Goal: Task Accomplishment & Management: Manage account settings

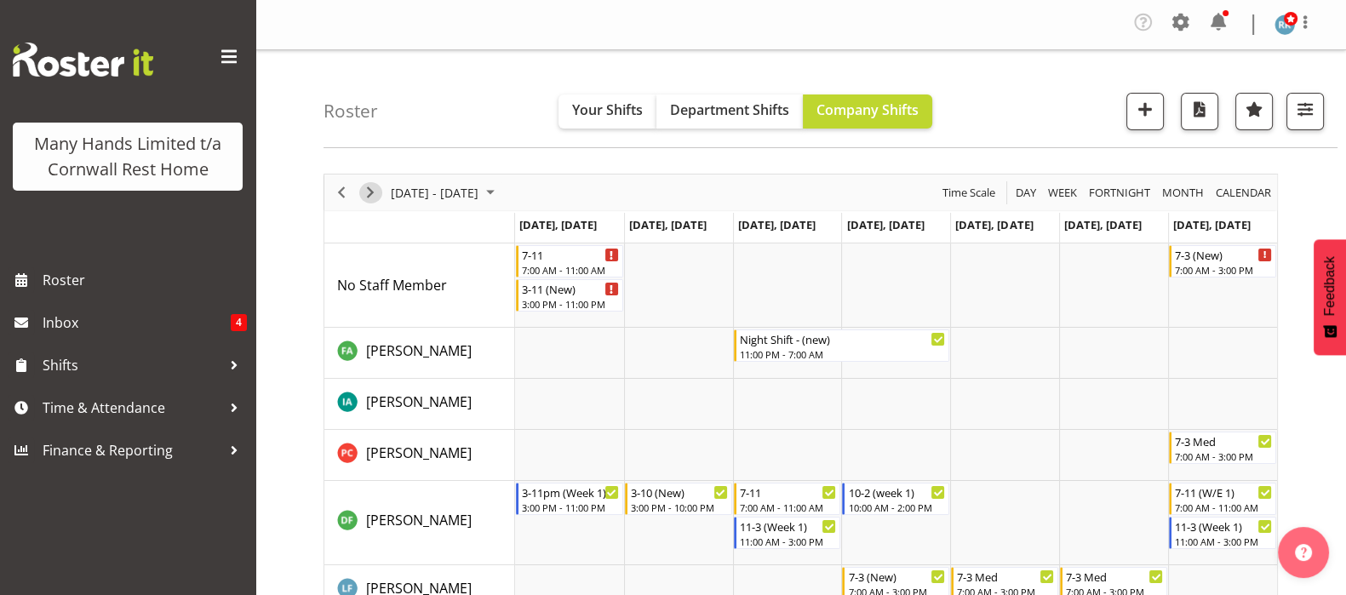
click at [366, 185] on span "Next" at bounding box center [370, 192] width 20 height 21
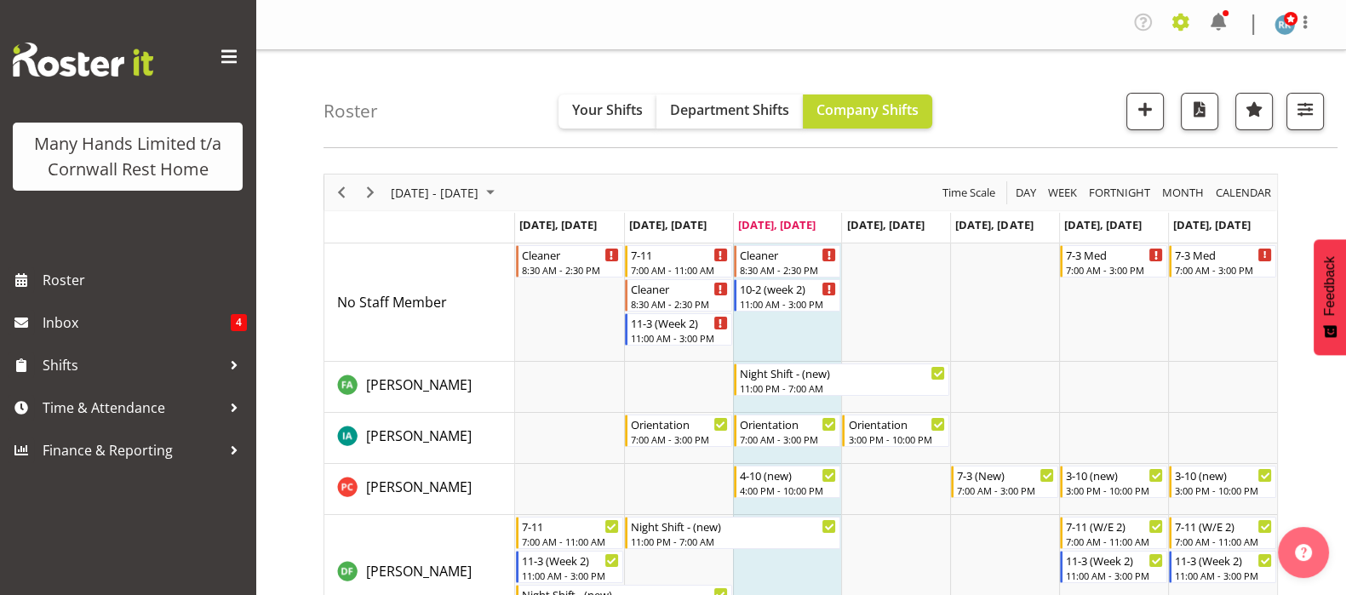
click at [1178, 14] on span at bounding box center [1180, 22] width 27 height 27
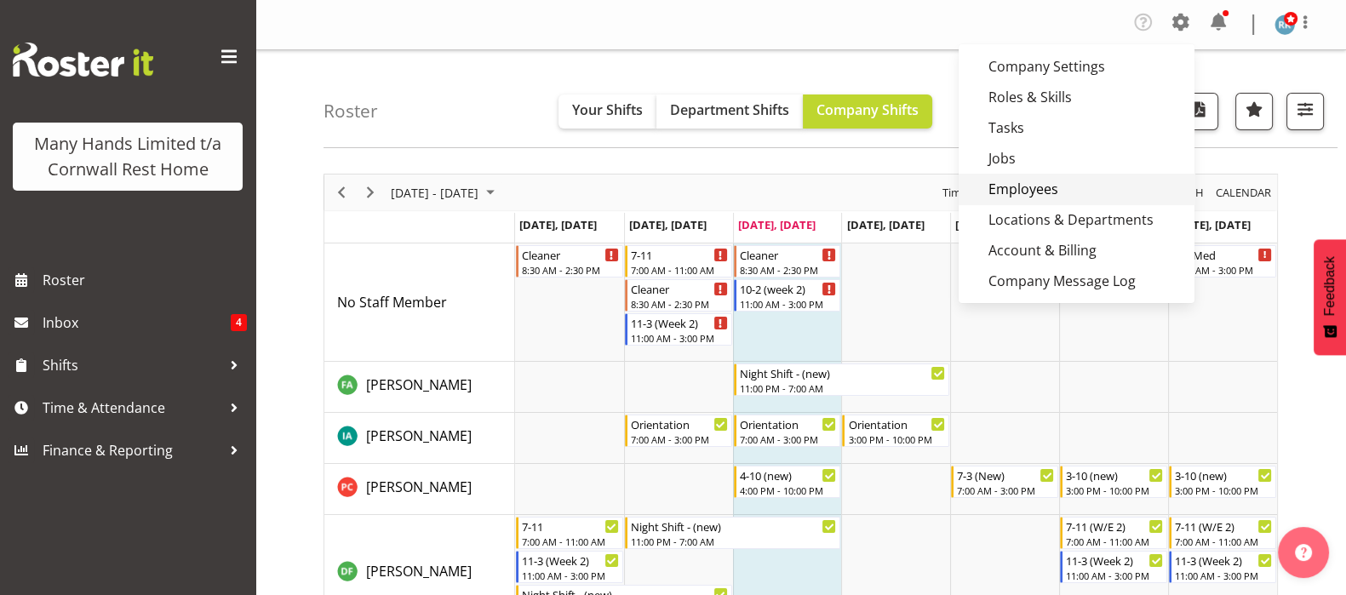
click at [1027, 187] on link "Employees" at bounding box center [1077, 189] width 236 height 31
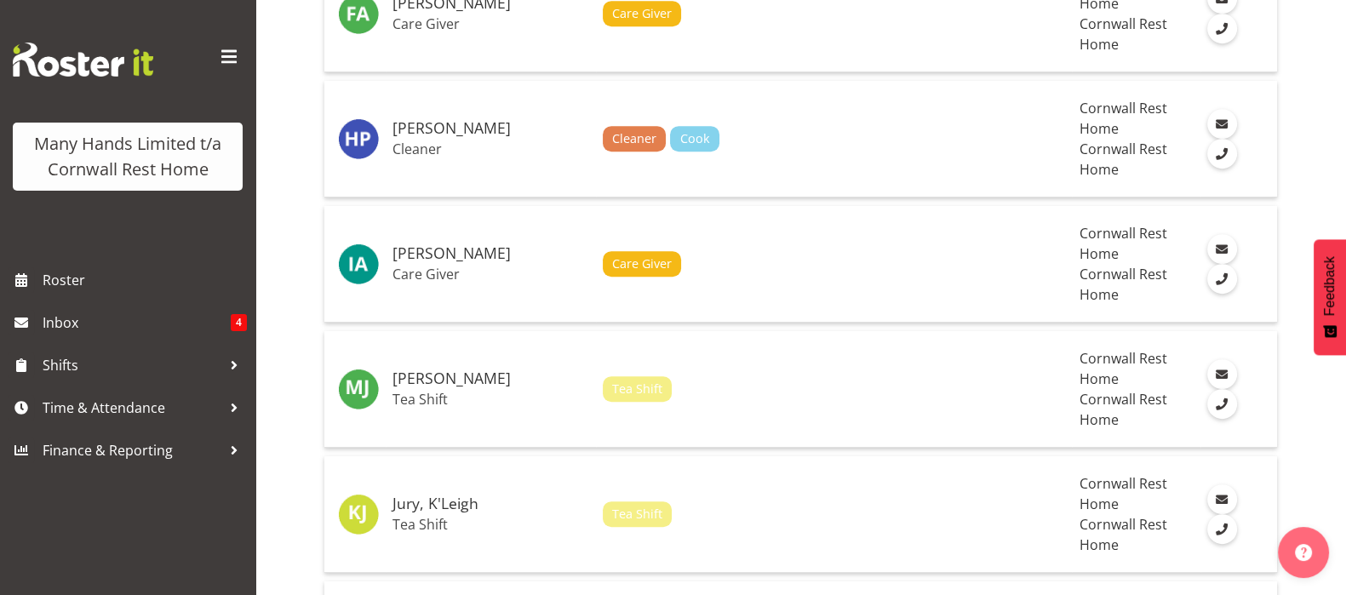
scroll to position [1064, 0]
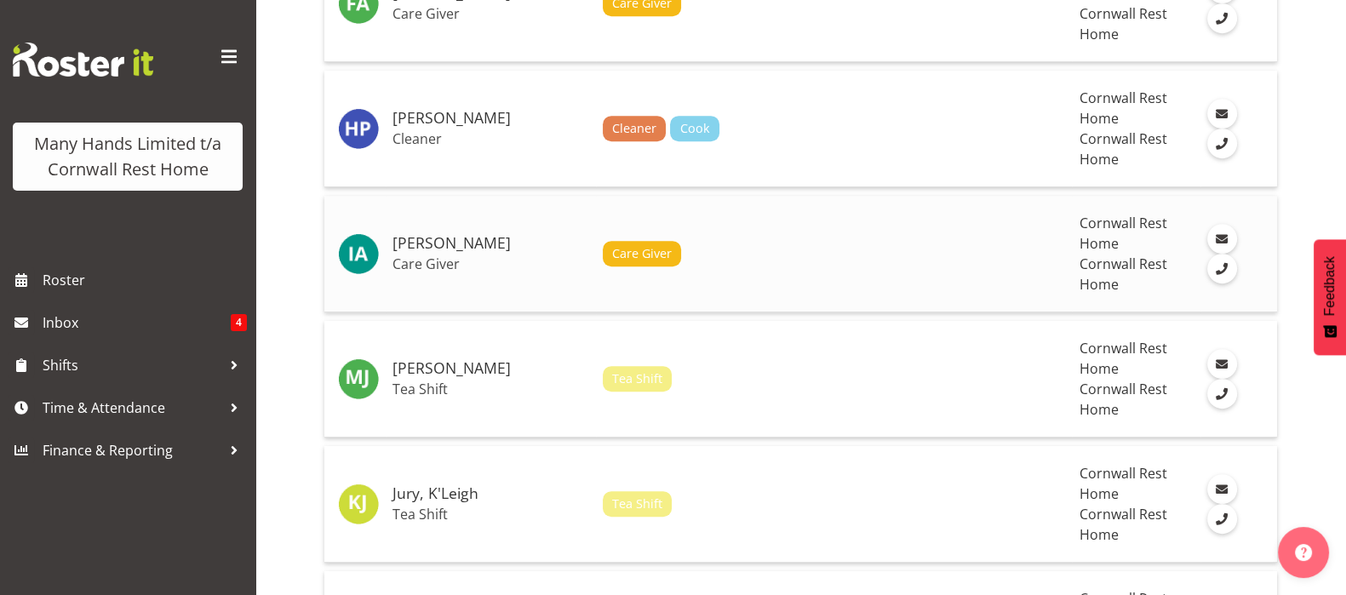
click at [433, 243] on h5 "[PERSON_NAME]" at bounding box center [490, 243] width 197 height 17
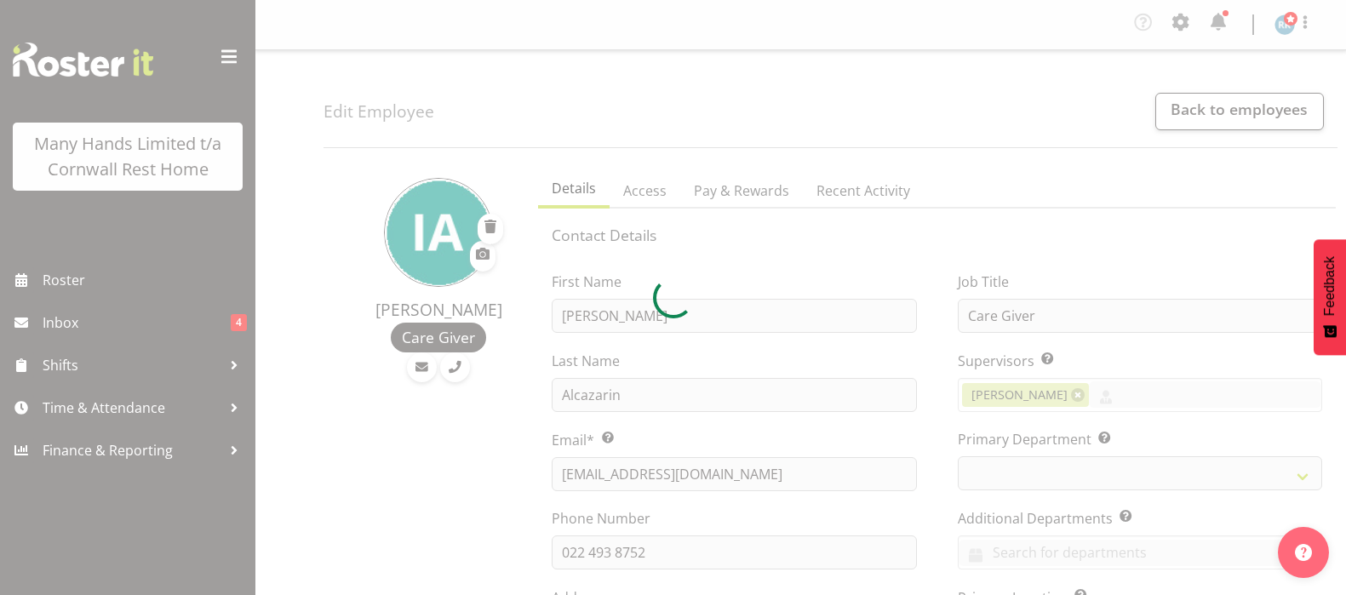
select select "TimelineWeek"
select select
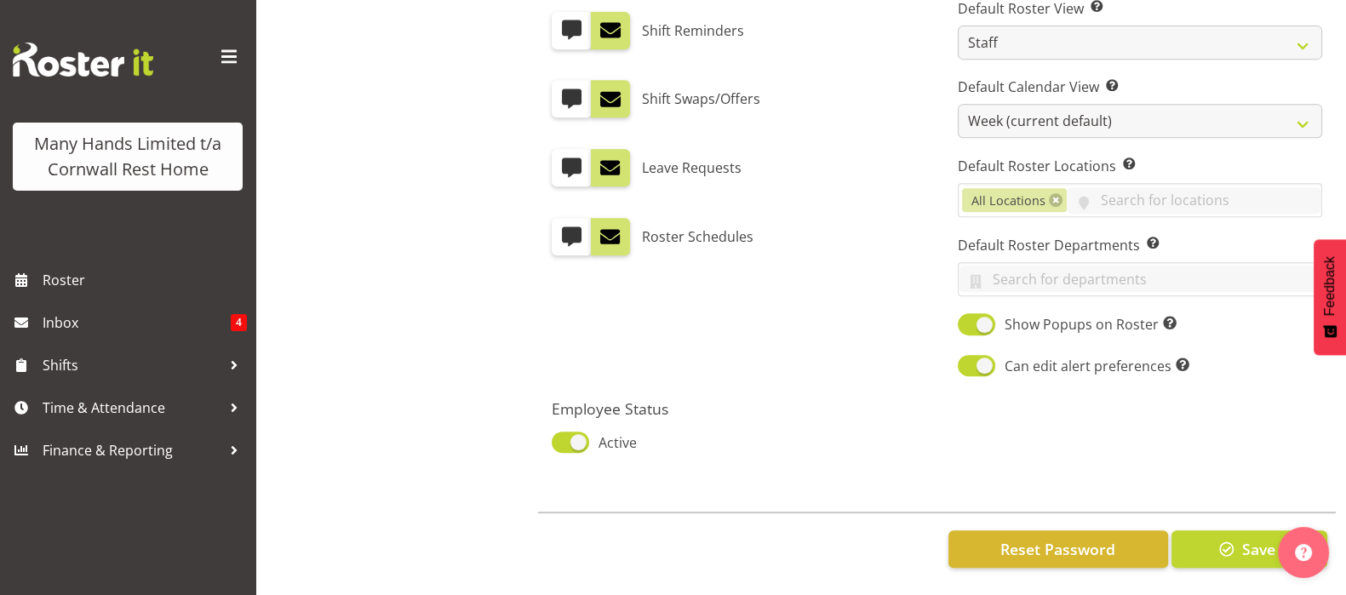
scroll to position [983, 0]
click at [566, 432] on span at bounding box center [570, 442] width 37 height 21
click at [563, 437] on input "Active" at bounding box center [557, 442] width 11 height 11
checkbox input "false"
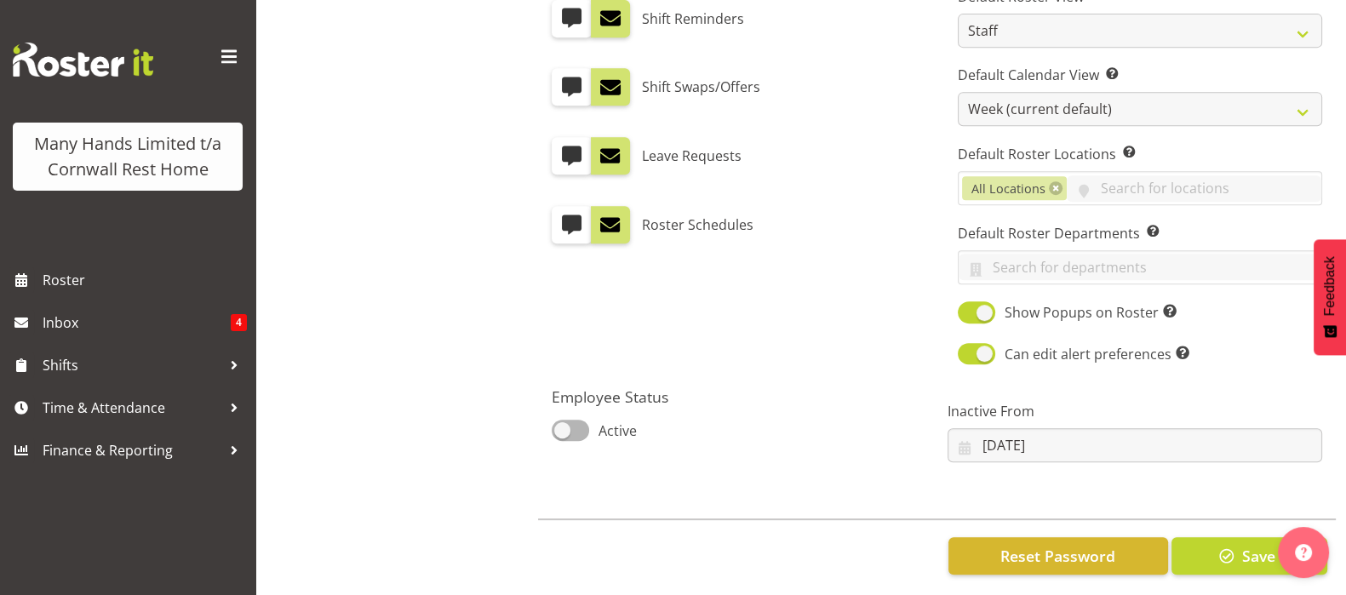
scroll to position [1002, 0]
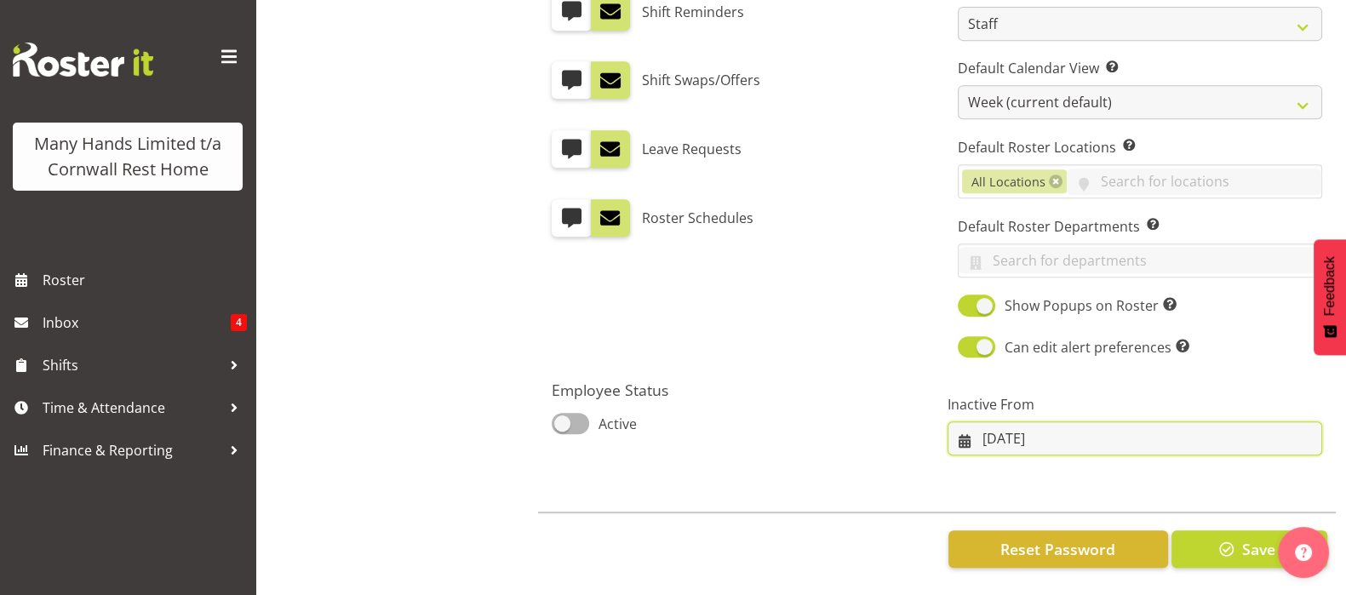
click at [966, 426] on input "27/08/2025" at bounding box center [1134, 438] width 375 height 34
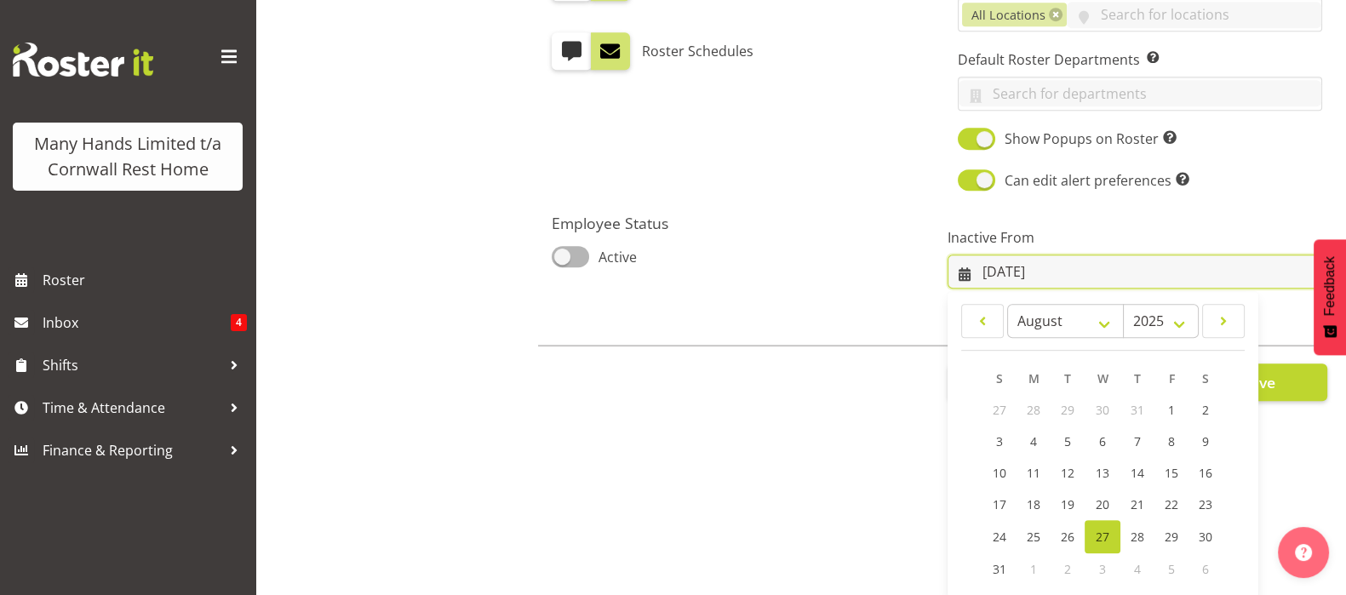
scroll to position [168, 0]
click at [1027, 528] on span "25" at bounding box center [1034, 536] width 14 height 16
type input "25/08/2025"
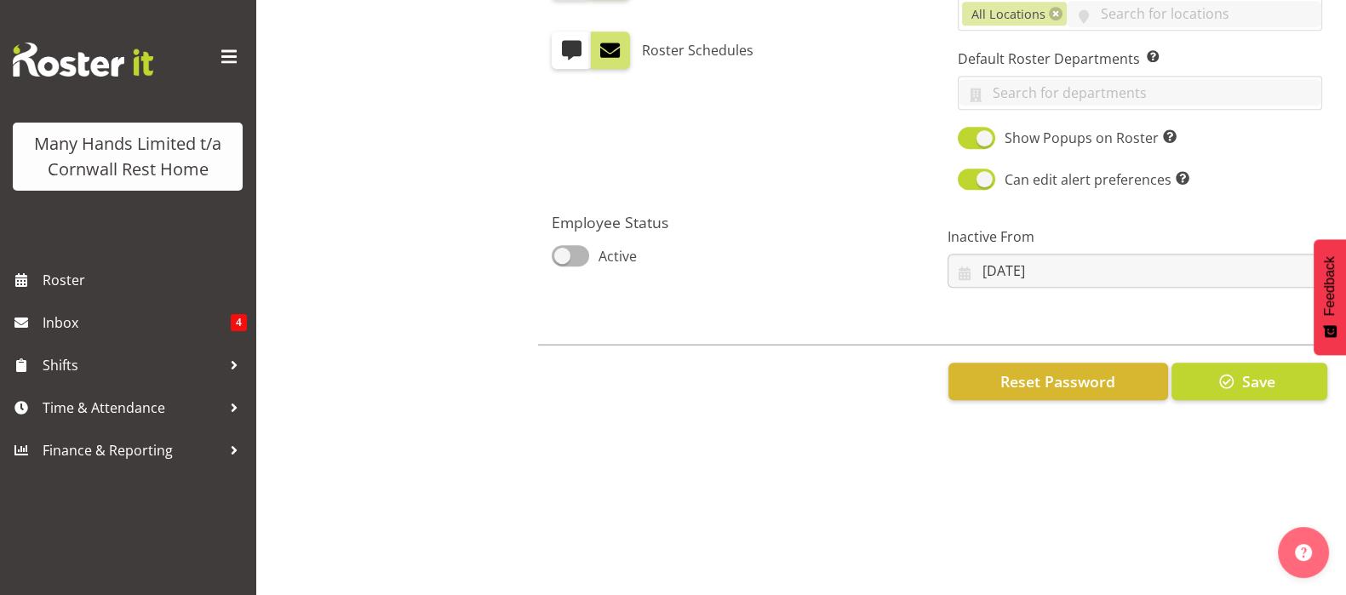
scroll to position [0, 0]
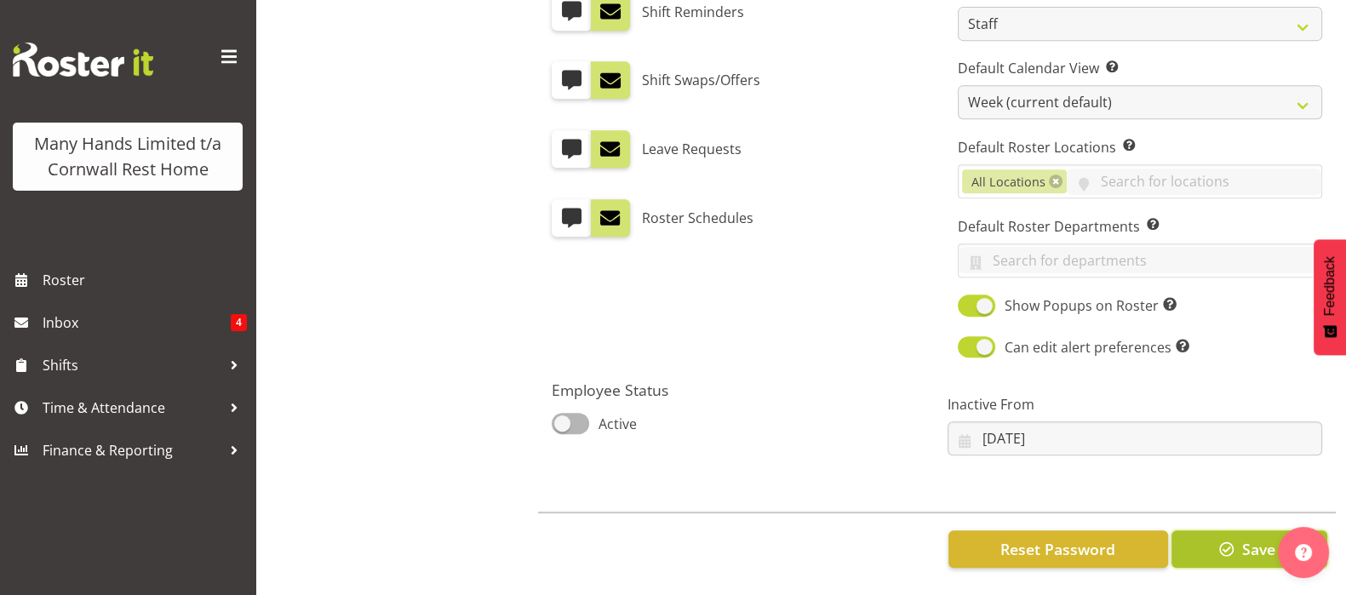
click at [1233, 538] on span "button" at bounding box center [1227, 549] width 22 height 22
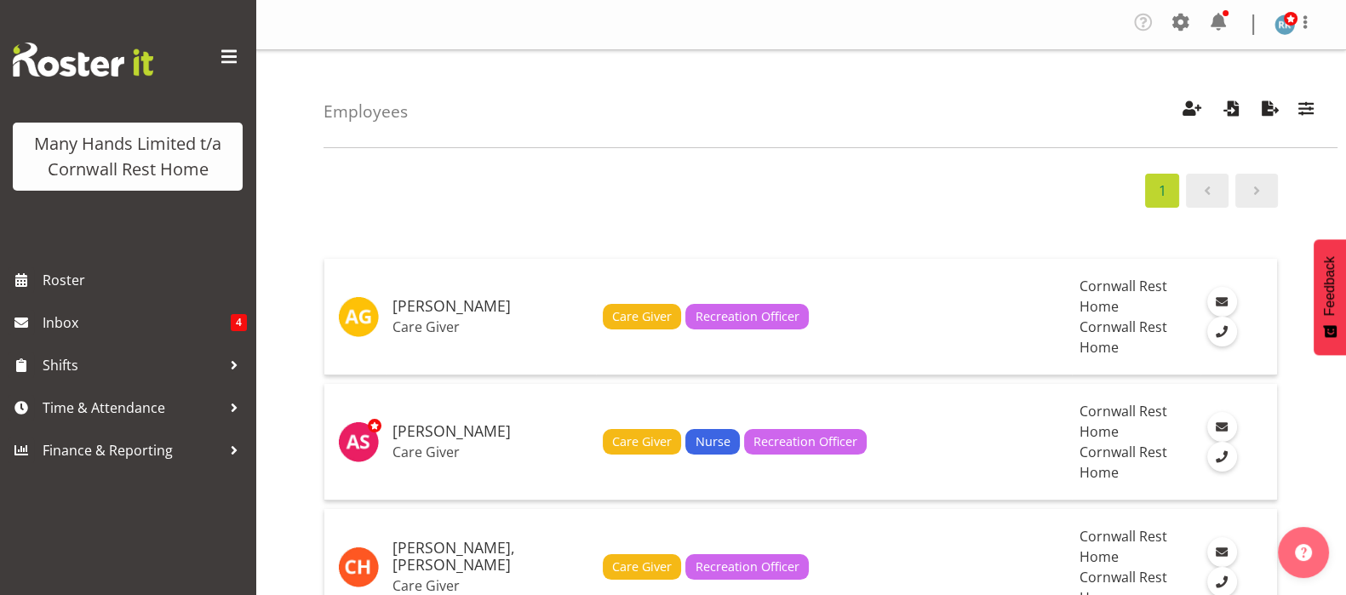
click at [60, 278] on span "Roster" at bounding box center [145, 280] width 204 height 26
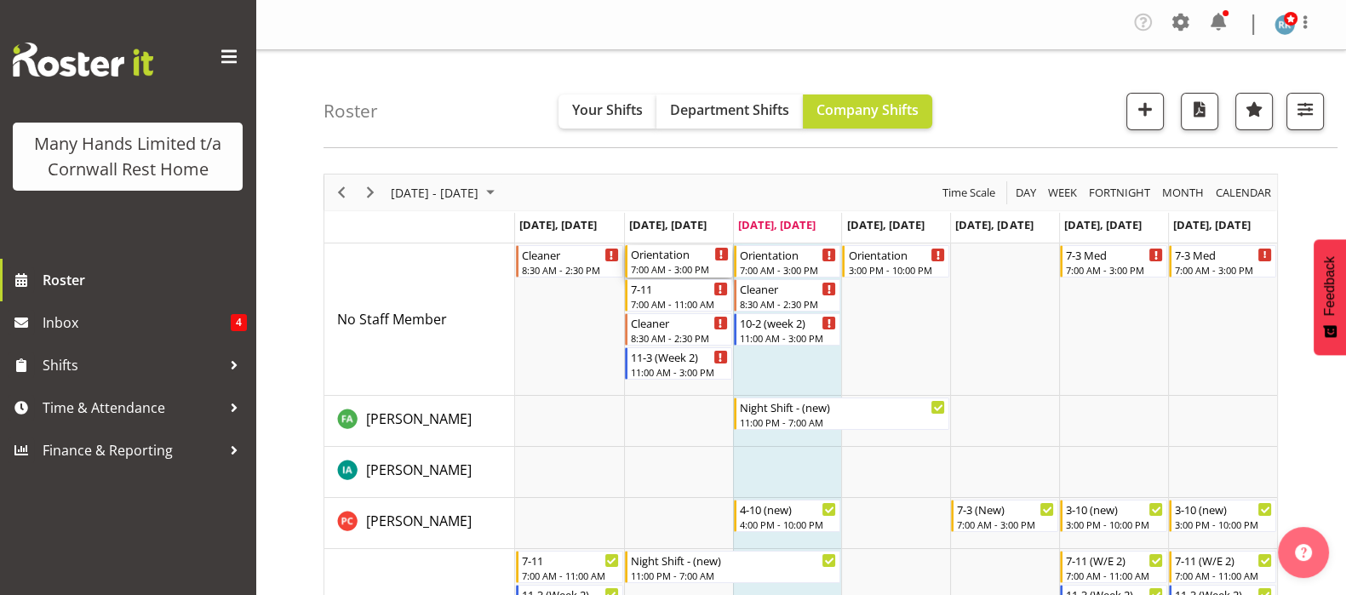
click at [677, 254] on div "Orientation" at bounding box center [680, 253] width 98 height 17
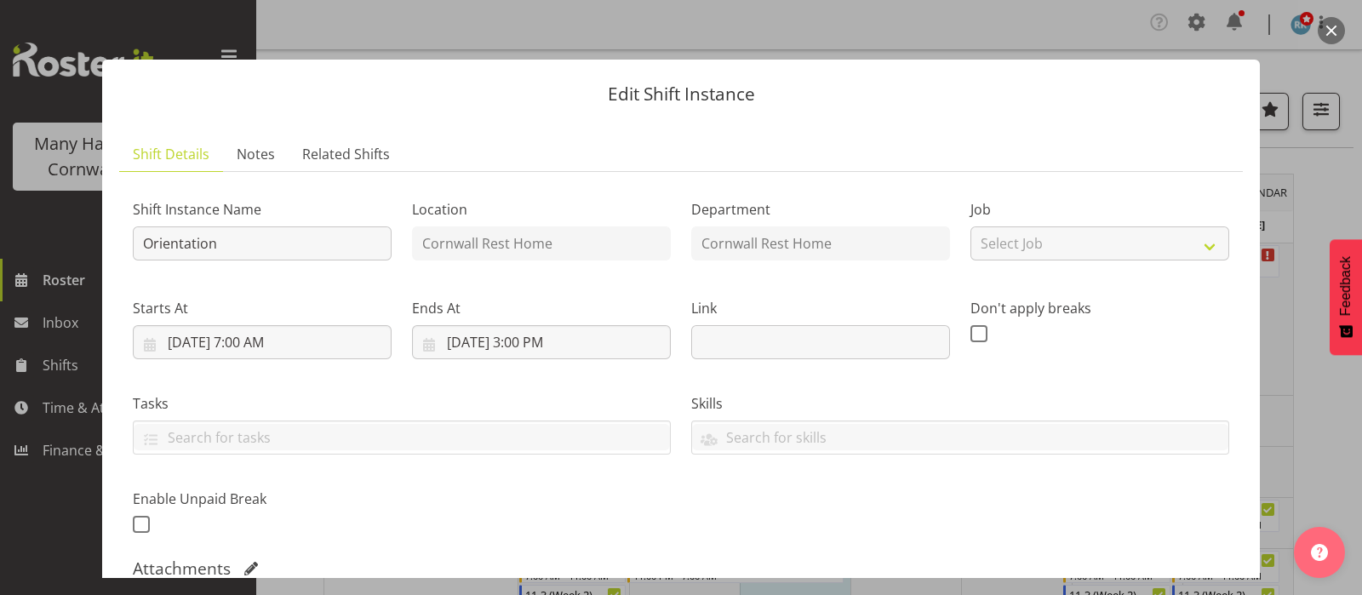
click at [1334, 30] on button "button" at bounding box center [1331, 30] width 27 height 27
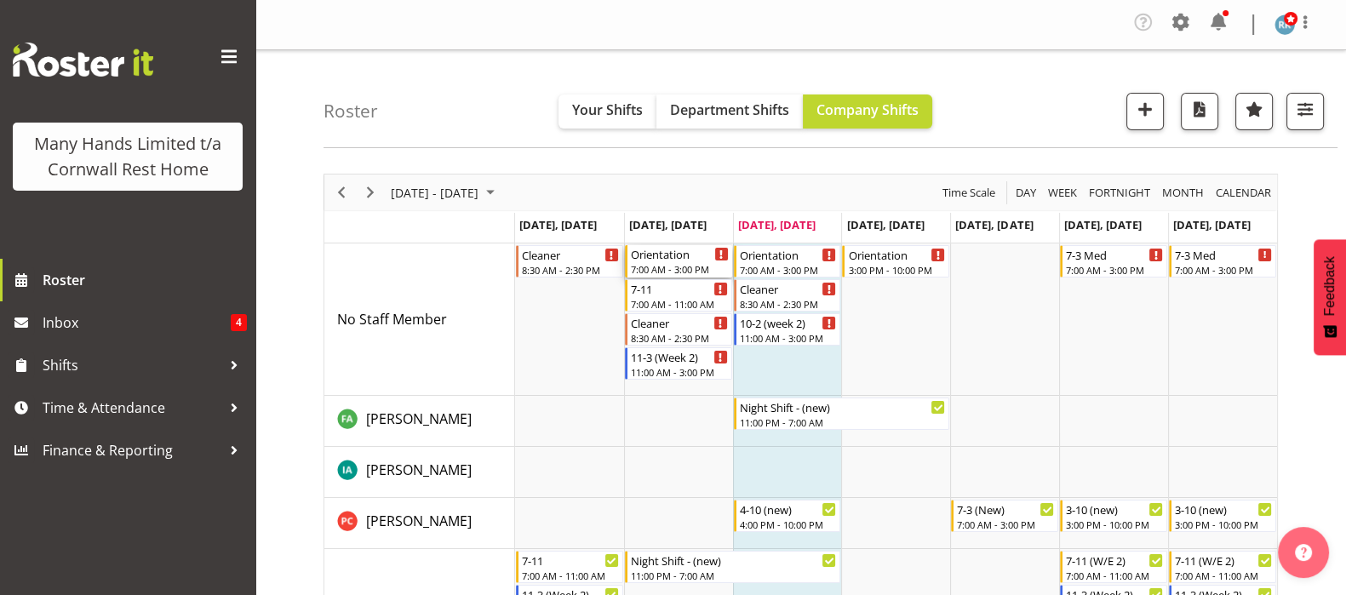
click at [658, 263] on div "7:00 AM - 3:00 PM" at bounding box center [680, 269] width 98 height 14
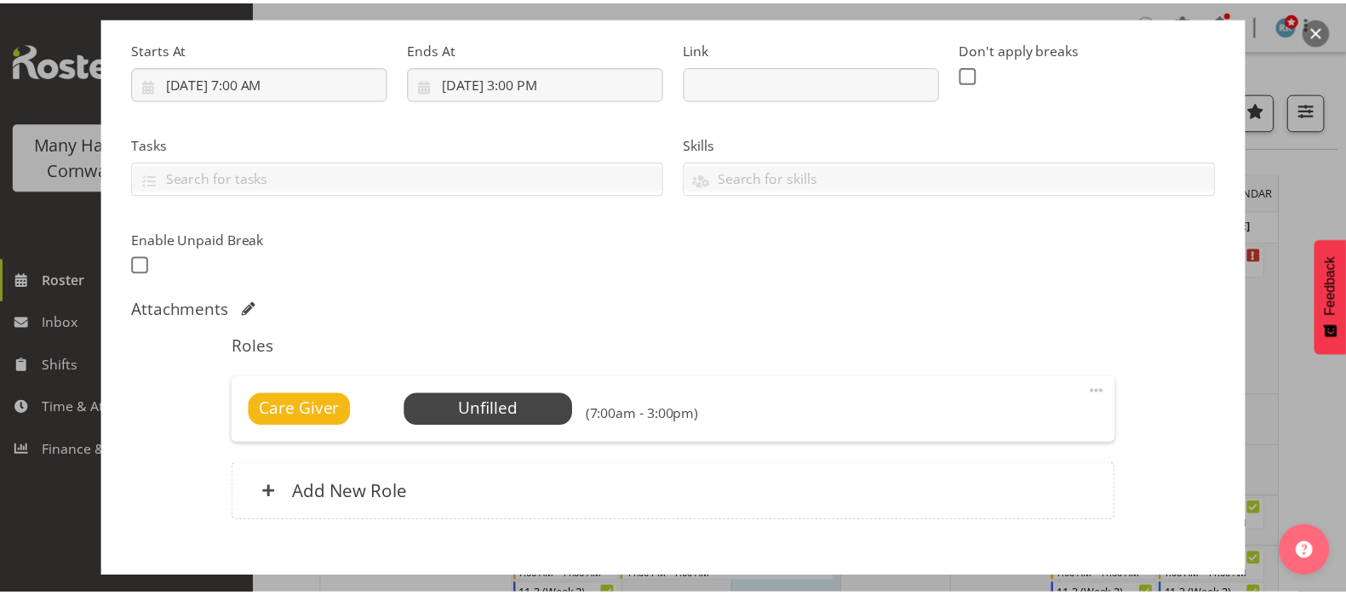
scroll to position [353, 0]
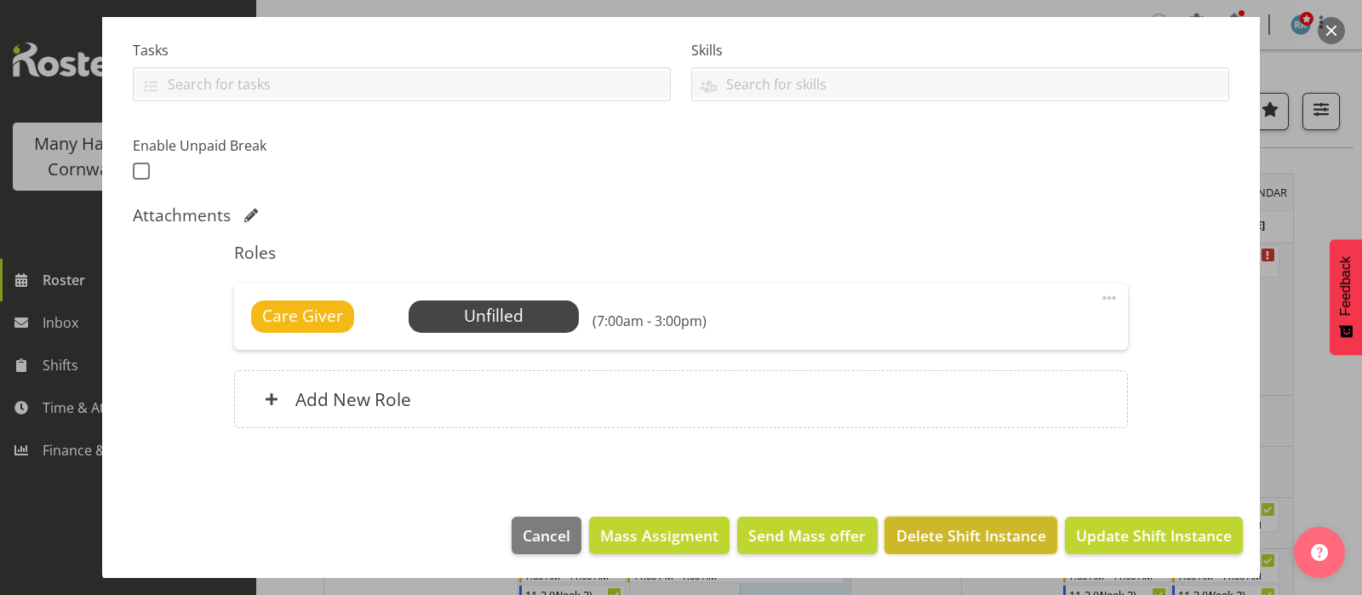
click at [939, 536] on span "Delete Shift Instance" at bounding box center [971, 535] width 150 height 22
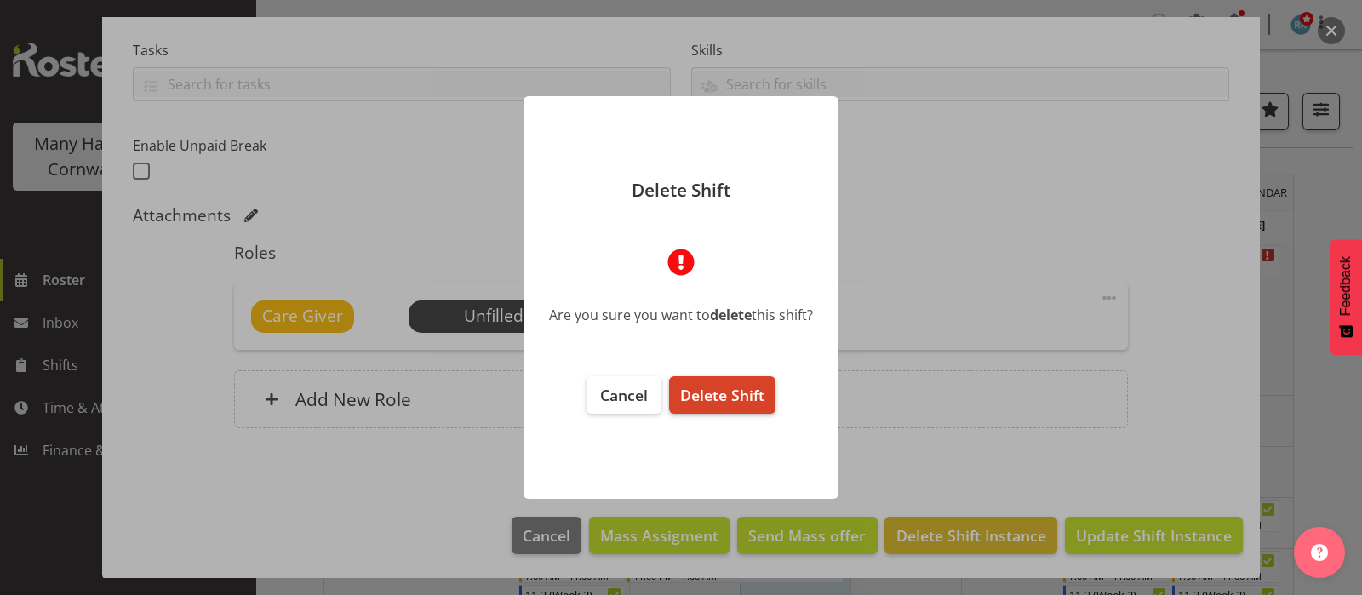
click at [718, 394] on span "Delete Shift" at bounding box center [722, 395] width 84 height 20
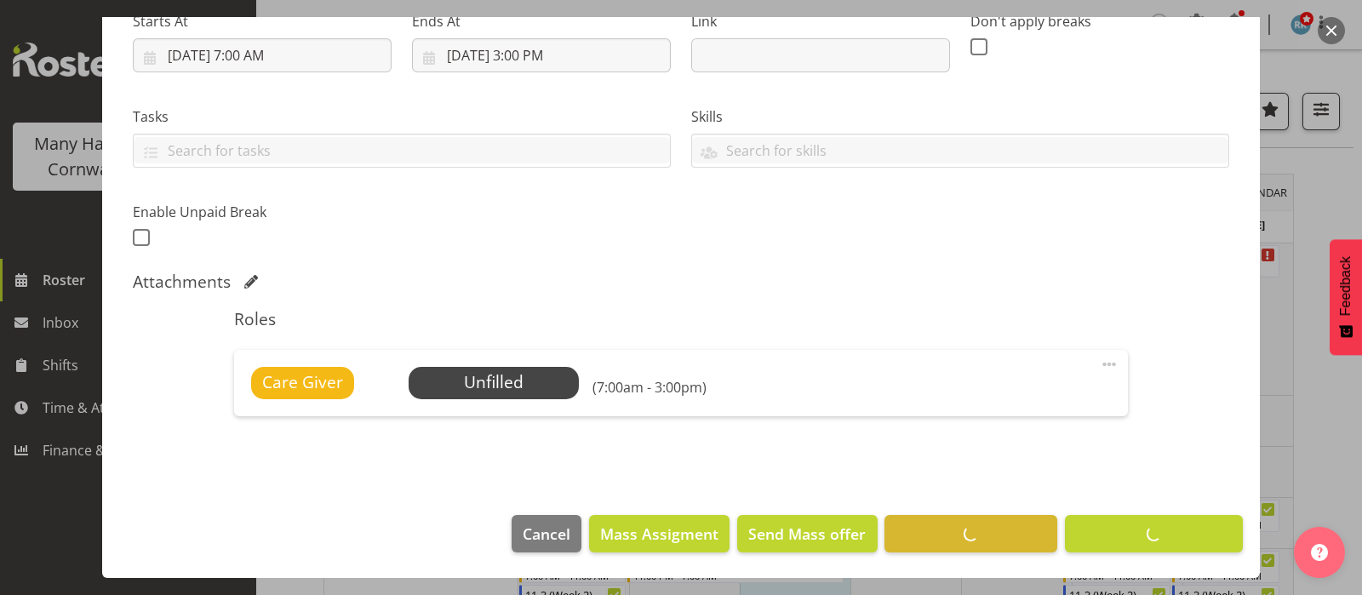
scroll to position [286, 0]
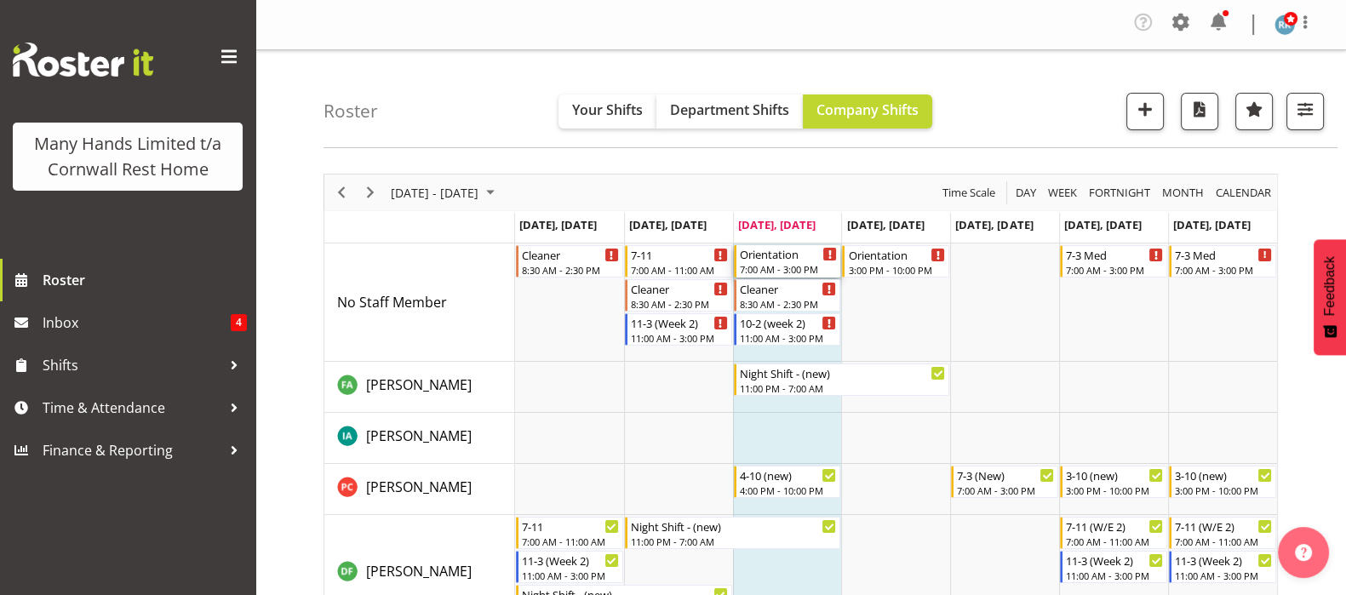
click at [783, 265] on div "7:00 AM - 3:00 PM" at bounding box center [789, 269] width 98 height 14
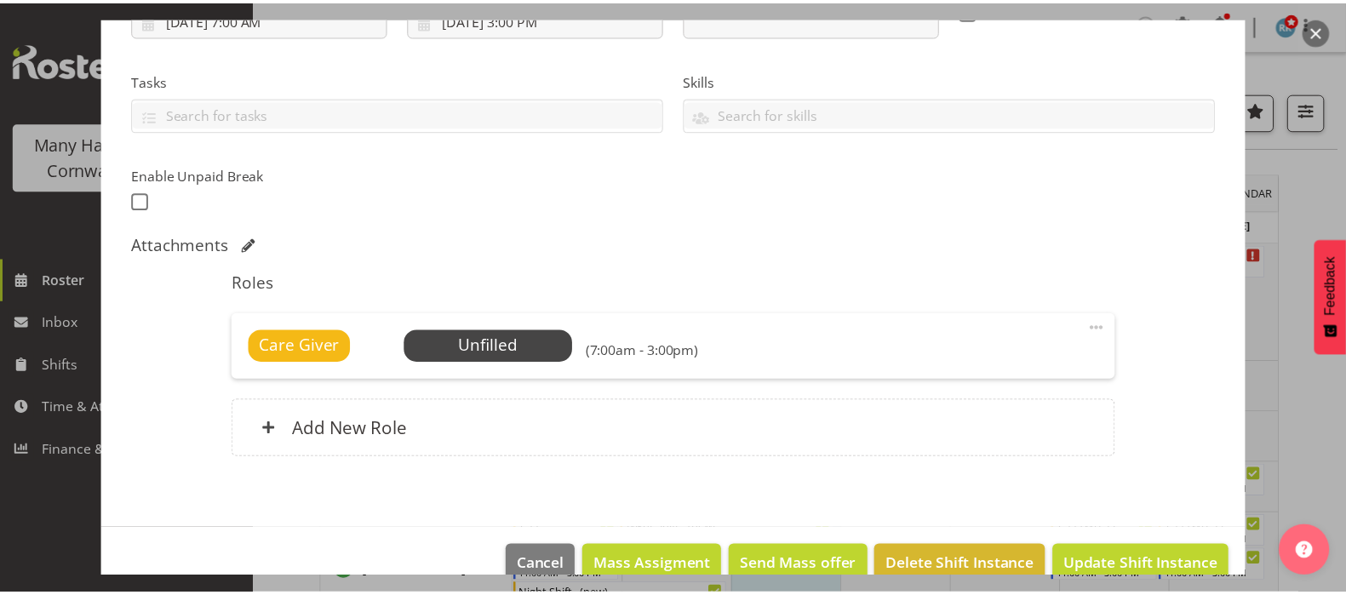
scroll to position [353, 0]
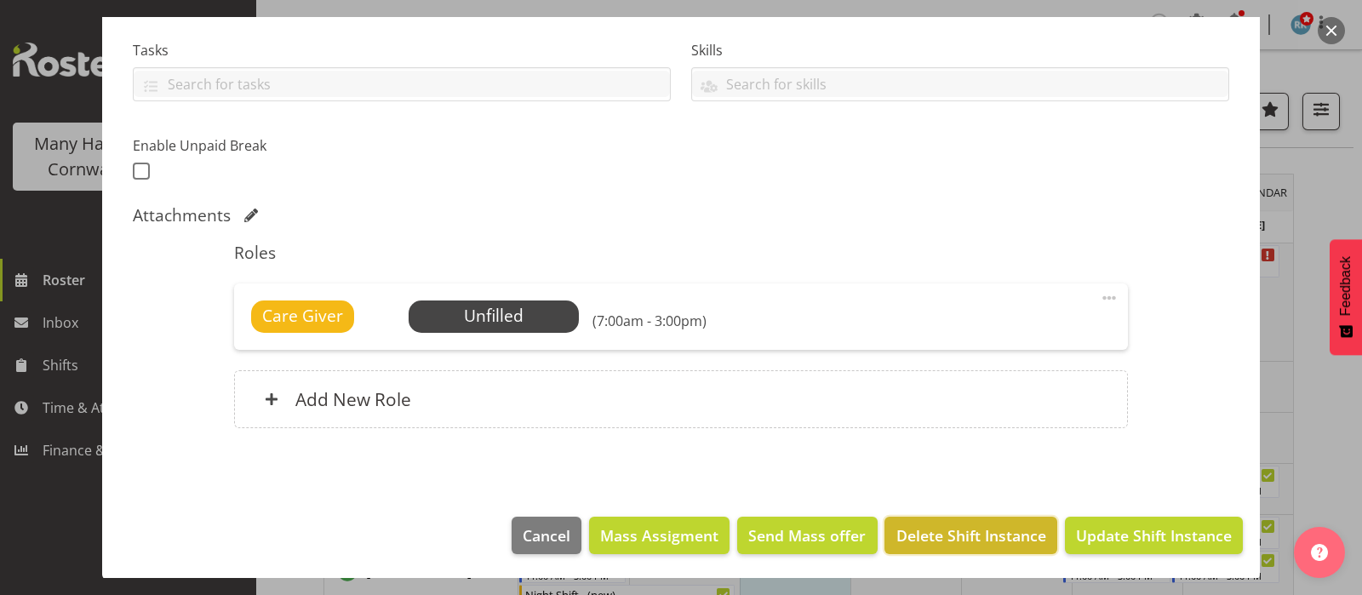
click at [970, 525] on span "Delete Shift Instance" at bounding box center [971, 535] width 150 height 22
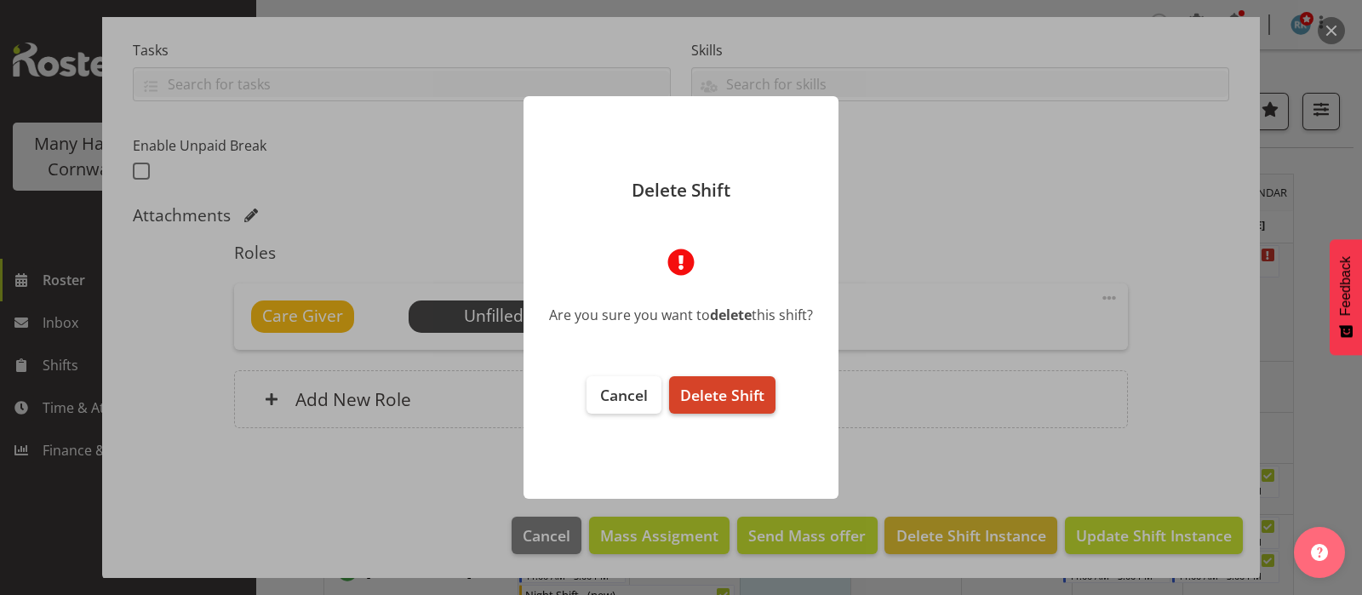
click at [731, 402] on span "Delete Shift" at bounding box center [722, 395] width 84 height 20
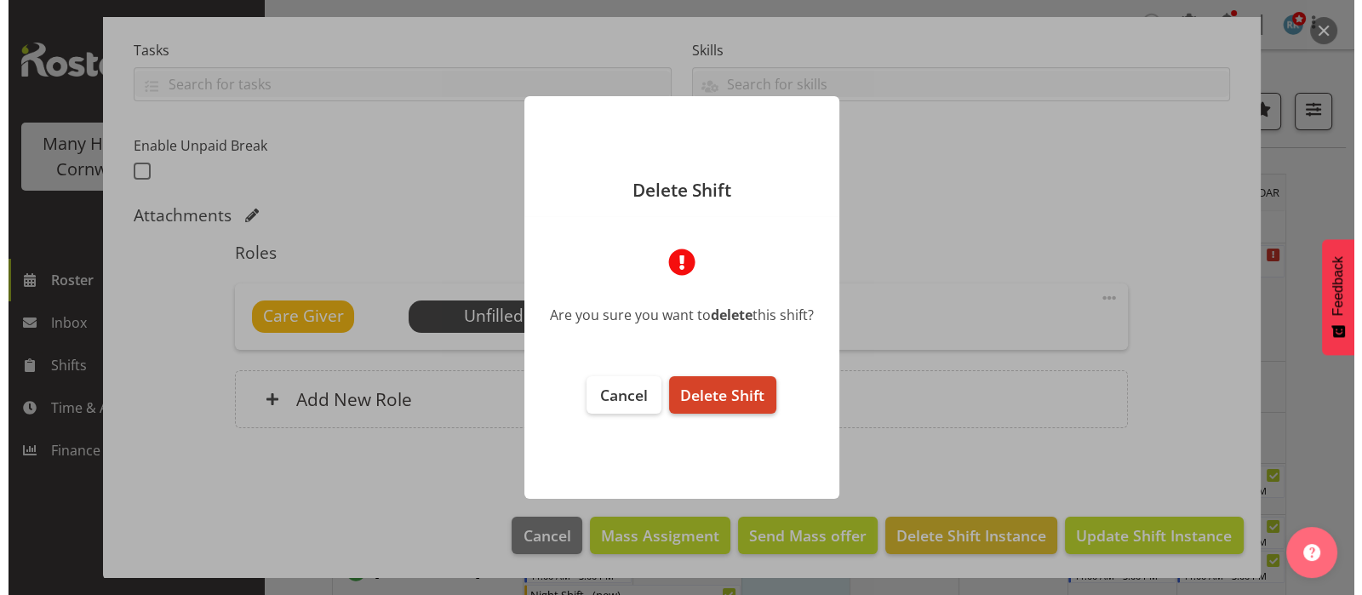
scroll to position [286, 0]
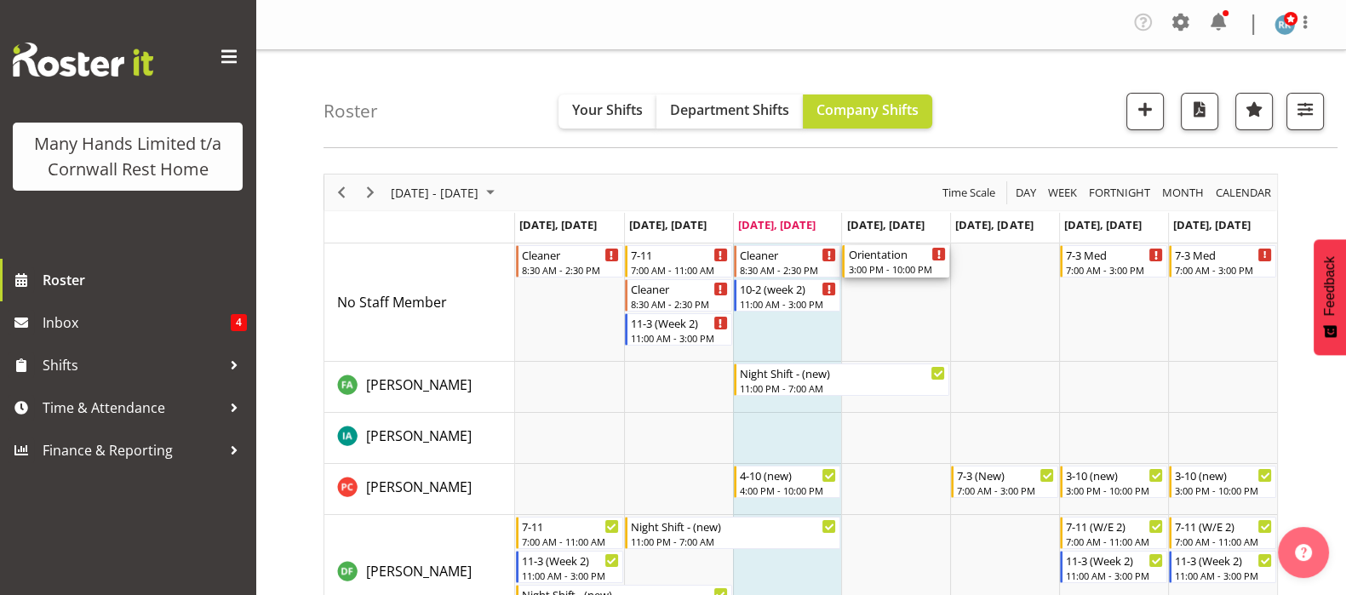
click at [879, 260] on div "Orientation" at bounding box center [897, 253] width 98 height 17
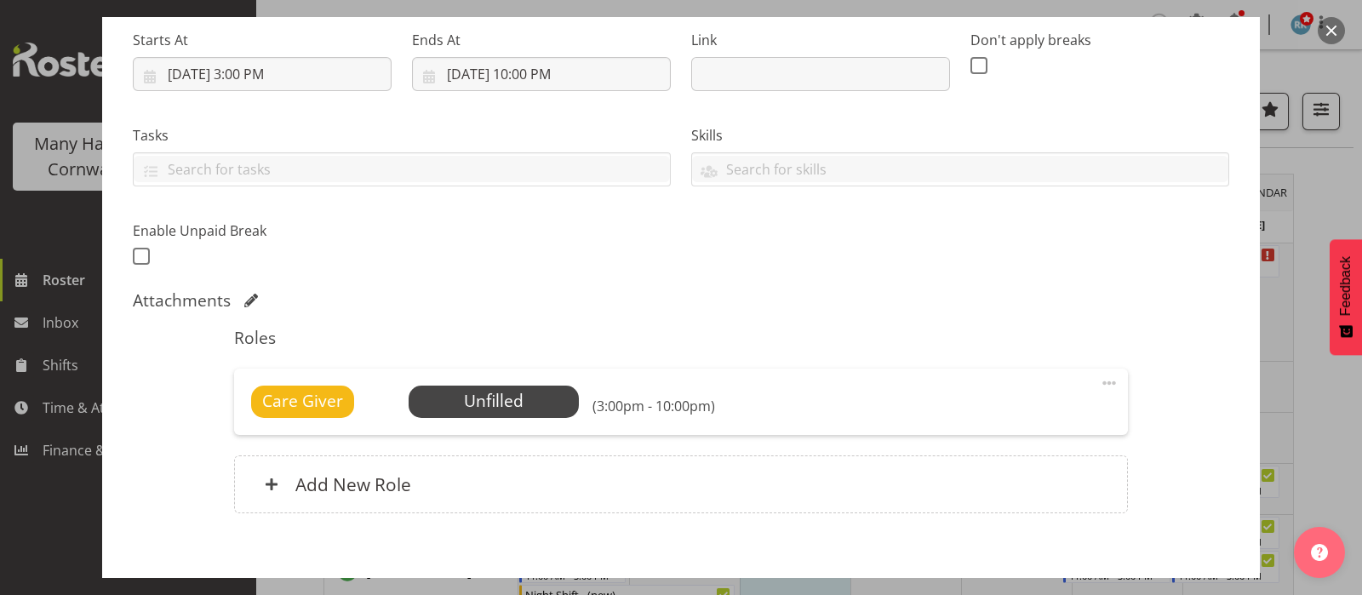
scroll to position [353, 0]
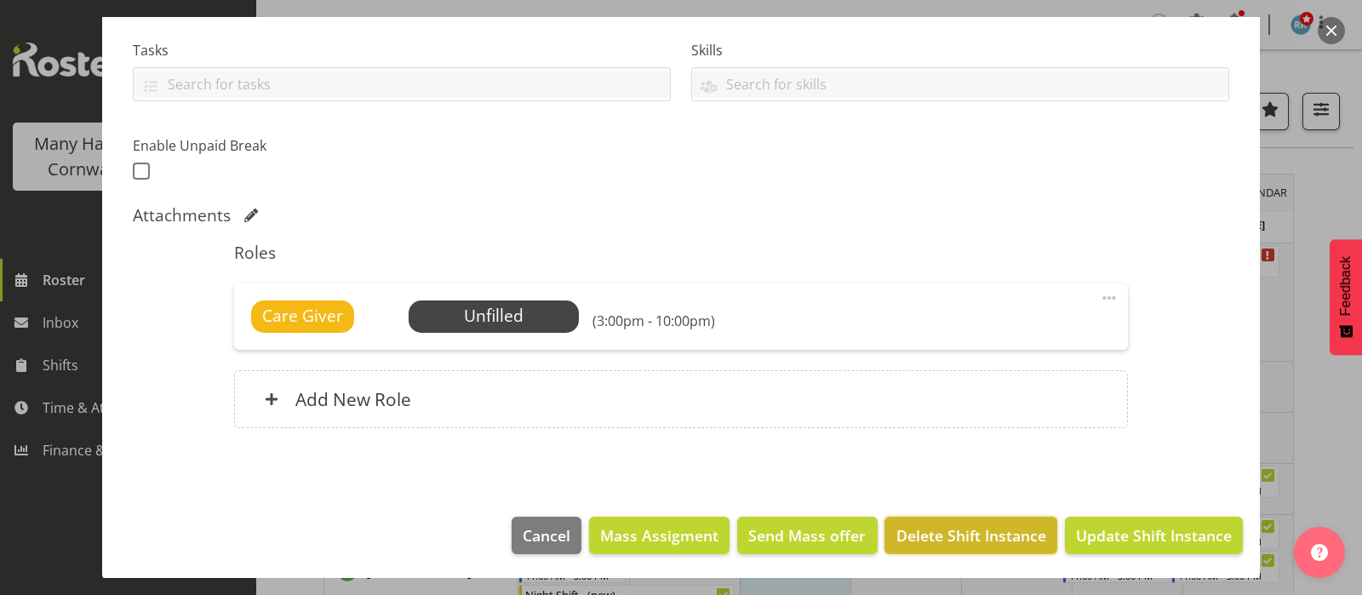
click at [974, 534] on span "Delete Shift Instance" at bounding box center [971, 535] width 150 height 22
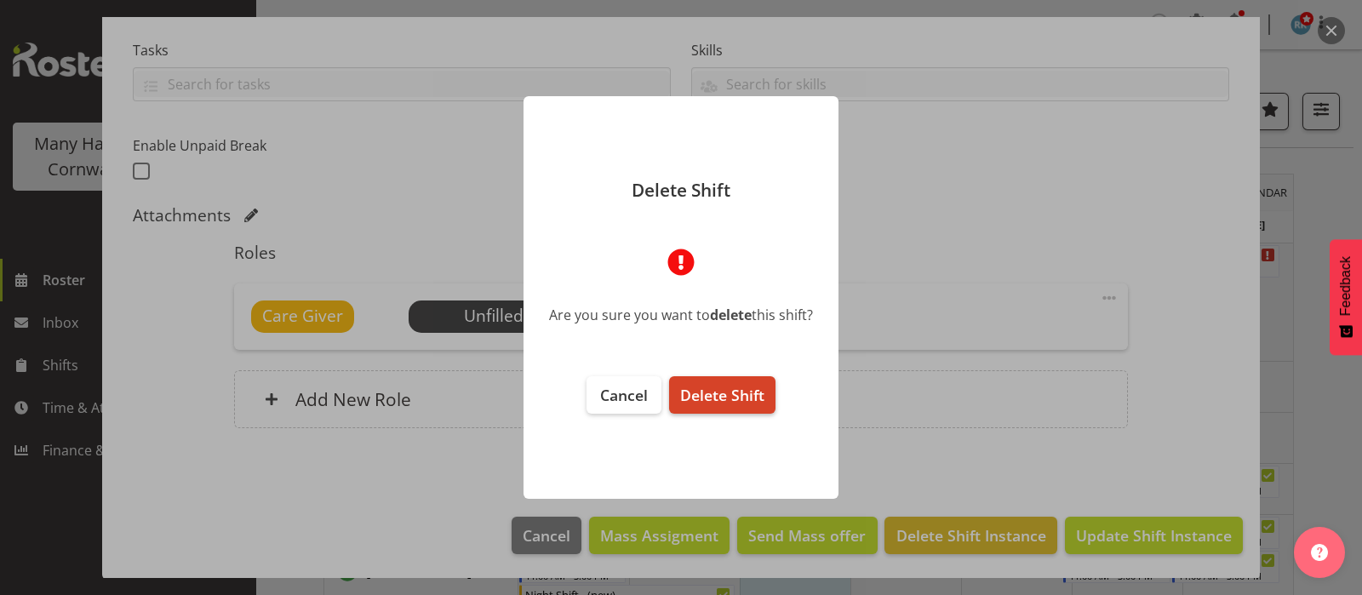
click at [713, 389] on span "Delete Shift" at bounding box center [722, 395] width 84 height 20
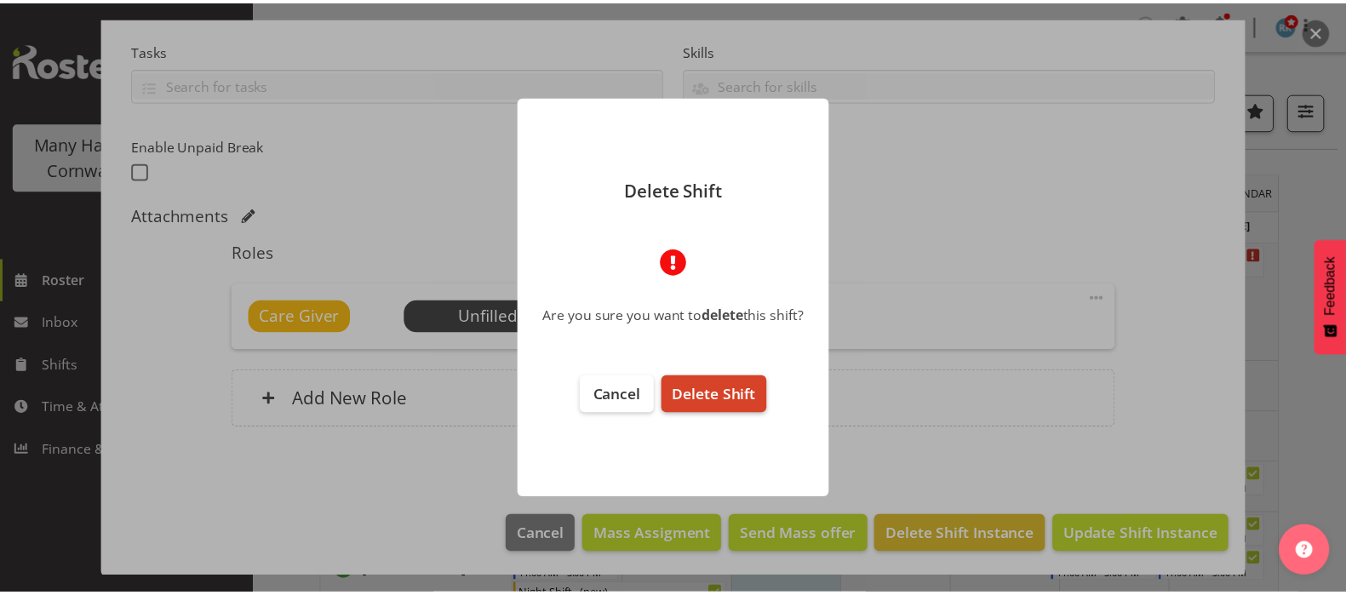
scroll to position [286, 0]
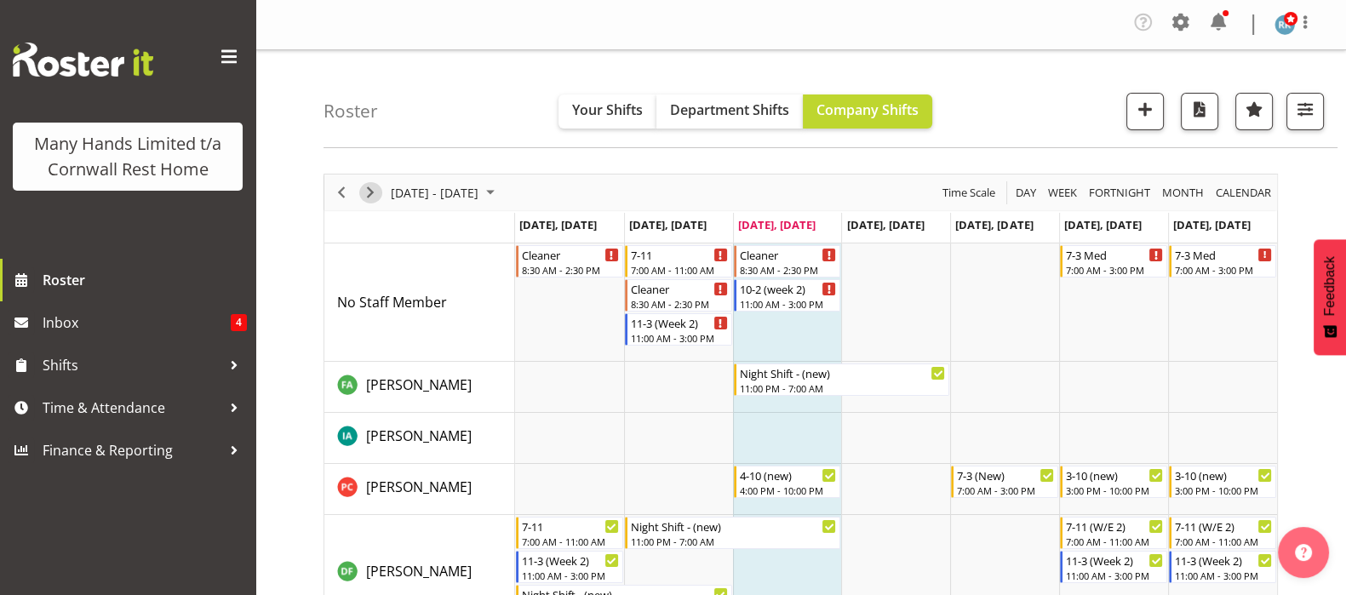
click at [361, 191] on span "Next" at bounding box center [370, 192] width 20 height 21
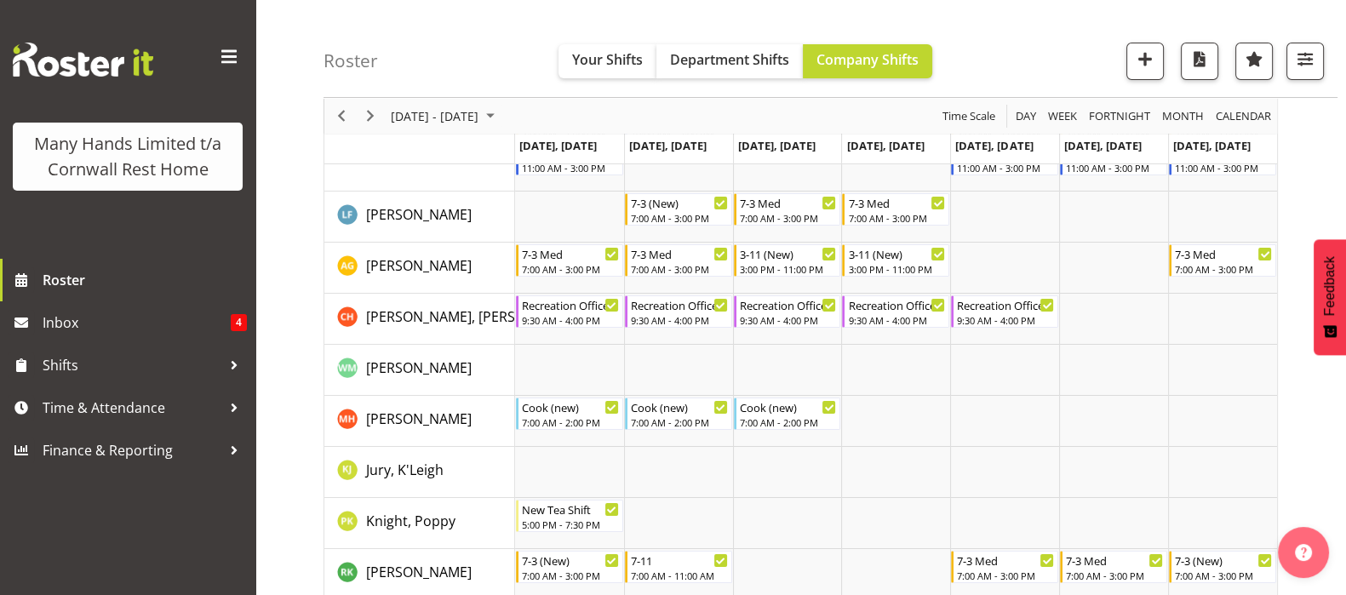
scroll to position [298, 0]
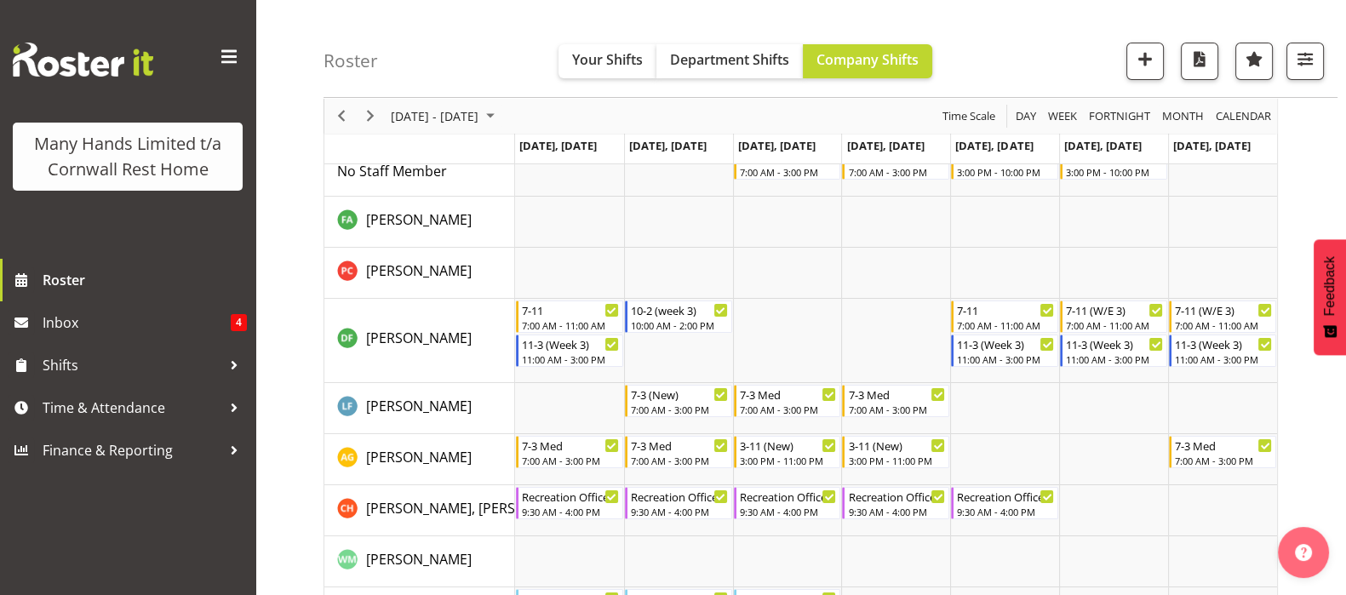
scroll to position [77, 0]
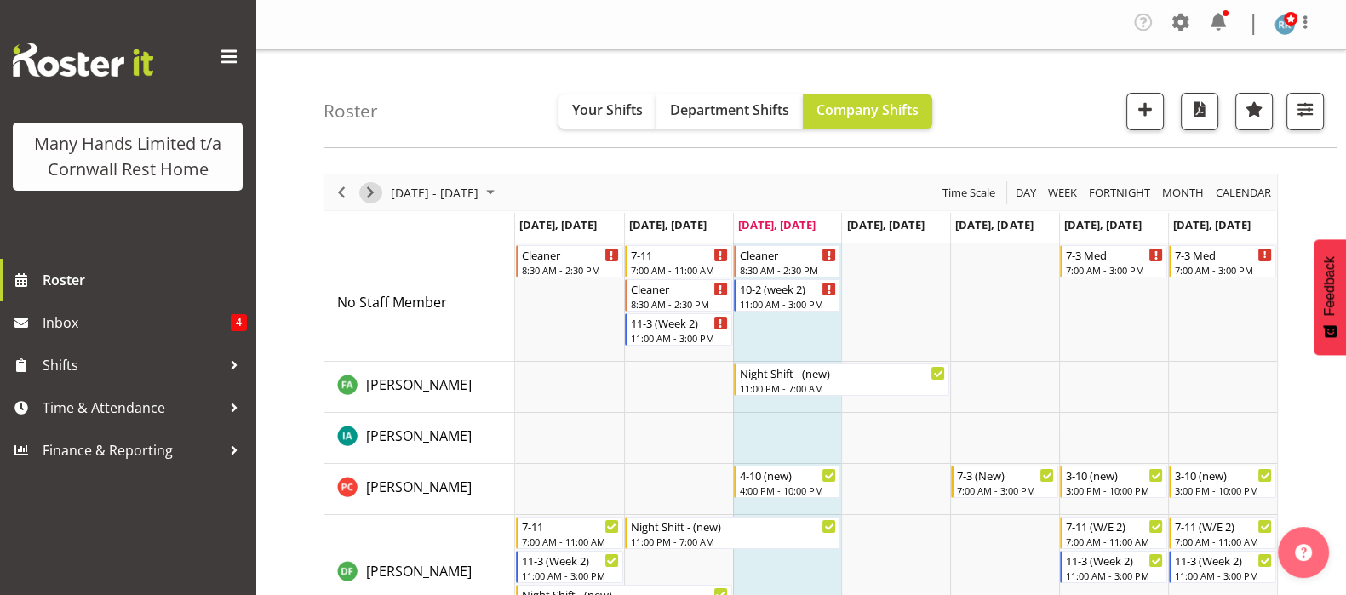
click at [371, 186] on span "Next" at bounding box center [370, 192] width 20 height 21
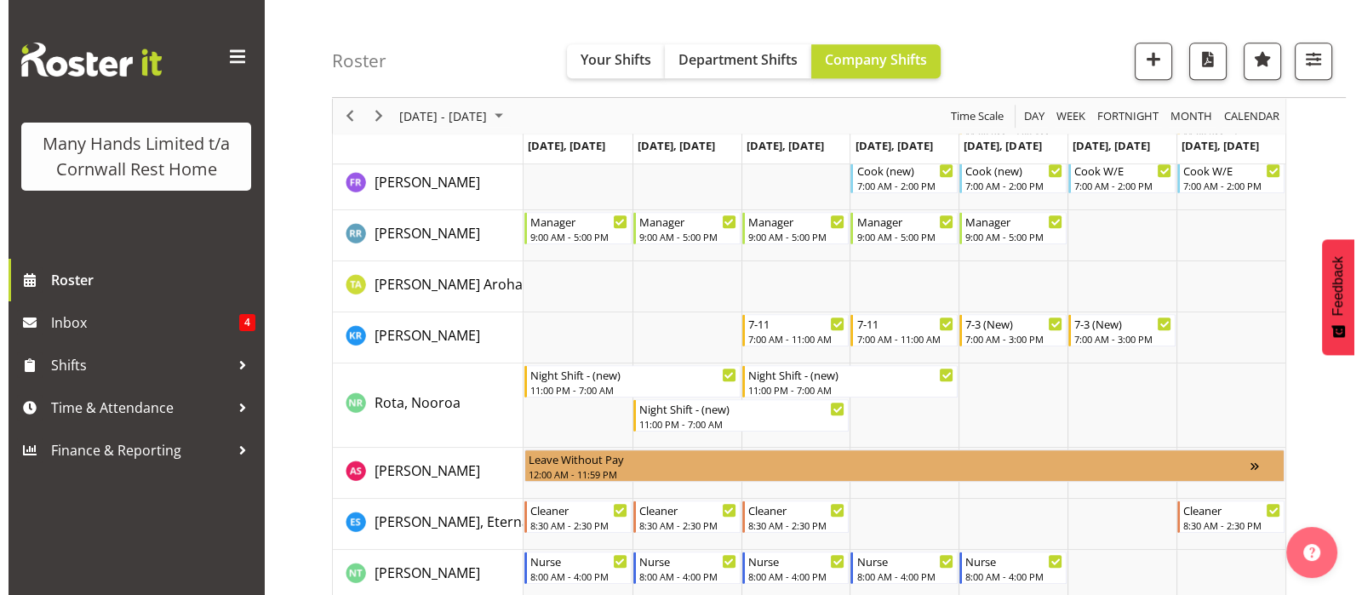
scroll to position [1064, 0]
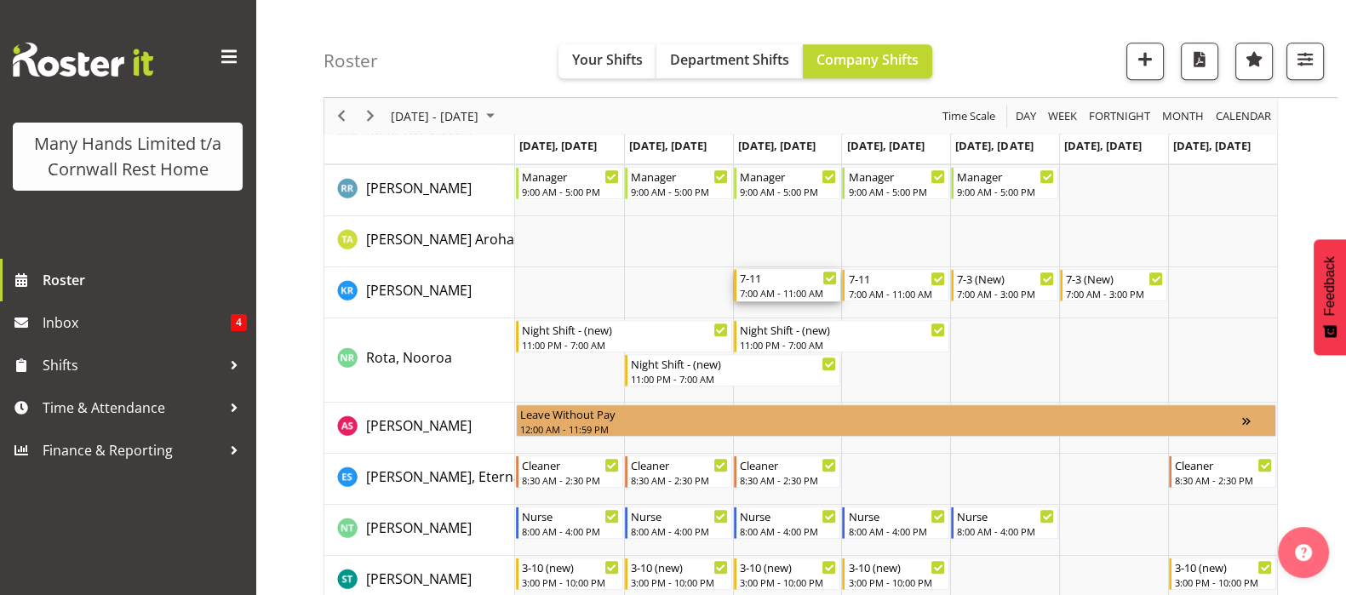
click at [774, 284] on div "7-11" at bounding box center [789, 277] width 98 height 17
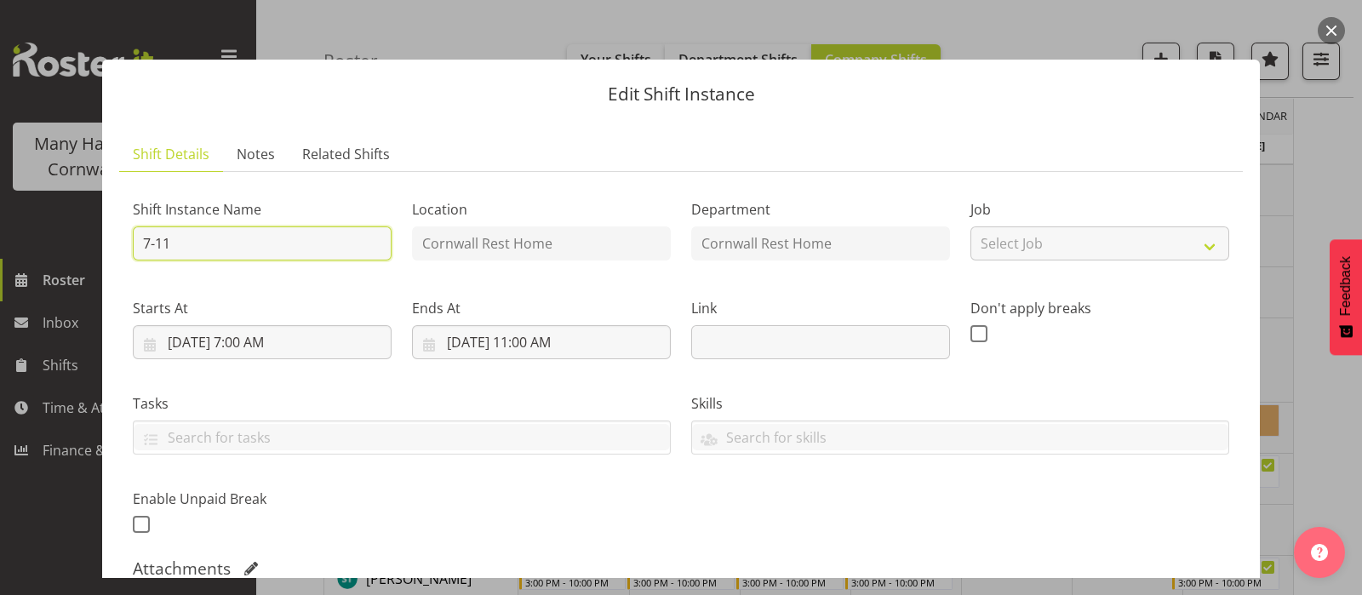
click at [183, 249] on input "7-11" at bounding box center [262, 243] width 259 height 34
type input "7-10"
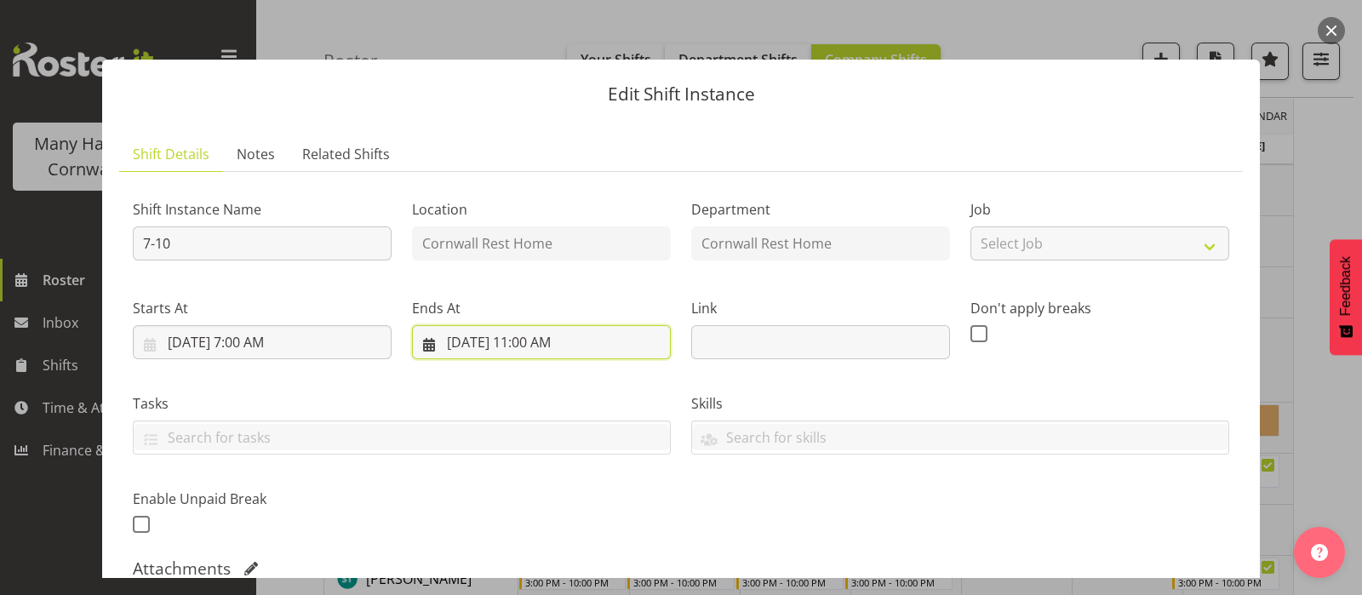
click at [516, 339] on input "9/3/2025, 11:00 AM" at bounding box center [541, 342] width 259 height 34
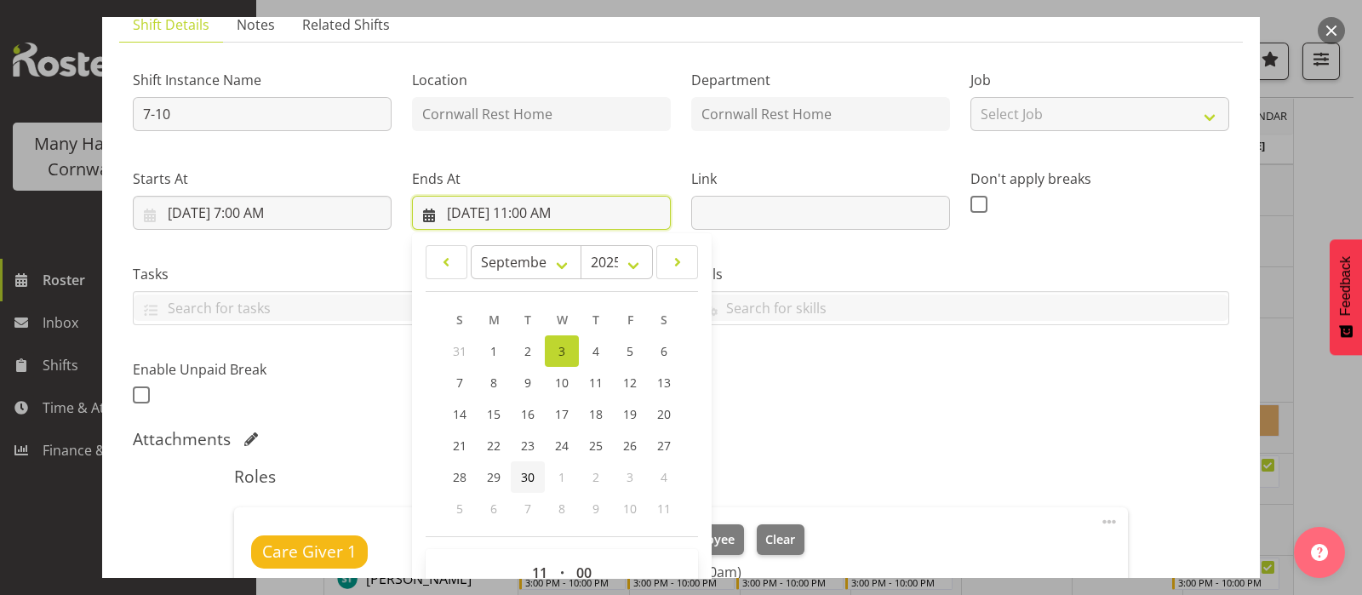
scroll to position [319, 0]
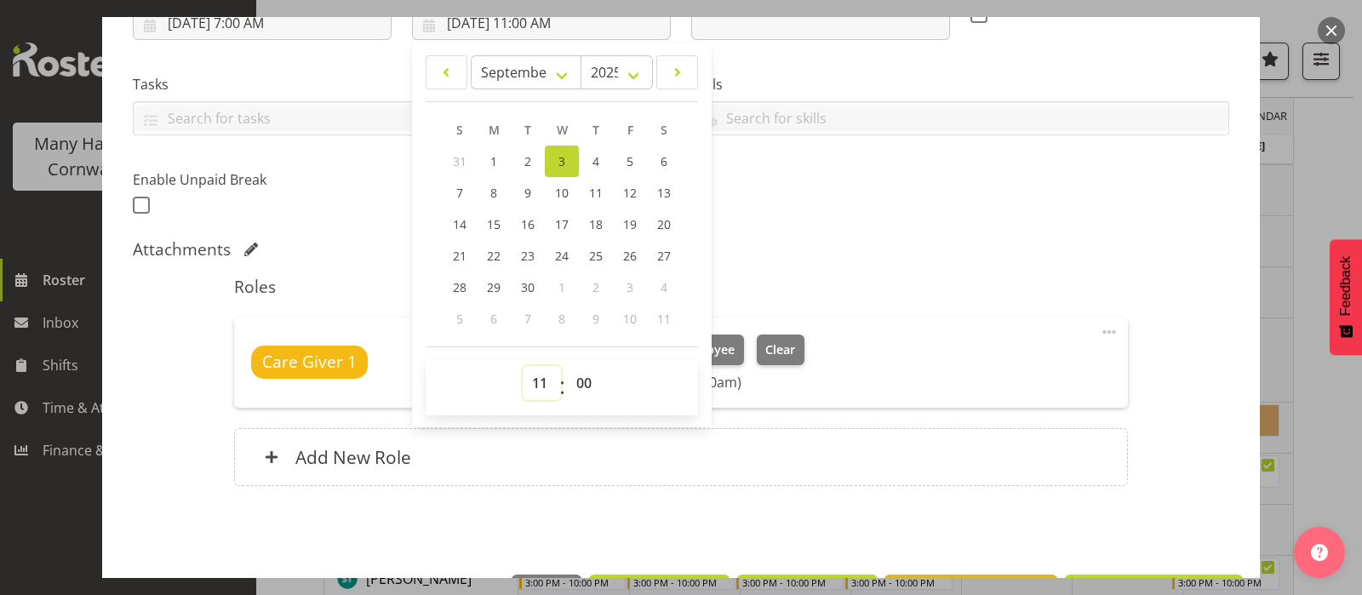
click at [545, 380] on select "00 01 02 03 04 05 06 07 08 09 10 11 12 13 14 15 16 17 18 19 20 21 22 23" at bounding box center [542, 383] width 38 height 34
select select "10"
click at [523, 366] on select "00 01 02 03 04 05 06 07 08 09 10 11 12 13 14 15 16 17 18 19 20 21 22 23" at bounding box center [542, 383] width 38 height 34
type input "9/3/2025, 10:00 AM"
click at [912, 267] on div "Roles Care Giver 1 Richardson, Kirsty Cleaner Change Employee Clear (7:00am - 1…" at bounding box center [680, 386] width 913 height 240
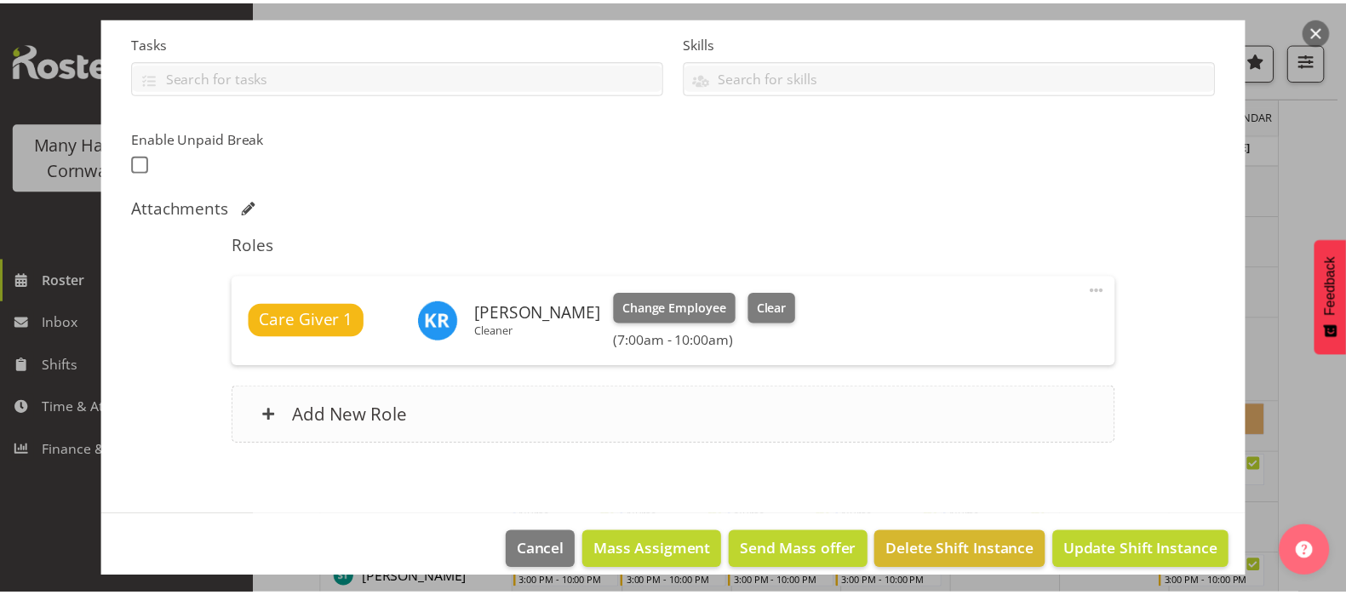
scroll to position [377, 0]
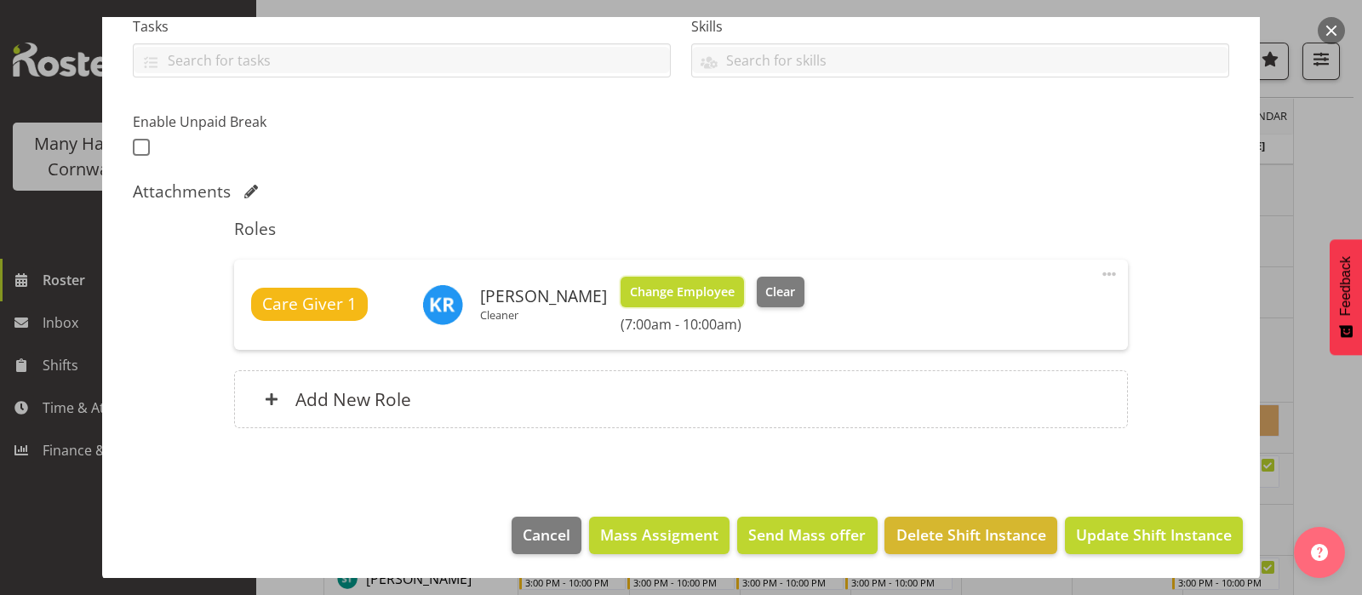
click at [690, 291] on span "Change Employee" at bounding box center [682, 292] width 105 height 19
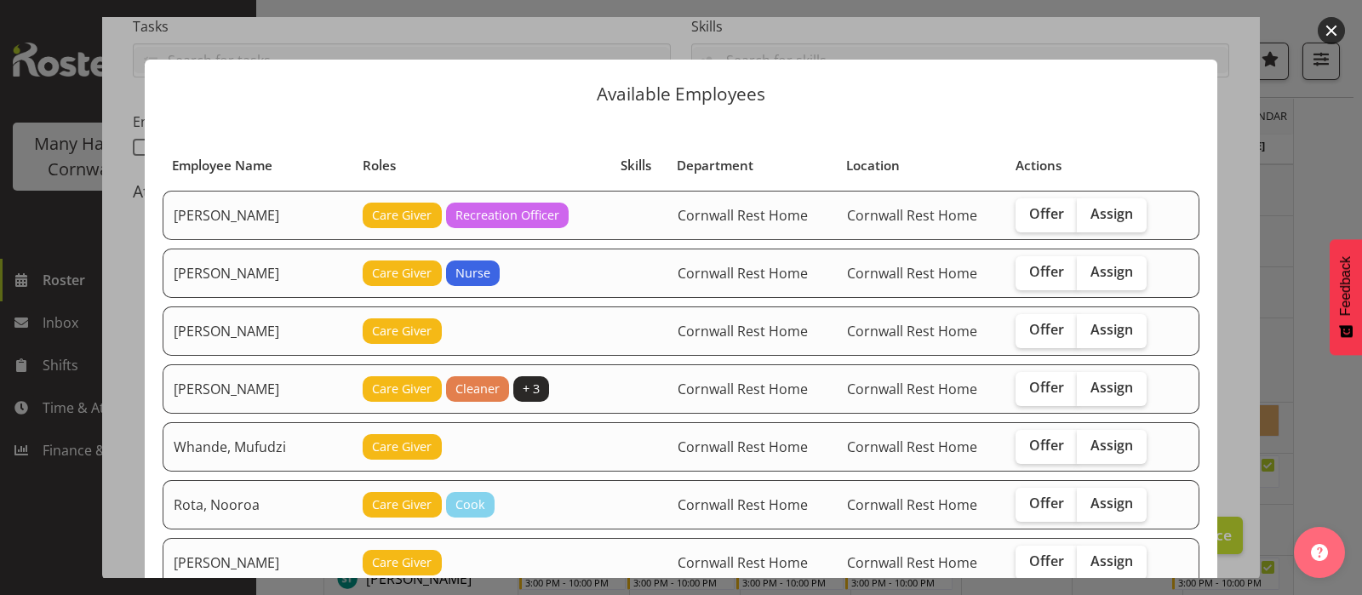
click at [1325, 31] on button "button" at bounding box center [1331, 30] width 27 height 27
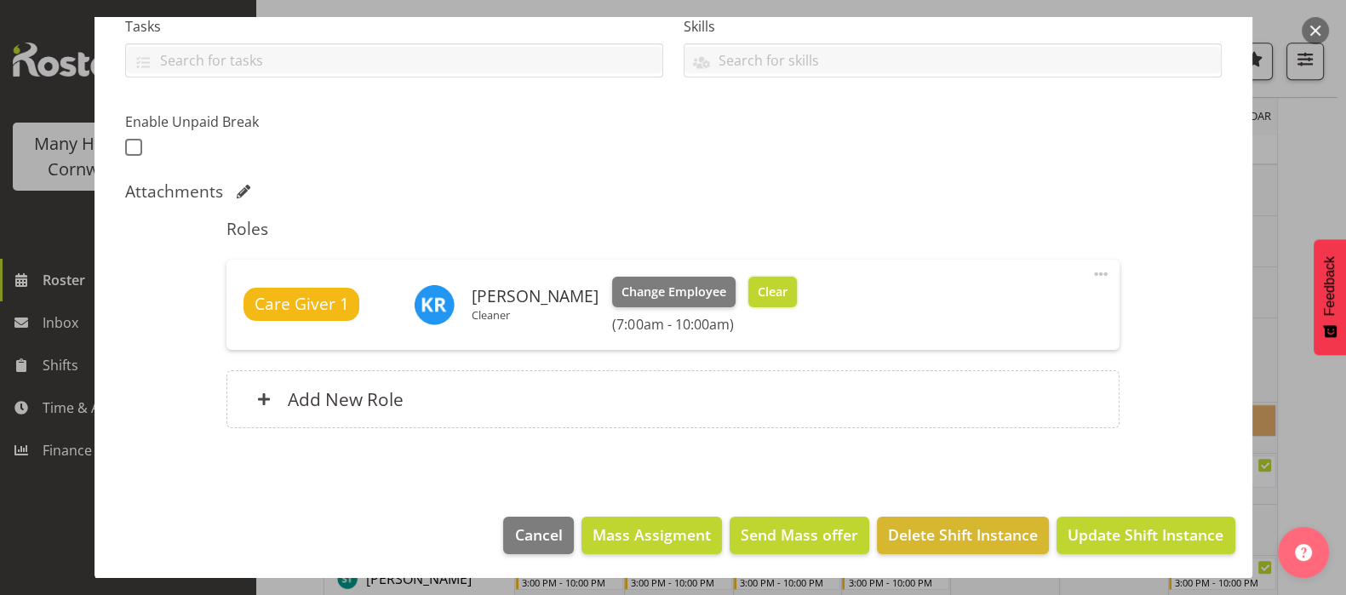
click at [776, 287] on span "Clear" at bounding box center [773, 292] width 30 height 19
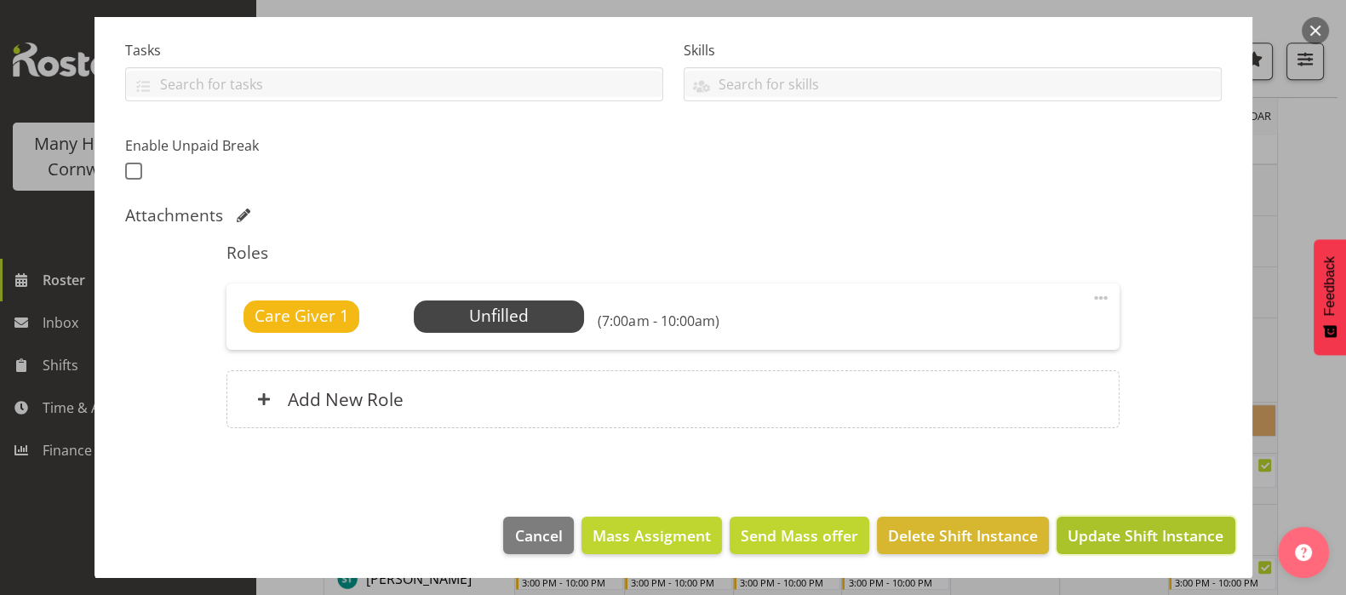
click at [1123, 533] on span "Update Shift Instance" at bounding box center [1145, 535] width 156 height 22
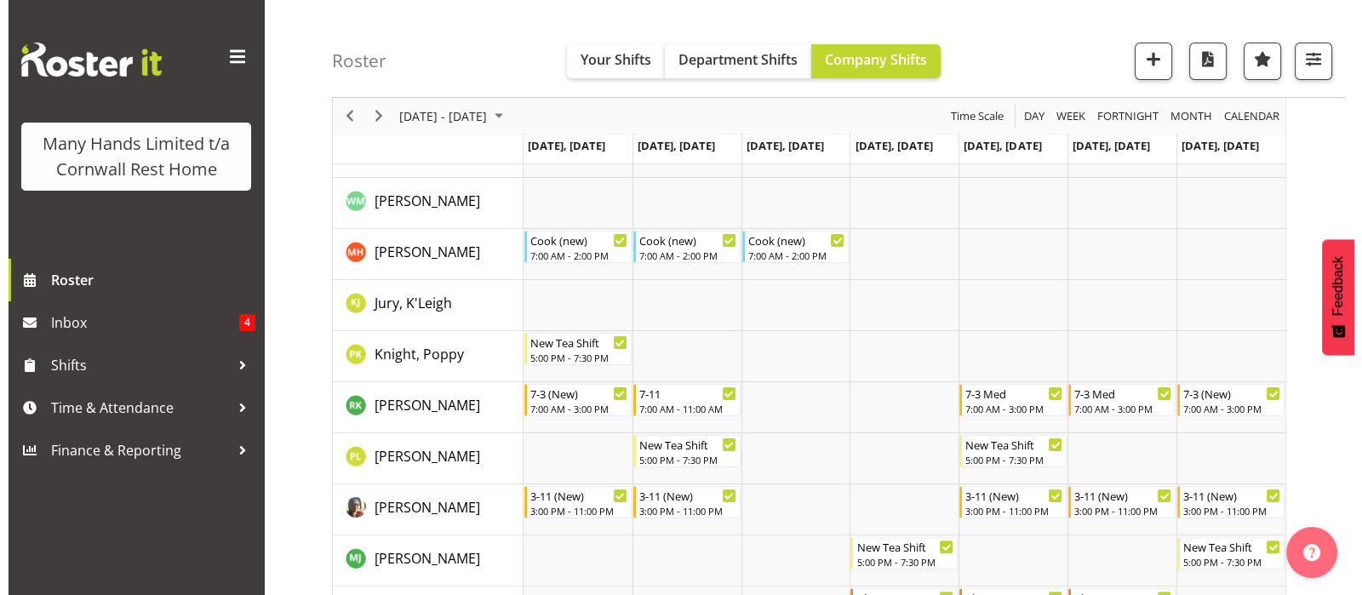
scroll to position [352, 0]
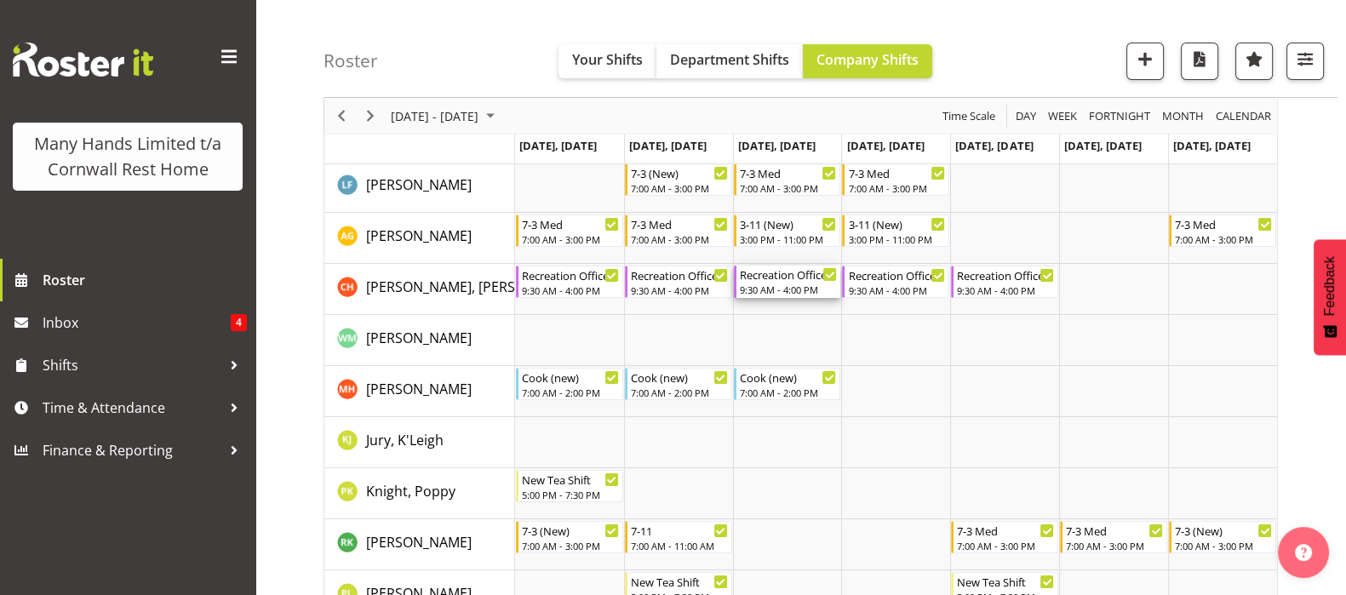
click at [765, 287] on div "9:30 AM - 4:00 PM" at bounding box center [789, 290] width 98 height 14
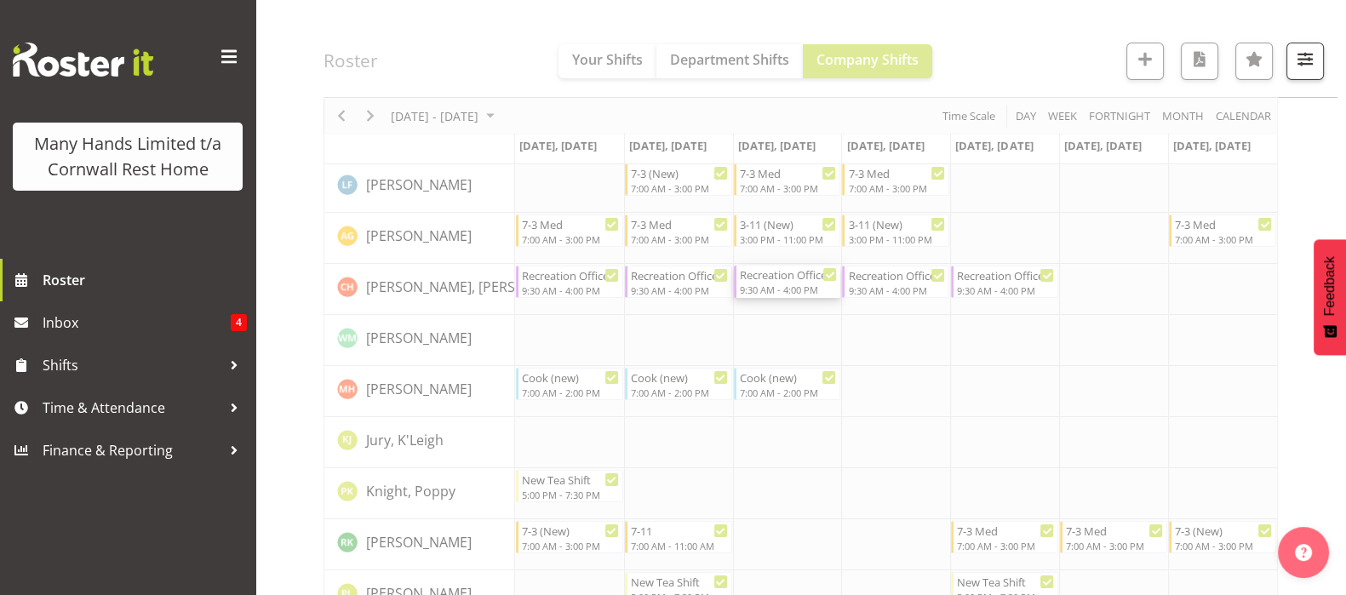
select select "8"
select select "2025"
select select "9"
select select "30"
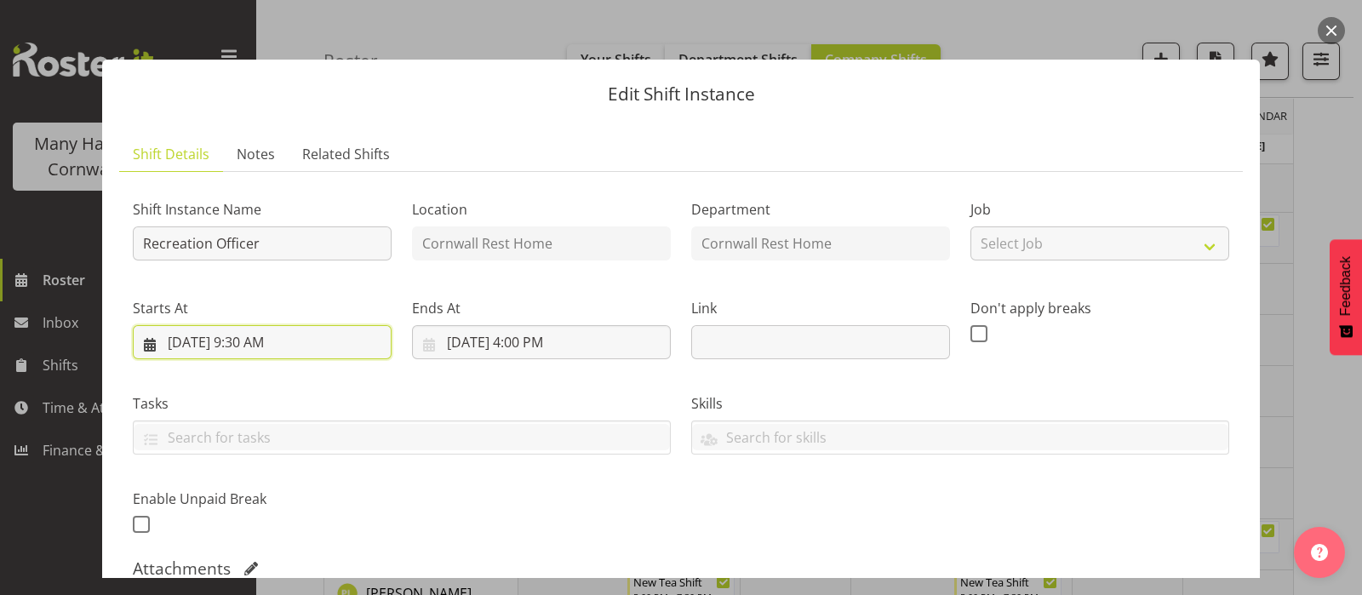
click at [241, 346] on input "9/3/2025, 9:30 AM" at bounding box center [262, 342] width 259 height 34
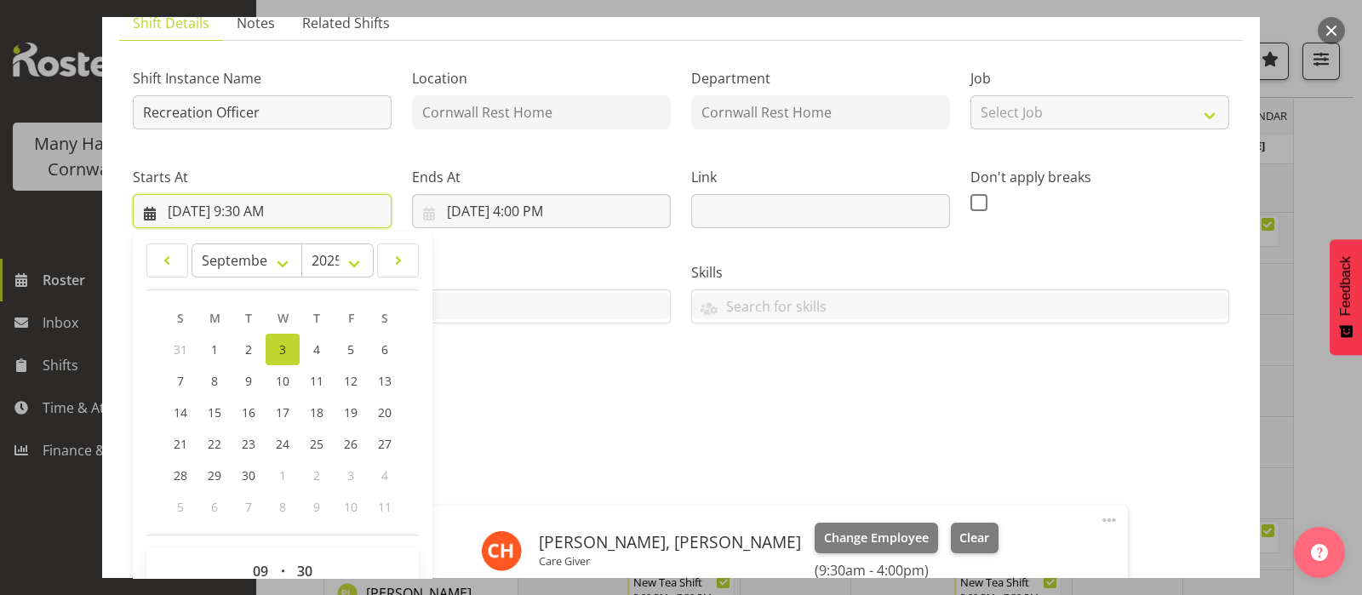
scroll to position [319, 0]
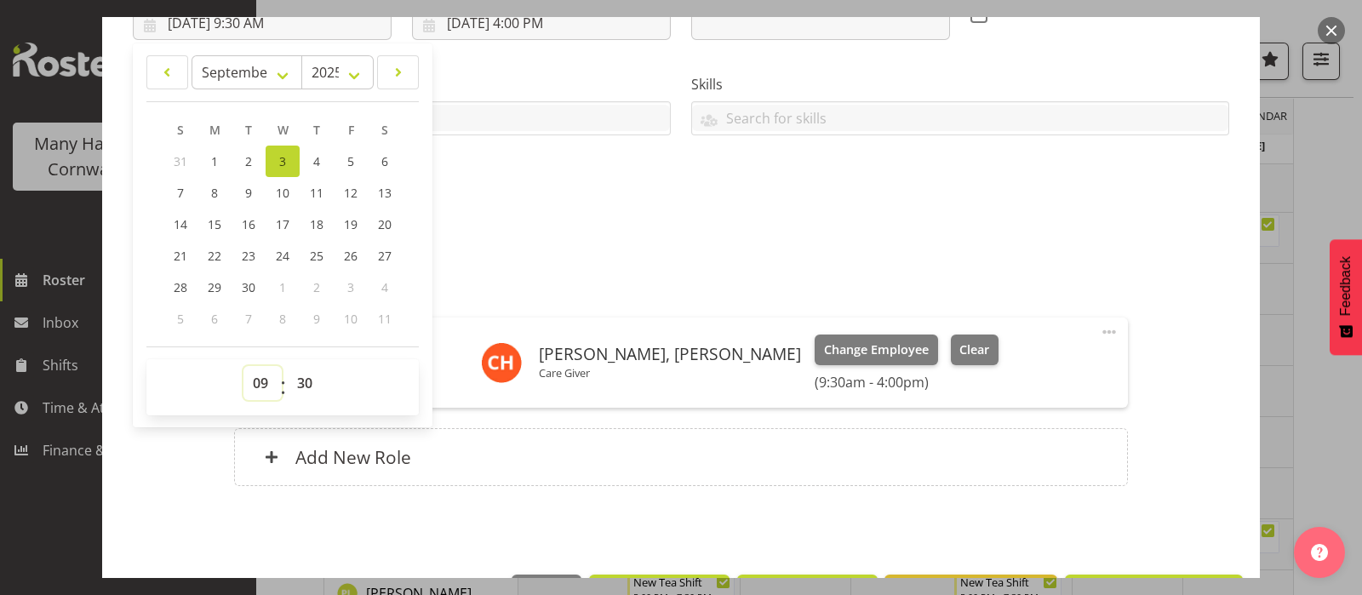
click at [260, 389] on select "00 01 02 03 04 05 06 07 08 09 10 11 12 13 14 15 16 17 18 19 20 21 22 23" at bounding box center [262, 383] width 38 height 34
select select "10"
click at [243, 366] on select "00 01 02 03 04 05 06 07 08 09 10 11 12 13 14 15 16 17 18 19 20 21 22 23" at bounding box center [262, 383] width 38 height 34
type input "9/3/2025, 10:30 AM"
select select "0"
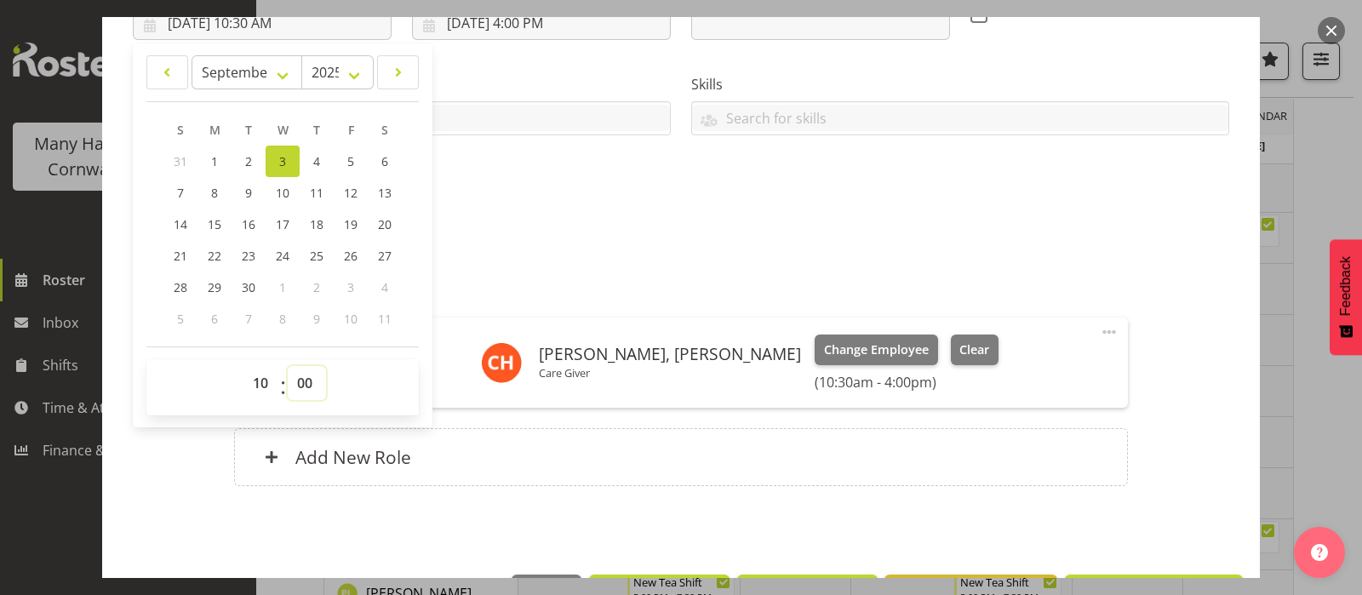
type input "9/3/2025, 10:00 AM"
click at [834, 242] on div "Attachments" at bounding box center [681, 249] width 1096 height 20
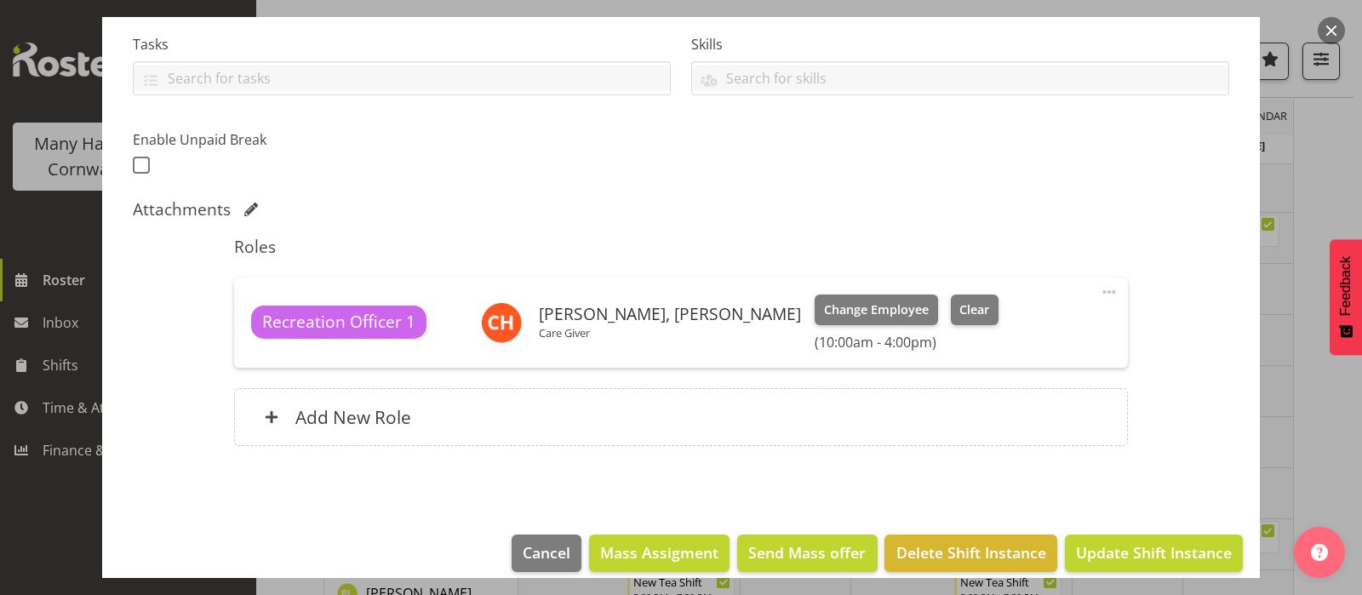
scroll to position [377, 0]
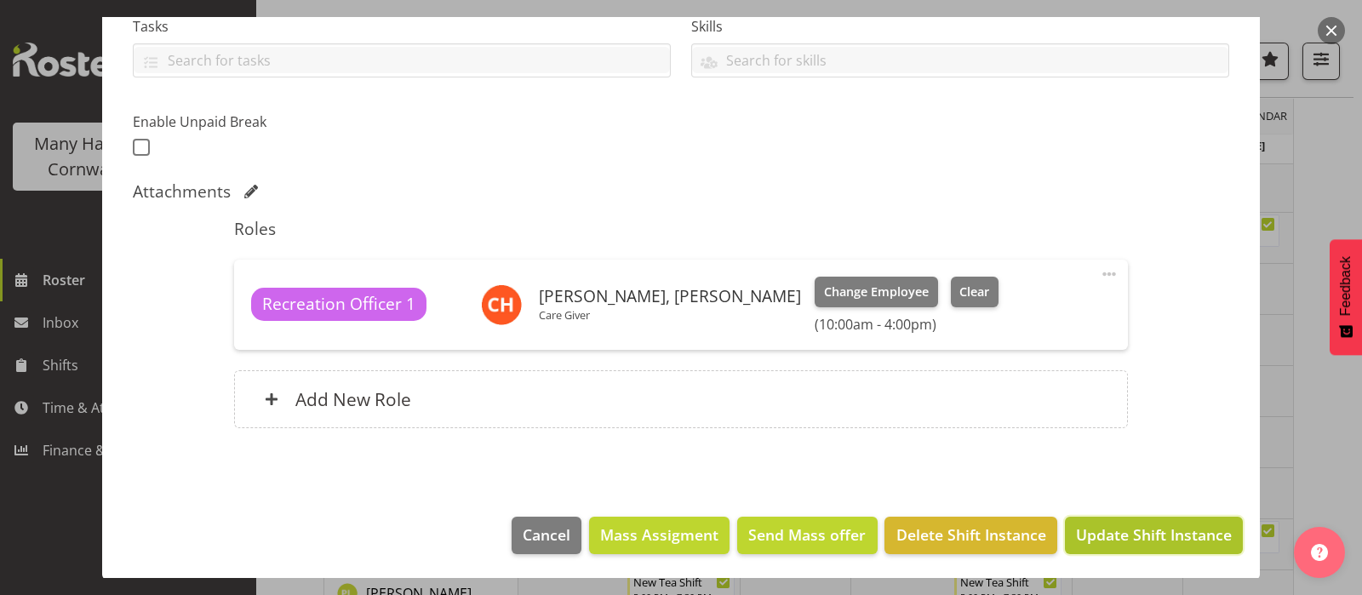
click at [1117, 532] on span "Update Shift Instance" at bounding box center [1154, 535] width 156 height 22
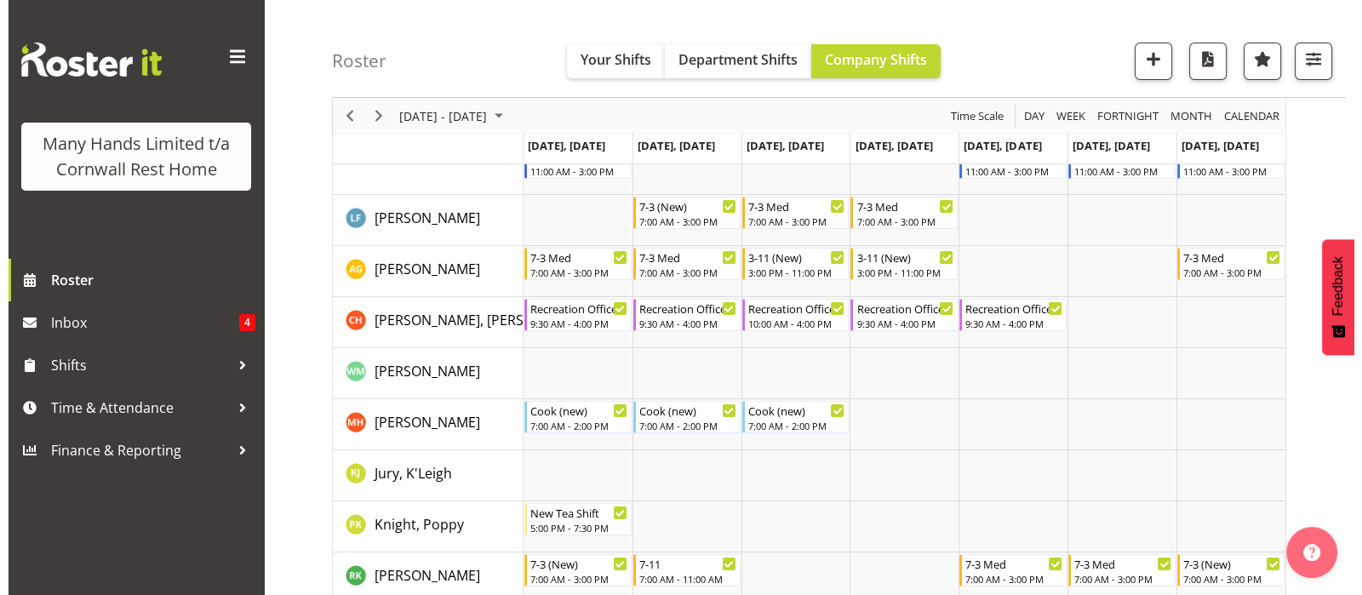
scroll to position [352, 0]
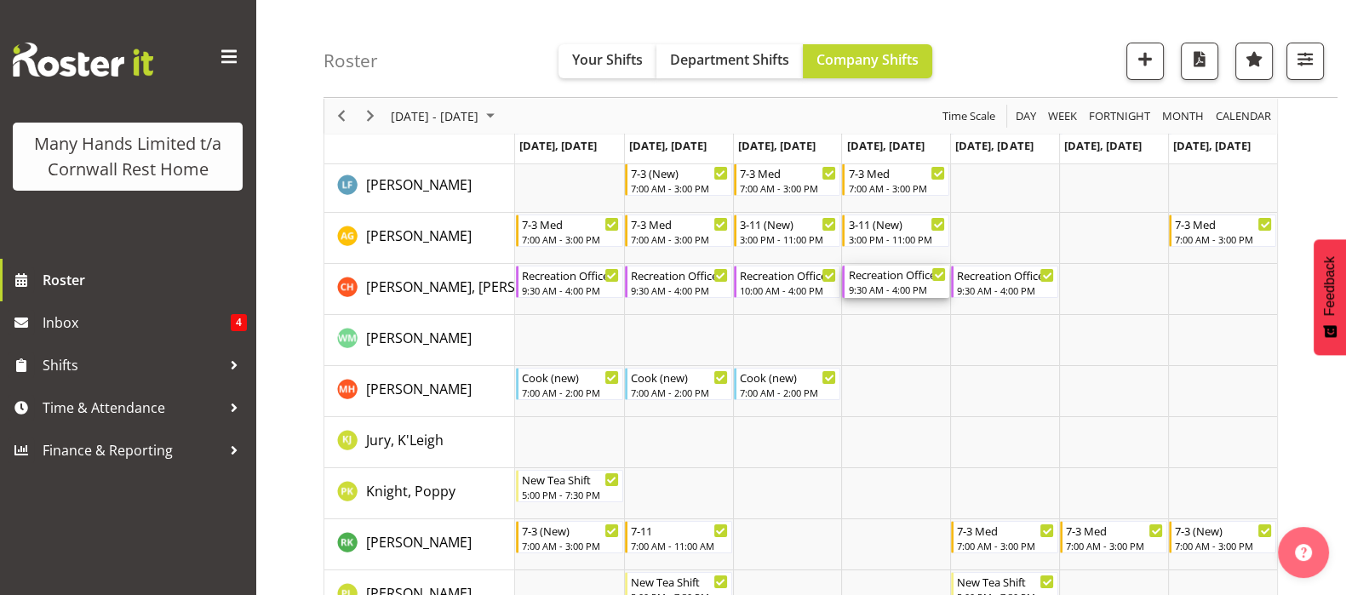
click at [892, 280] on div "Recreation Officer" at bounding box center [897, 274] width 98 height 17
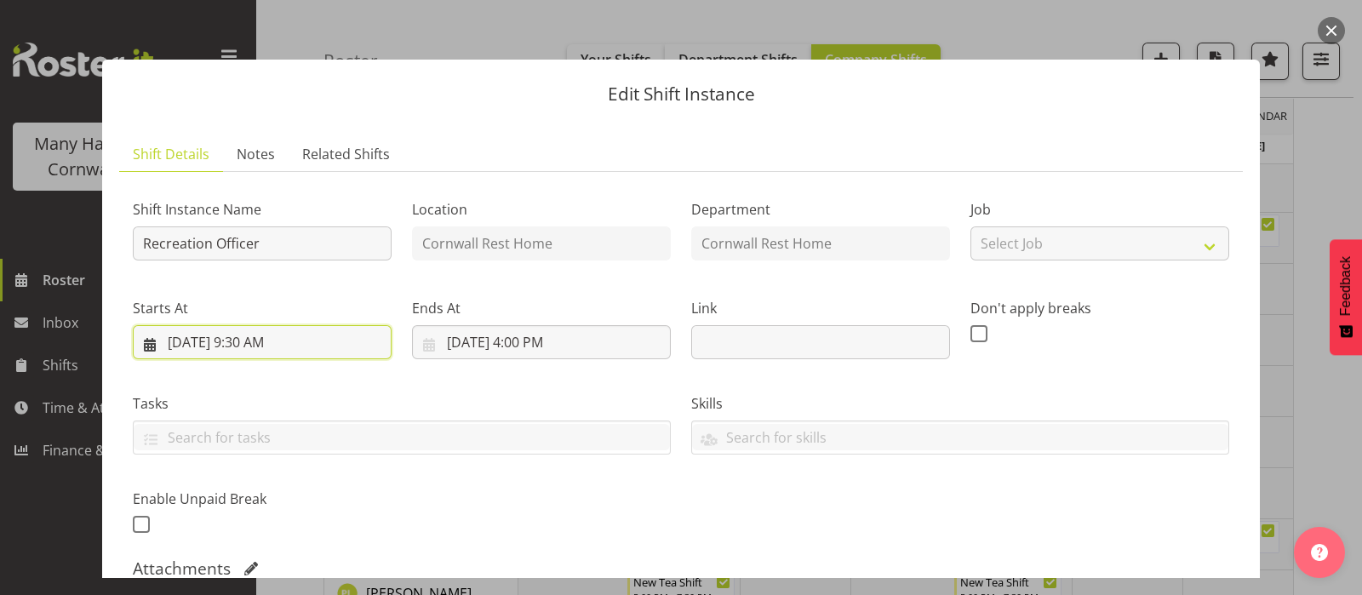
click at [232, 344] on input "9/4/2025, 9:30 AM" at bounding box center [262, 342] width 259 height 34
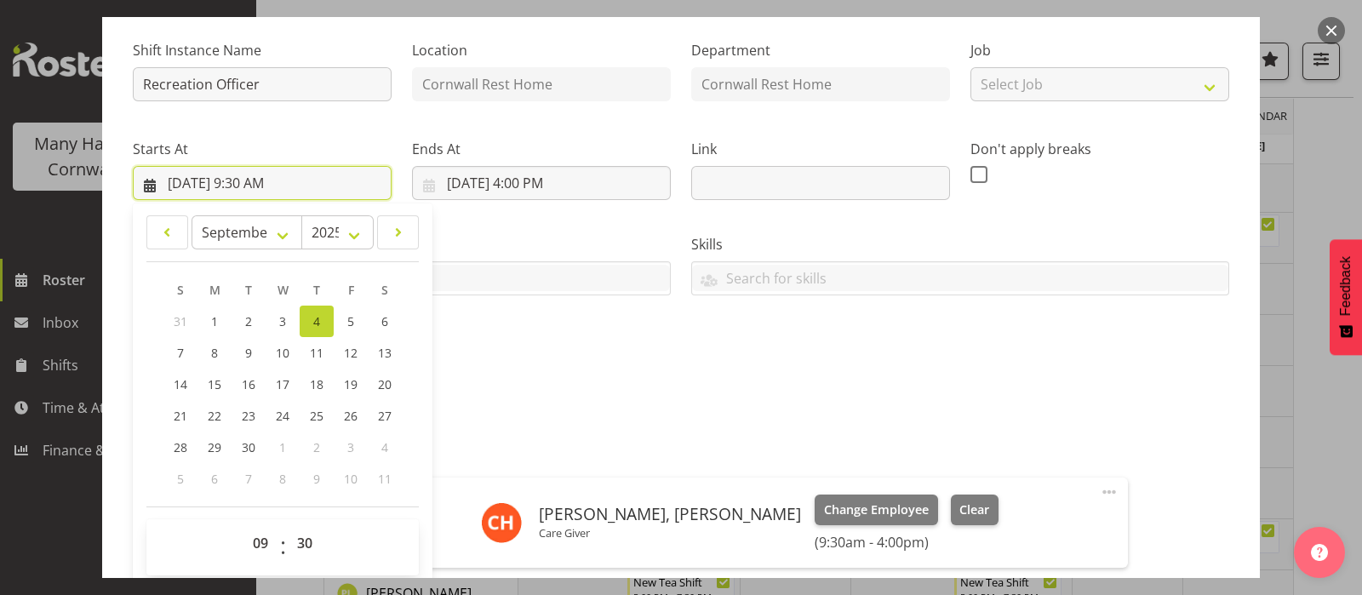
scroll to position [377, 0]
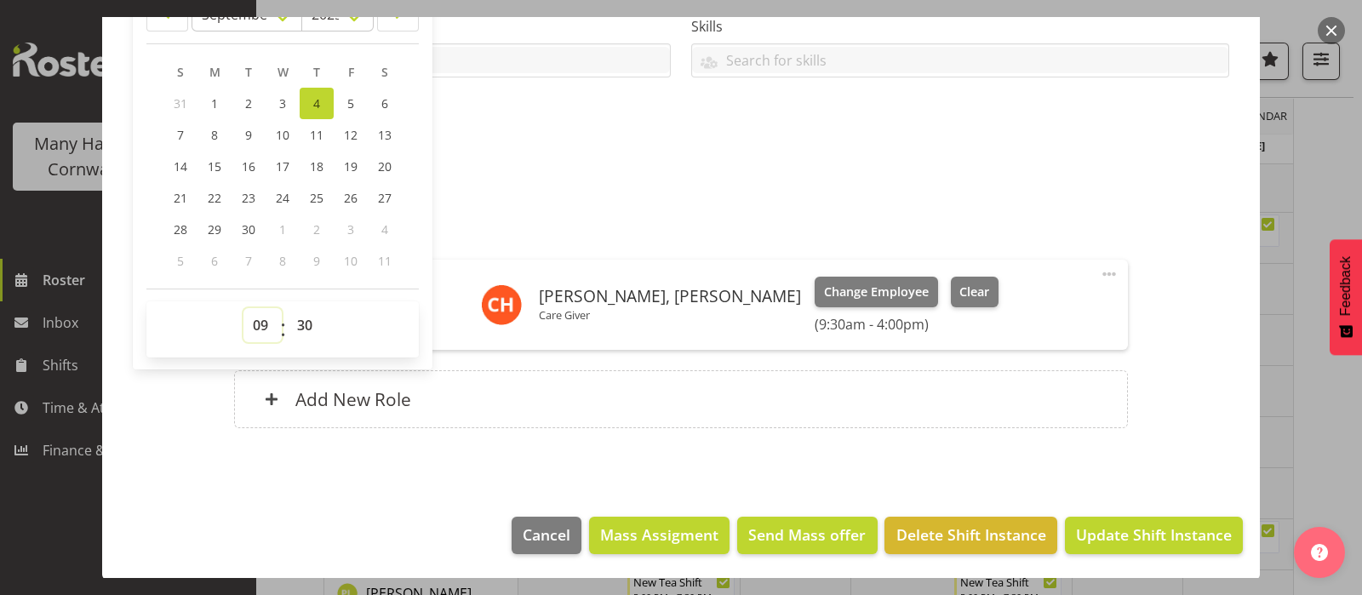
click at [260, 323] on select "00 01 02 03 04 05 06 07 08 09 10 11 12 13 14 15 16 17 18 19 20 21 22 23" at bounding box center [262, 325] width 38 height 34
select select "10"
click at [243, 308] on select "00 01 02 03 04 05 06 07 08 09 10 11 12 13 14 15 16 17 18 19 20 21 22 23" at bounding box center [262, 325] width 38 height 34
type input "9/4/2025, 10:30 AM"
select select "0"
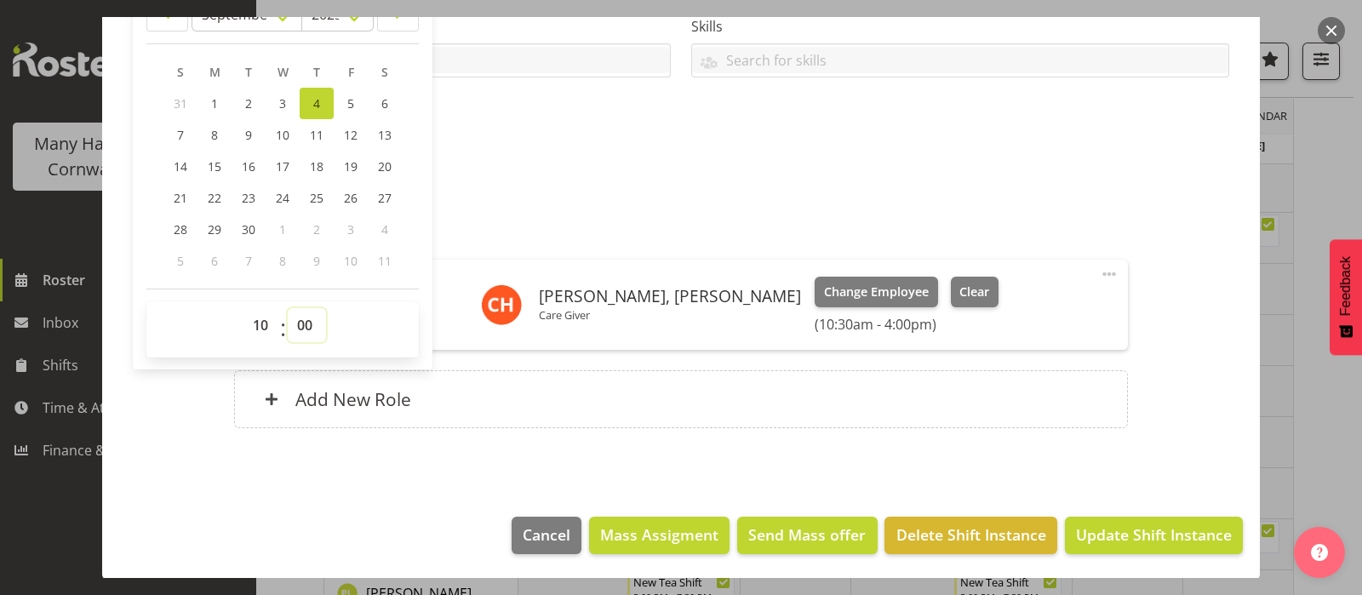
type input "9/4/2025, 10:00 AM"
click at [1126, 535] on span "Update Shift Instance" at bounding box center [1154, 535] width 156 height 22
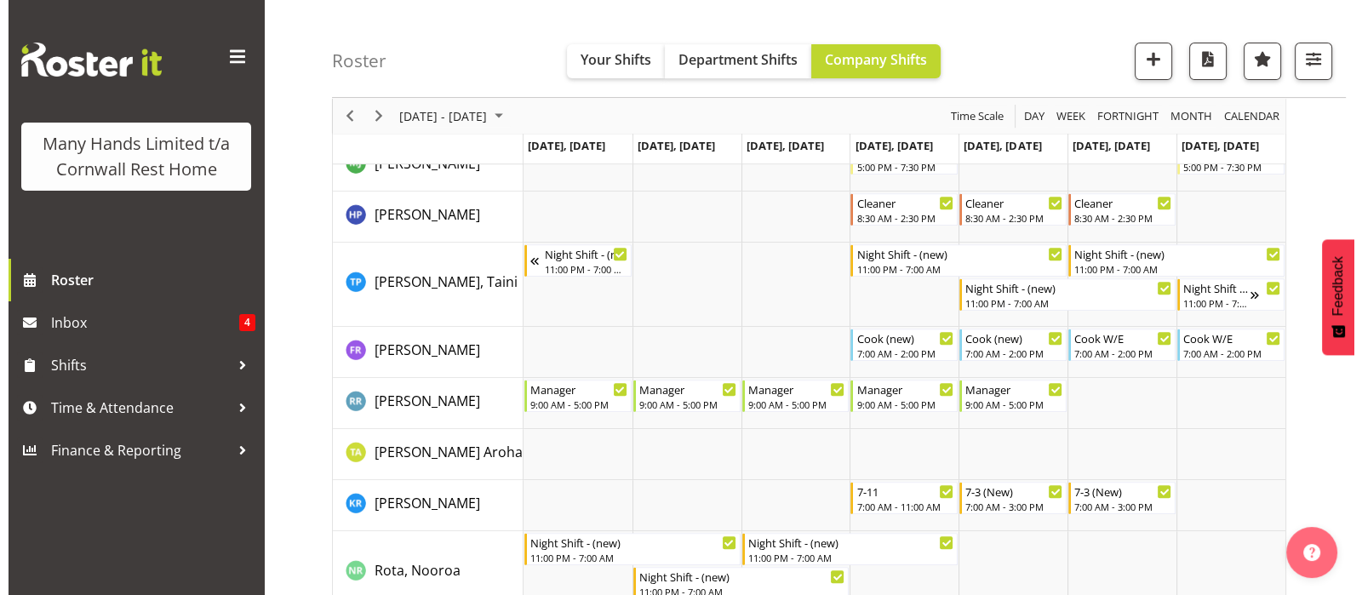
scroll to position [991, 0]
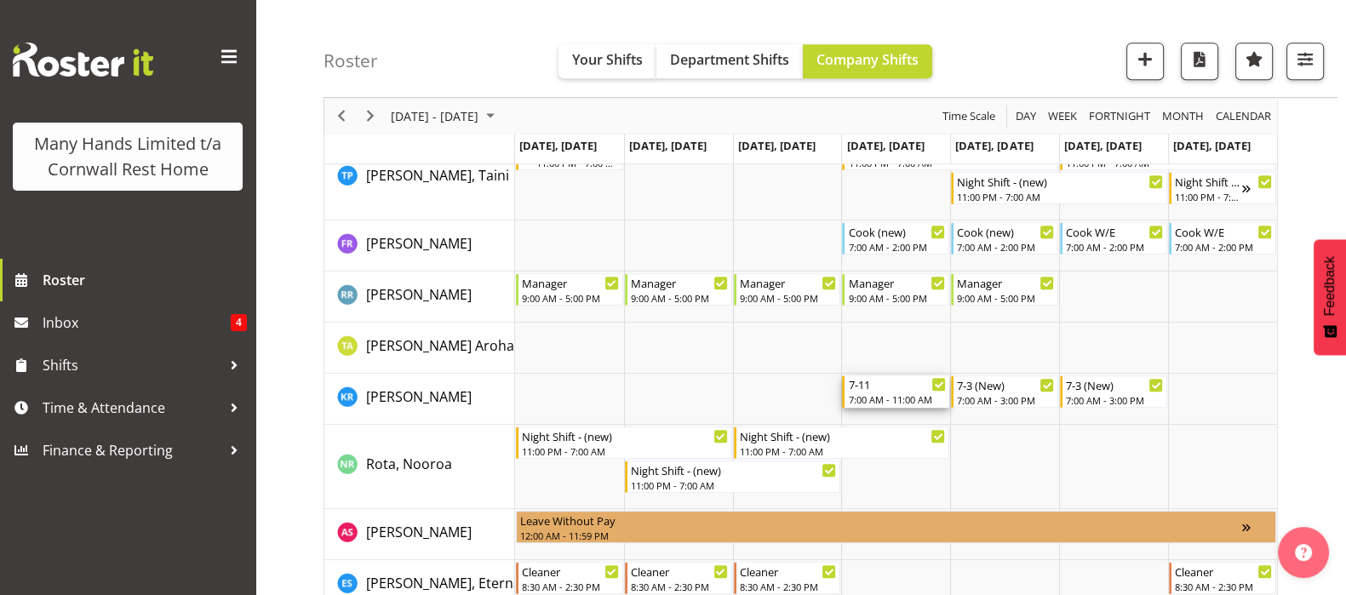
click at [875, 397] on div "7:00 AM - 11:00 AM" at bounding box center [897, 399] width 98 height 14
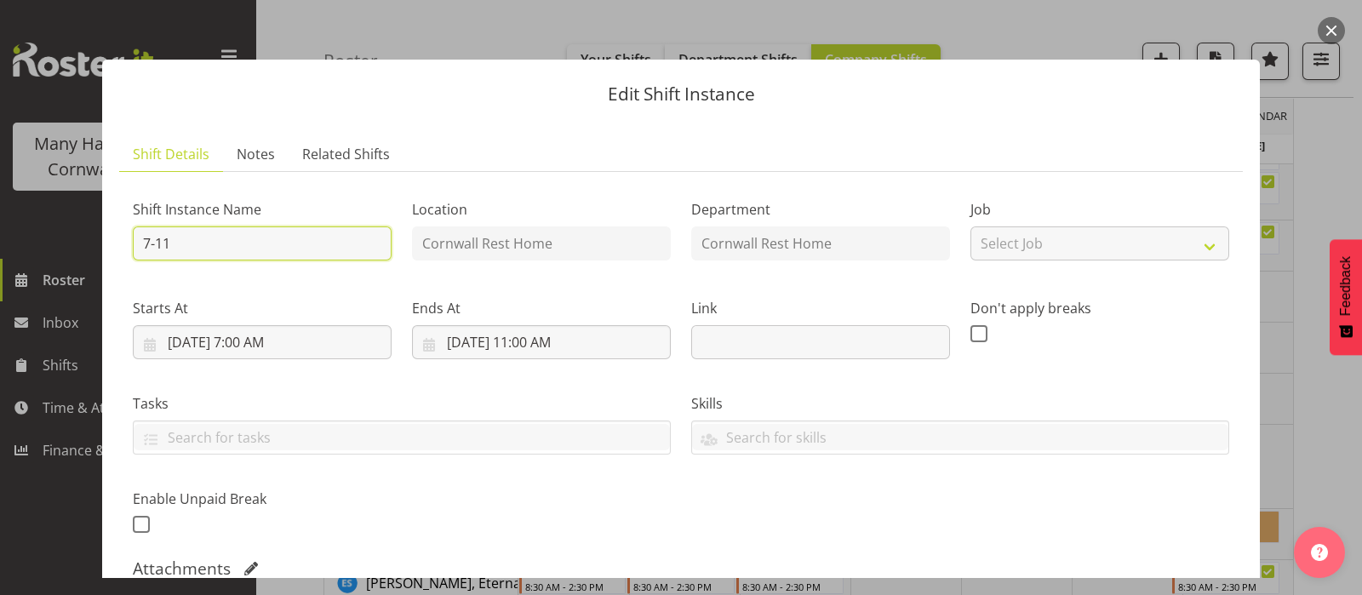
click at [179, 241] on input "7-11" at bounding box center [262, 243] width 259 height 34
type input "7-10"
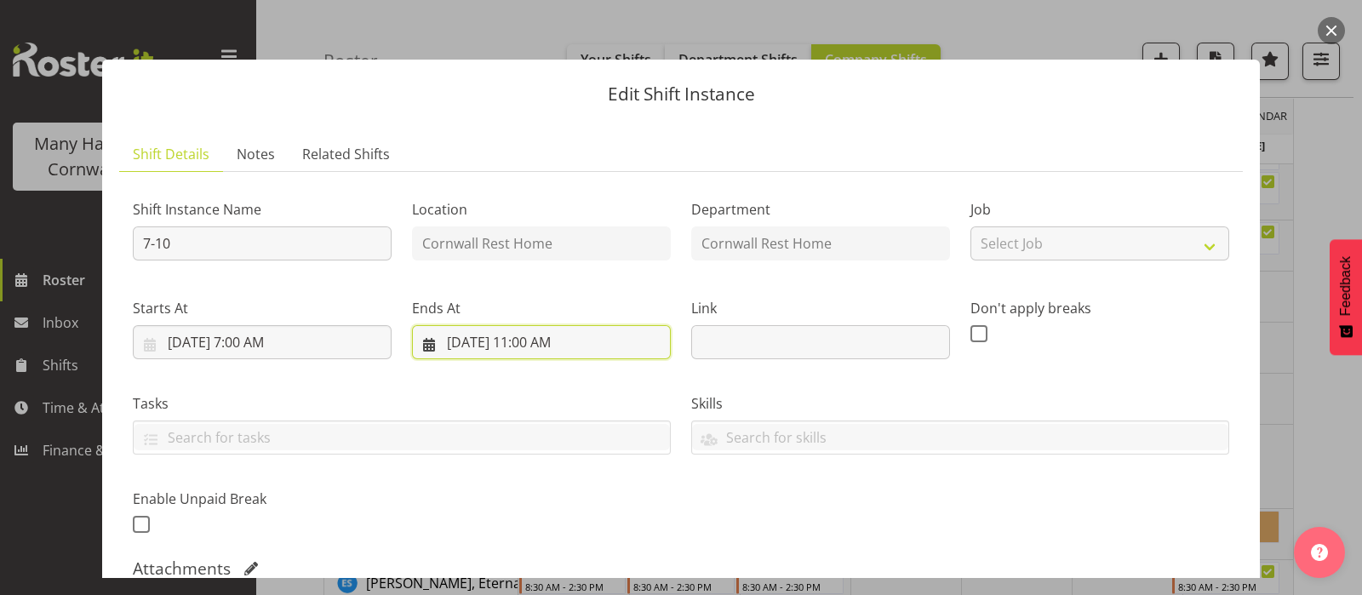
click at [518, 340] on input "9/4/2025, 11:00 AM" at bounding box center [541, 342] width 259 height 34
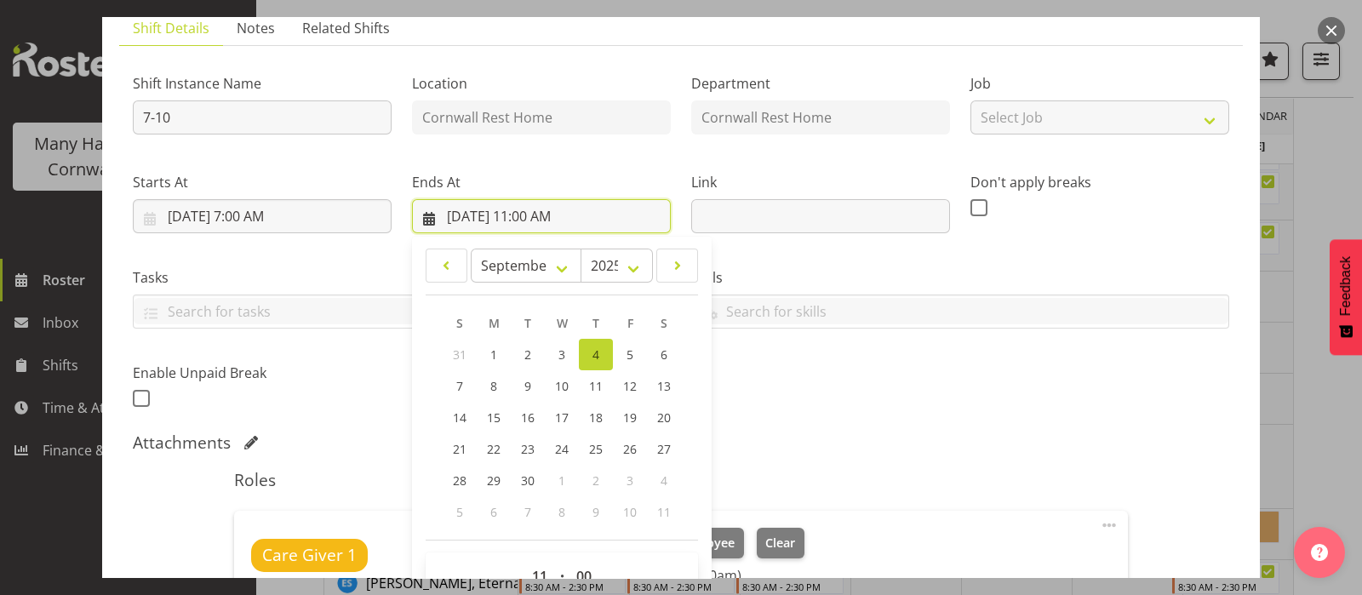
scroll to position [377, 0]
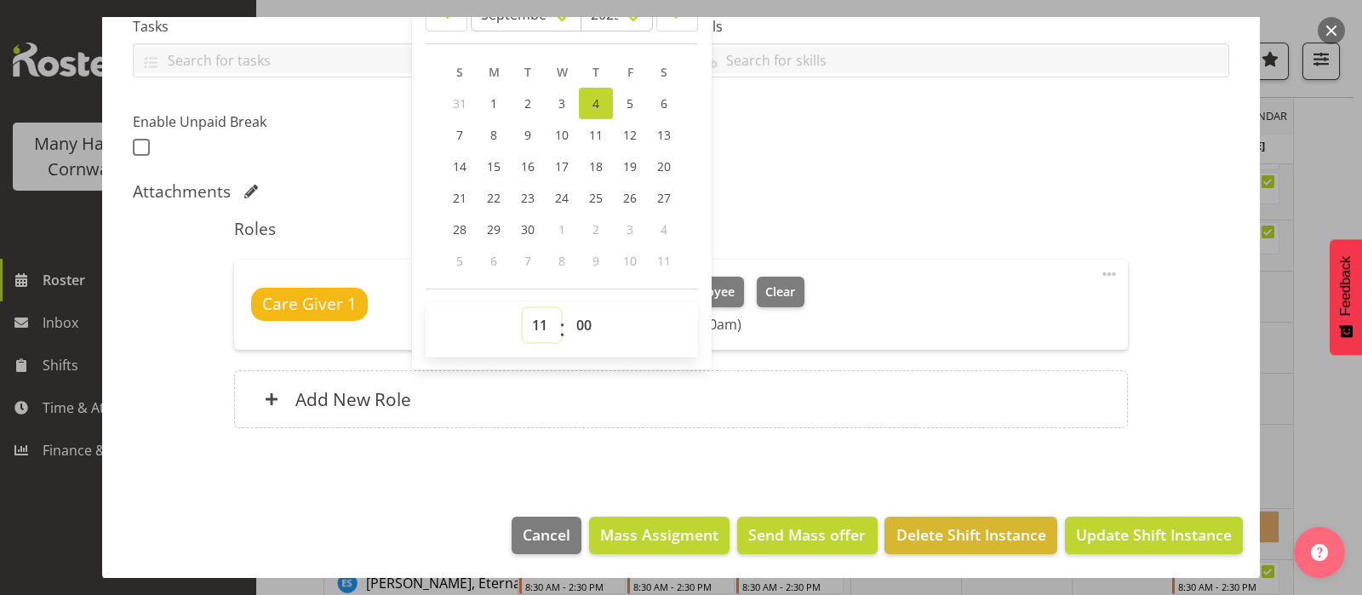
click at [541, 322] on select "00 01 02 03 04 05 06 07 08 09 10 11 12 13 14 15 16 17 18 19 20 21 22 23" at bounding box center [542, 325] width 38 height 34
select select "10"
click at [523, 308] on select "00 01 02 03 04 05 06 07 08 09 10 11 12 13 14 15 16 17 18 19 20 21 22 23" at bounding box center [542, 325] width 38 height 34
type input "9/4/2025, 10:00 AM"
click at [860, 175] on div "Shift Instance Name 7-10 Location Cornwall Rest Home Department Cornwall Rest H…" at bounding box center [681, 128] width 1096 height 640
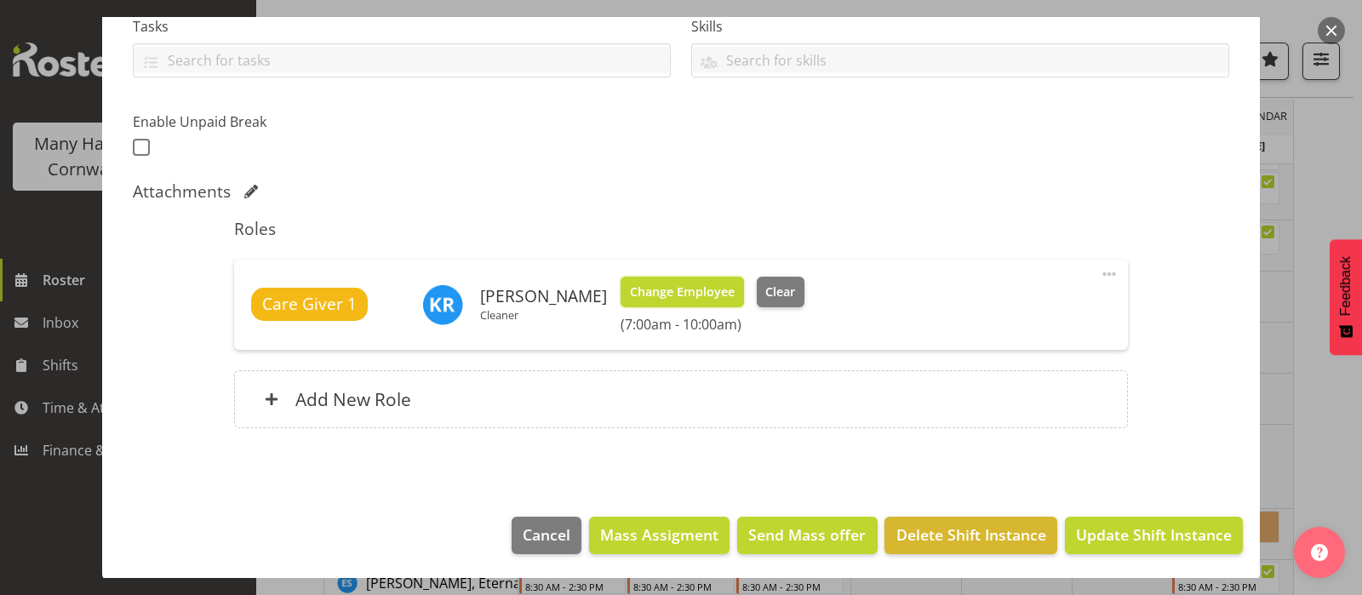
click at [701, 283] on span "Change Employee" at bounding box center [682, 292] width 105 height 19
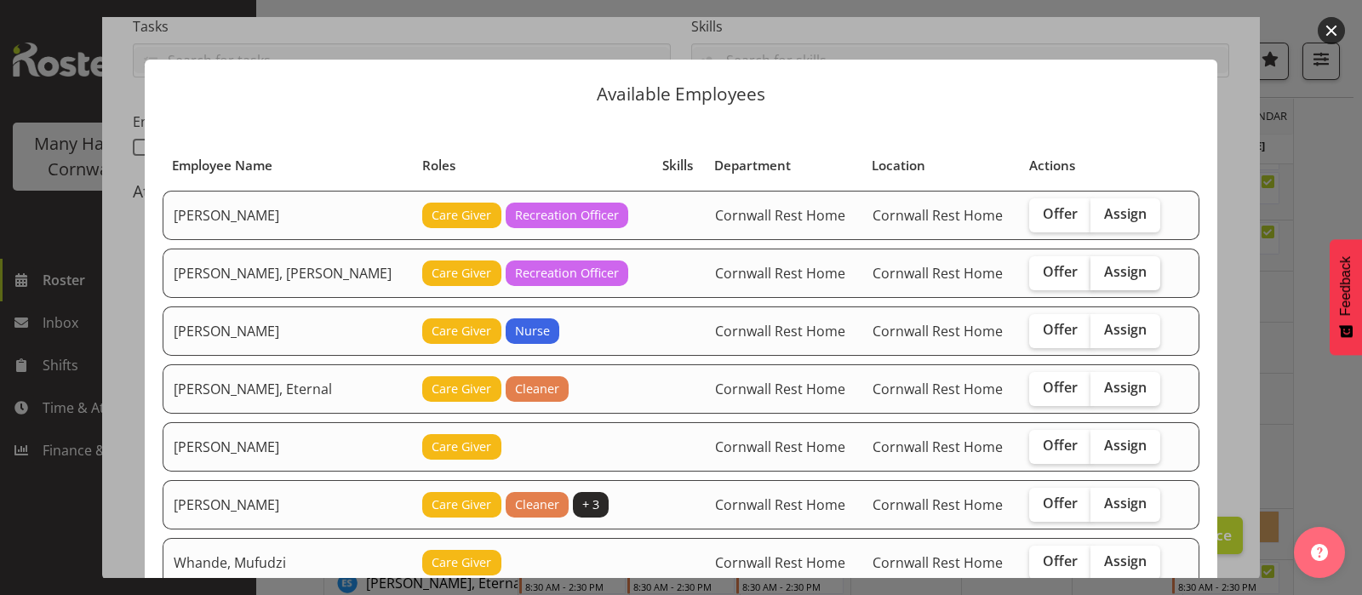
click at [1110, 270] on span "Assign" at bounding box center [1125, 271] width 43 height 17
click at [1102, 270] on input "Assign" at bounding box center [1095, 271] width 11 height 11
checkbox input "true"
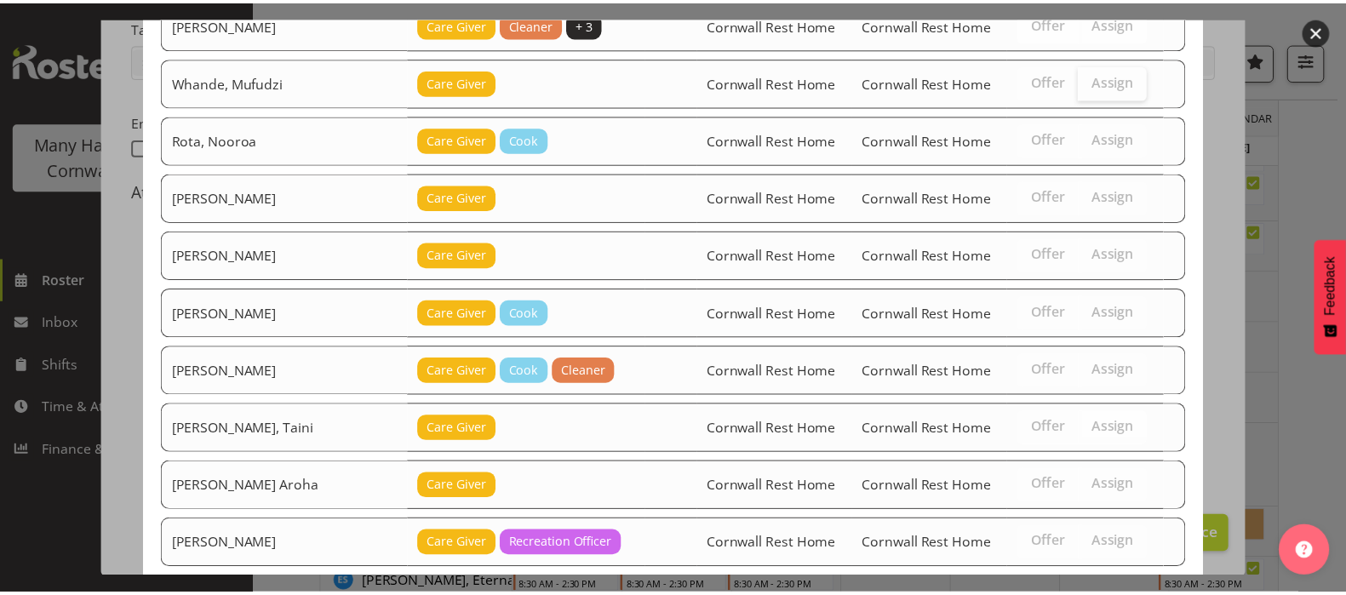
scroll to position [594, 0]
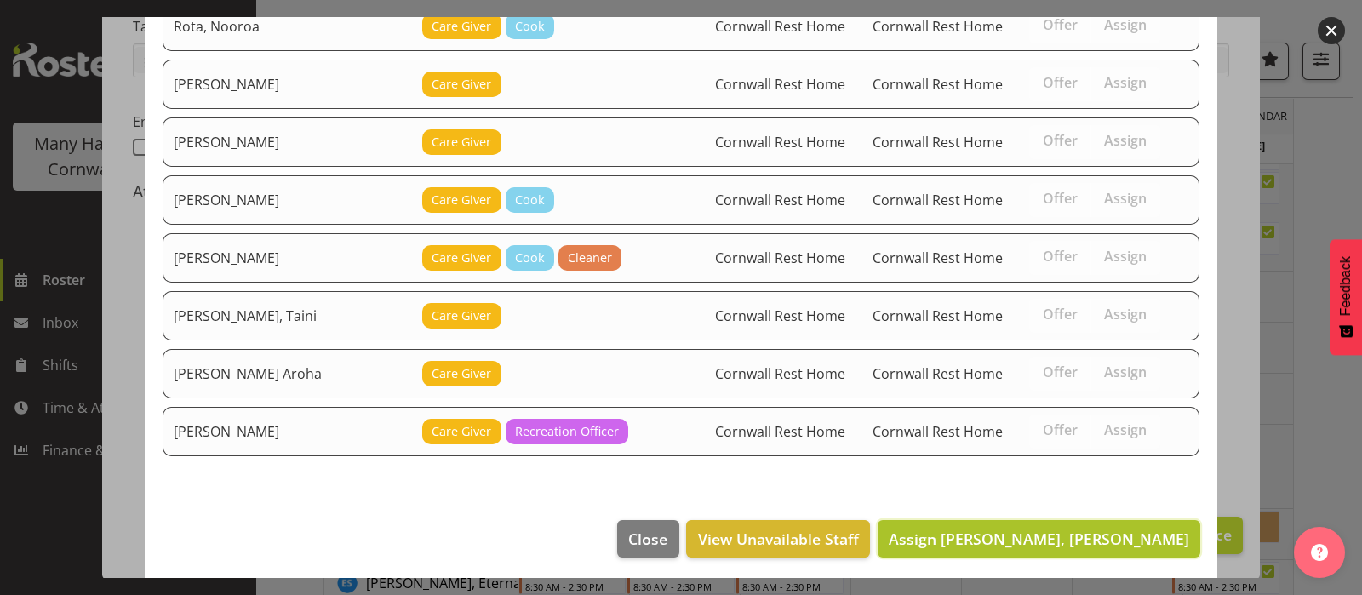
click at [1114, 538] on span "Assign Hannecart, Charline" at bounding box center [1039, 539] width 300 height 20
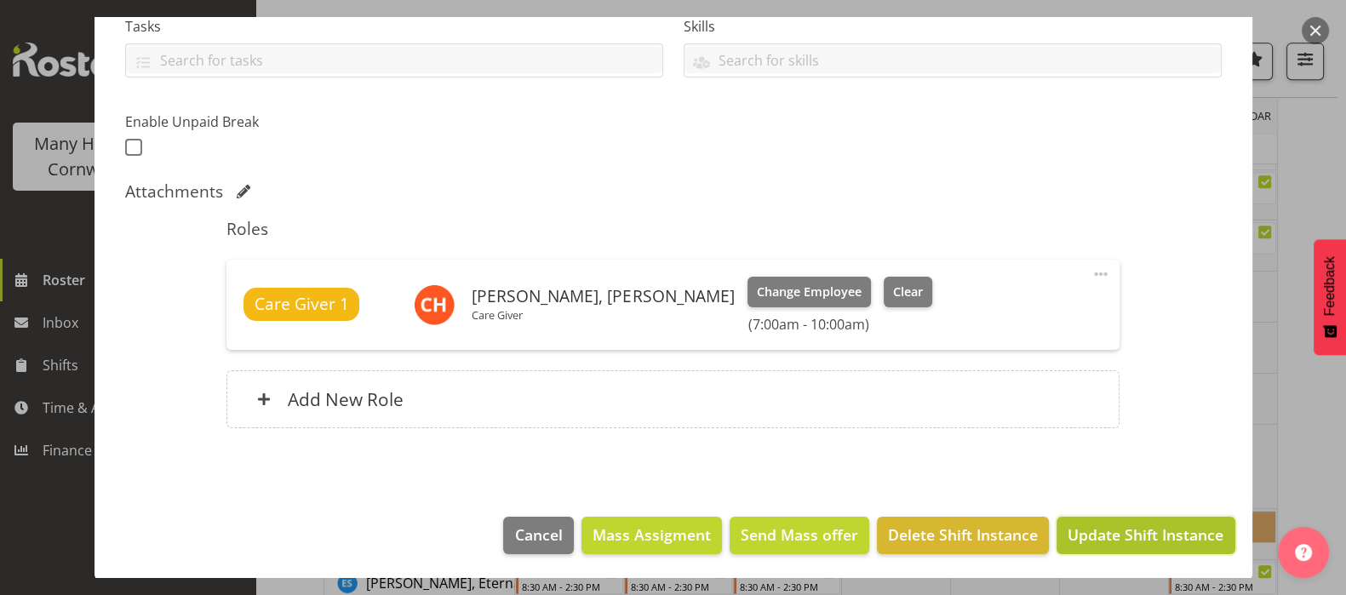
click at [1111, 533] on span "Update Shift Instance" at bounding box center [1145, 535] width 156 height 22
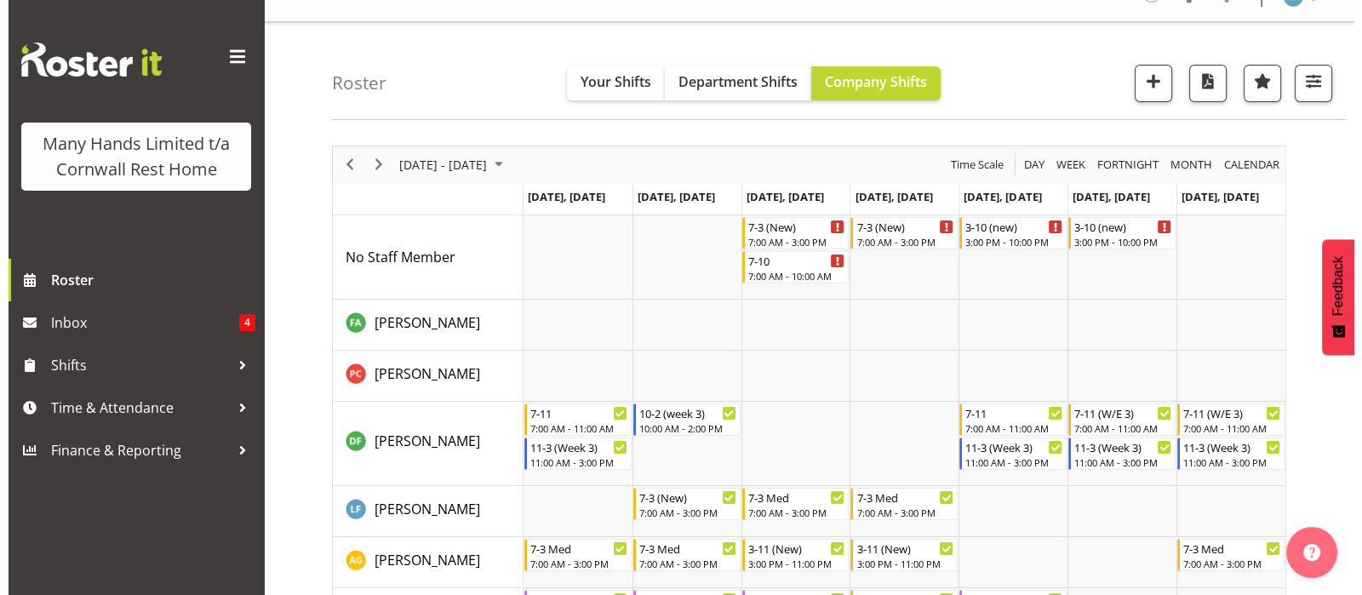
scroll to position [0, 0]
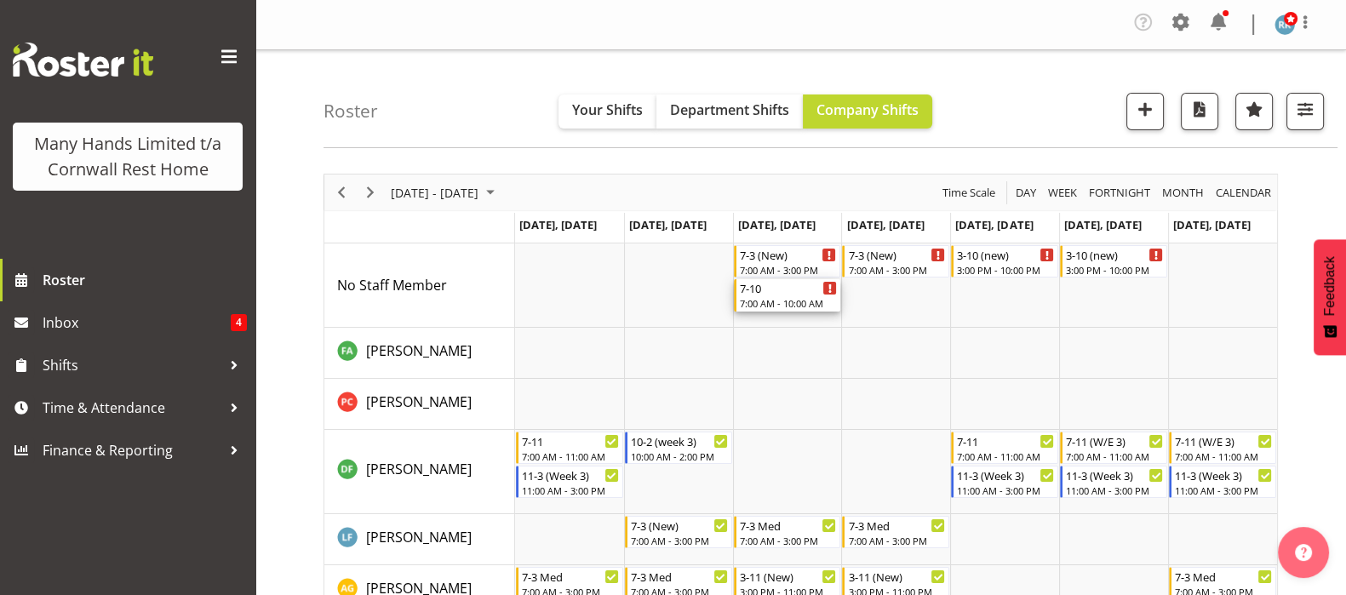
click at [783, 295] on div "7-10 7:00 AM - 10:00 AM" at bounding box center [789, 295] width 98 height 32
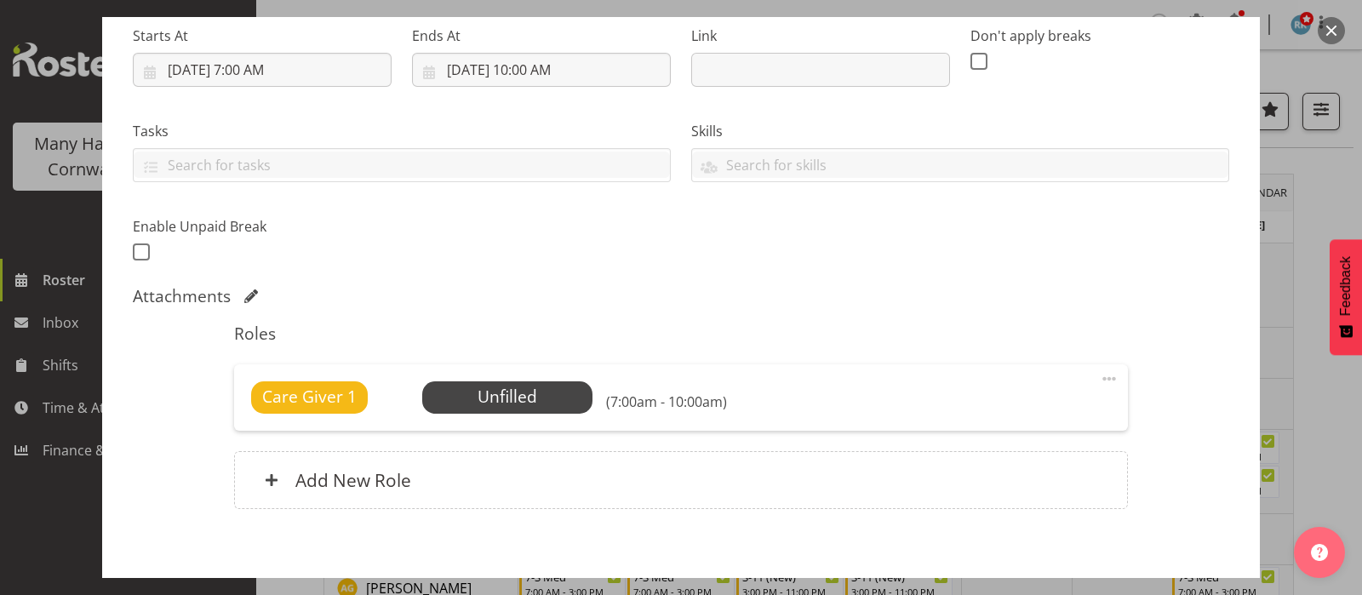
scroll to position [353, 0]
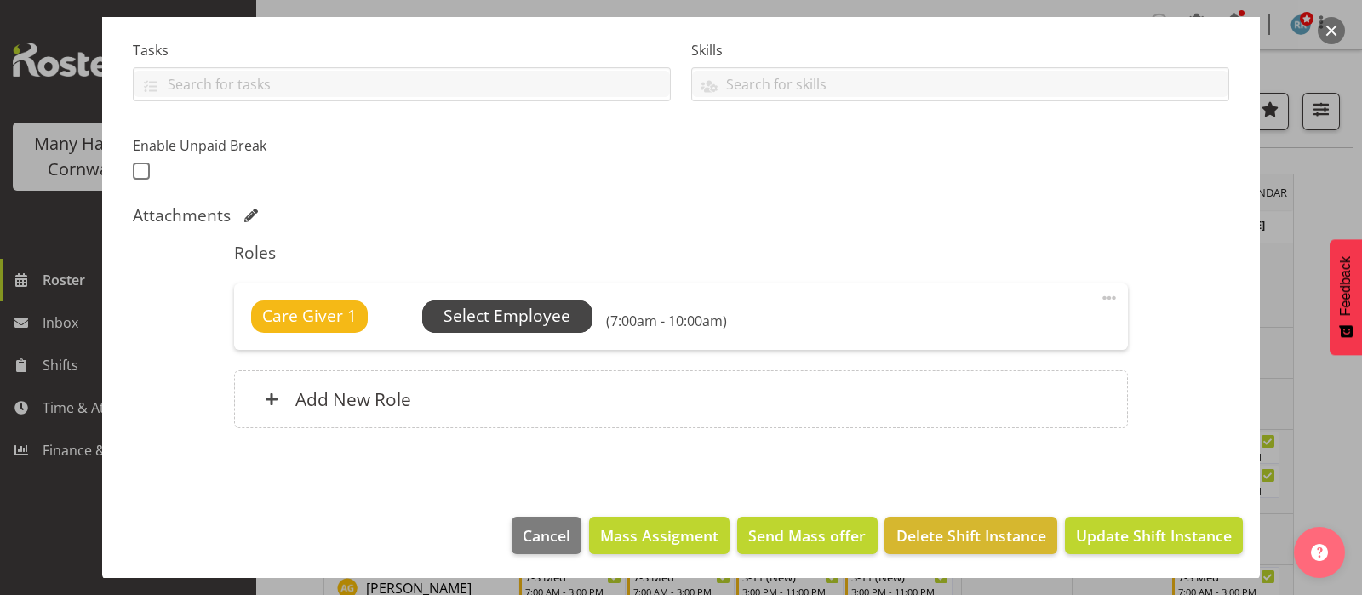
click at [535, 307] on span "Select Employee" at bounding box center [507, 316] width 127 height 25
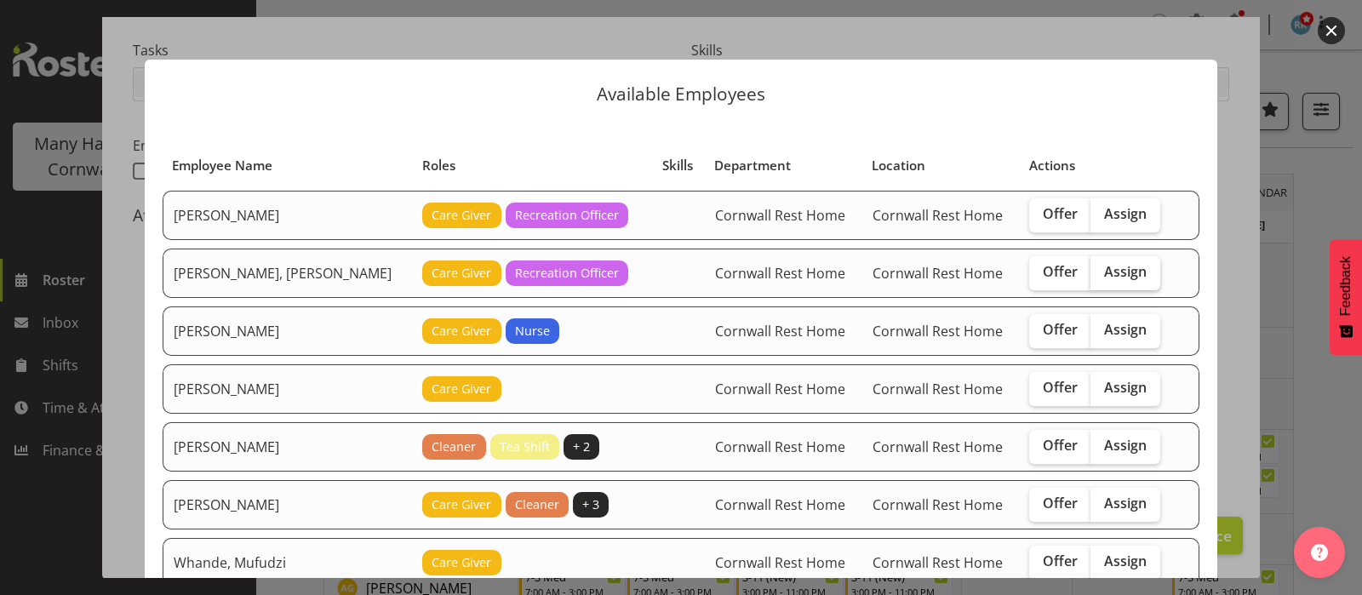
click at [1119, 274] on span "Assign" at bounding box center [1125, 271] width 43 height 17
click at [1102, 274] on input "Assign" at bounding box center [1095, 271] width 11 height 11
checkbox input "true"
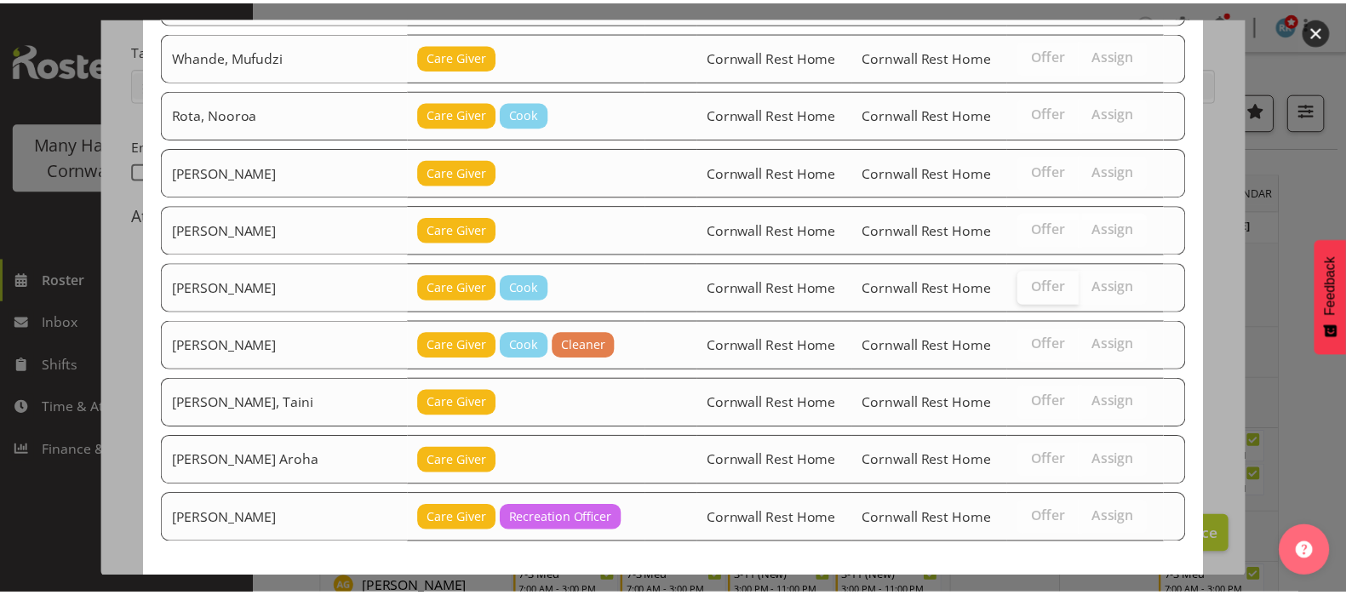
scroll to position [594, 0]
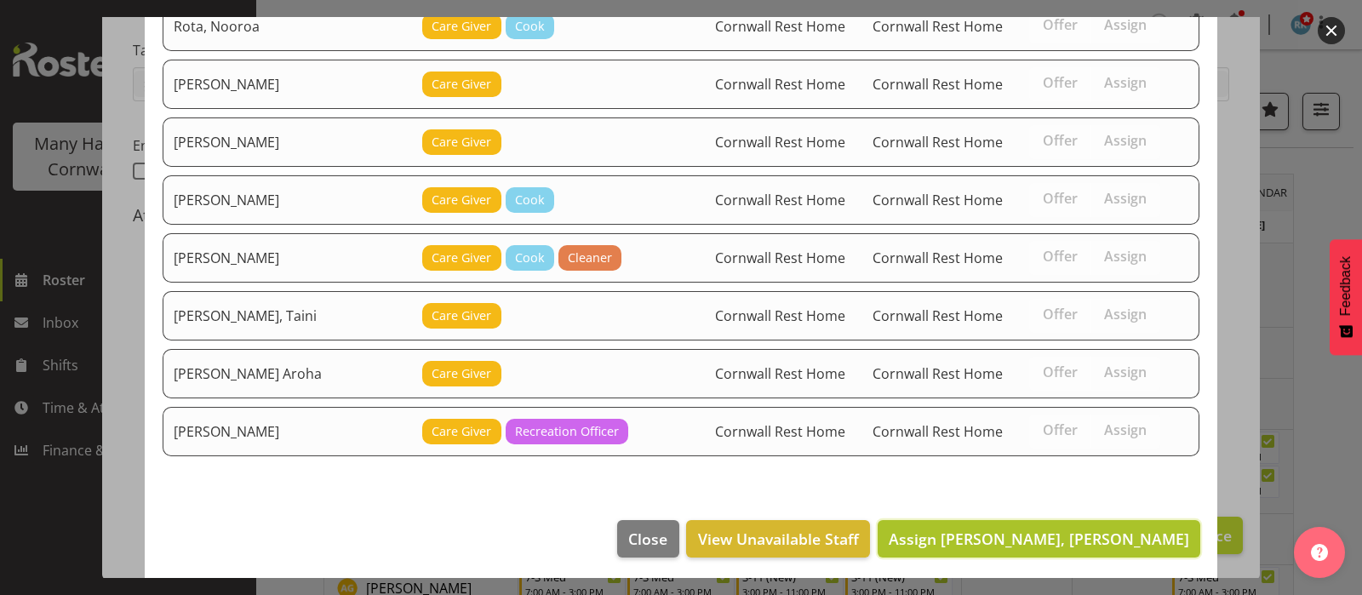
click at [1086, 529] on span "Assign Hannecart, Charline" at bounding box center [1039, 539] width 300 height 20
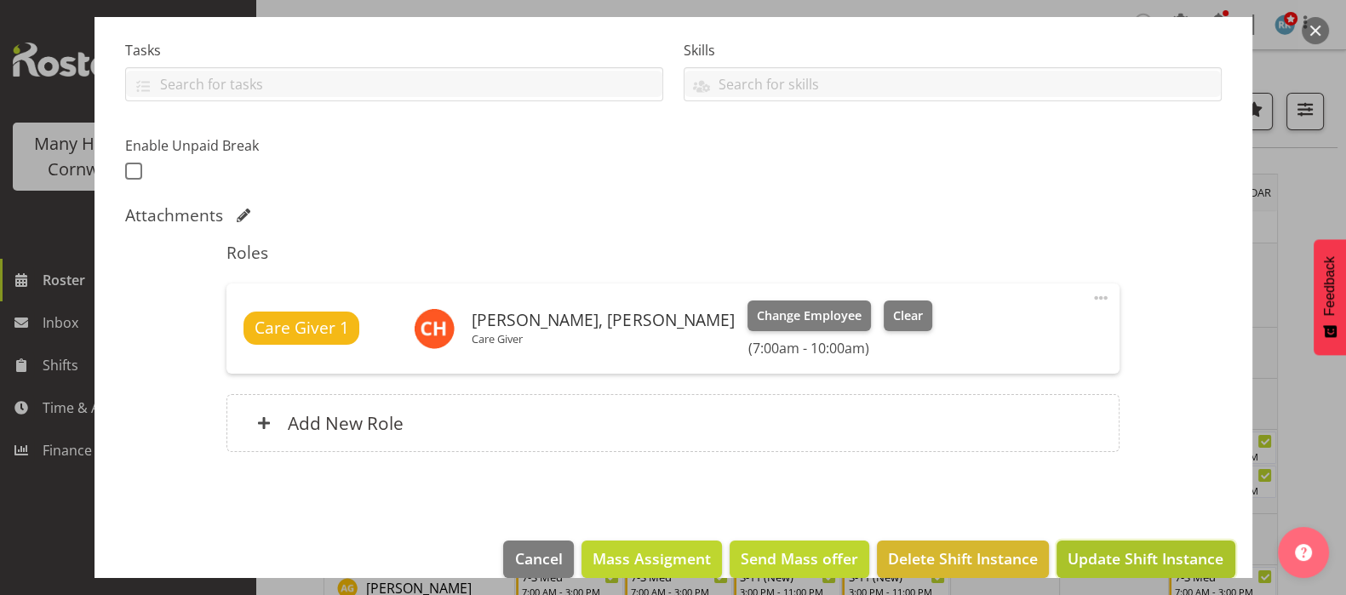
click at [1106, 555] on span "Update Shift Instance" at bounding box center [1145, 558] width 156 height 22
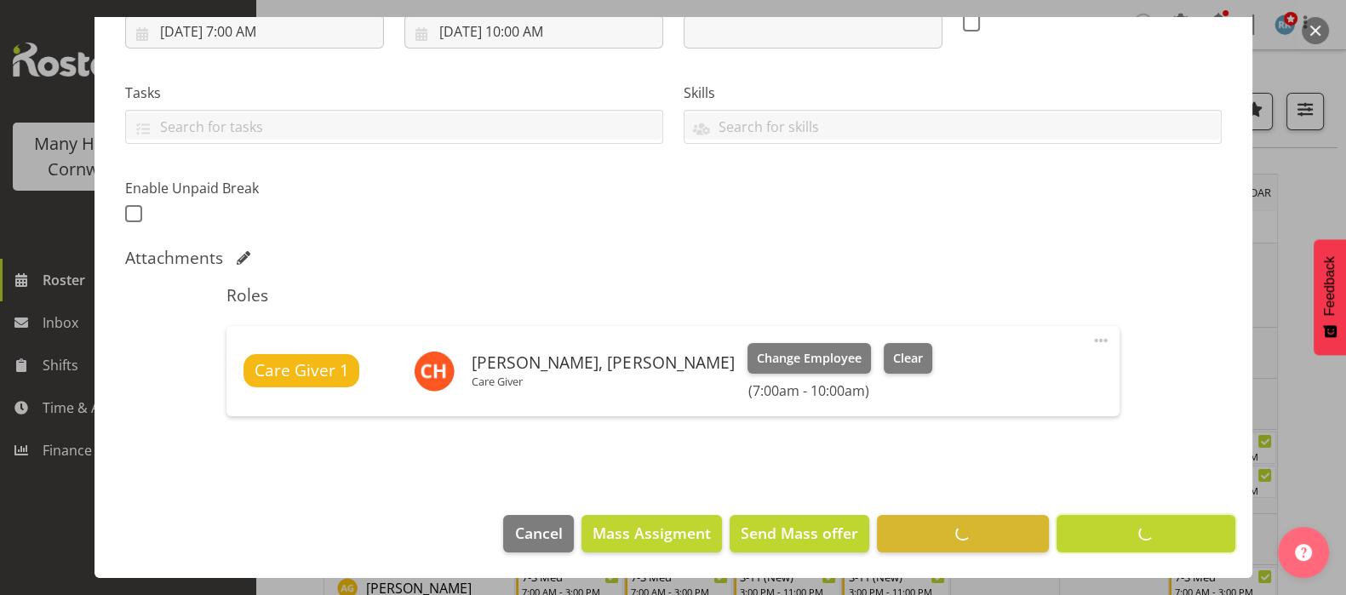
scroll to position [310, 0]
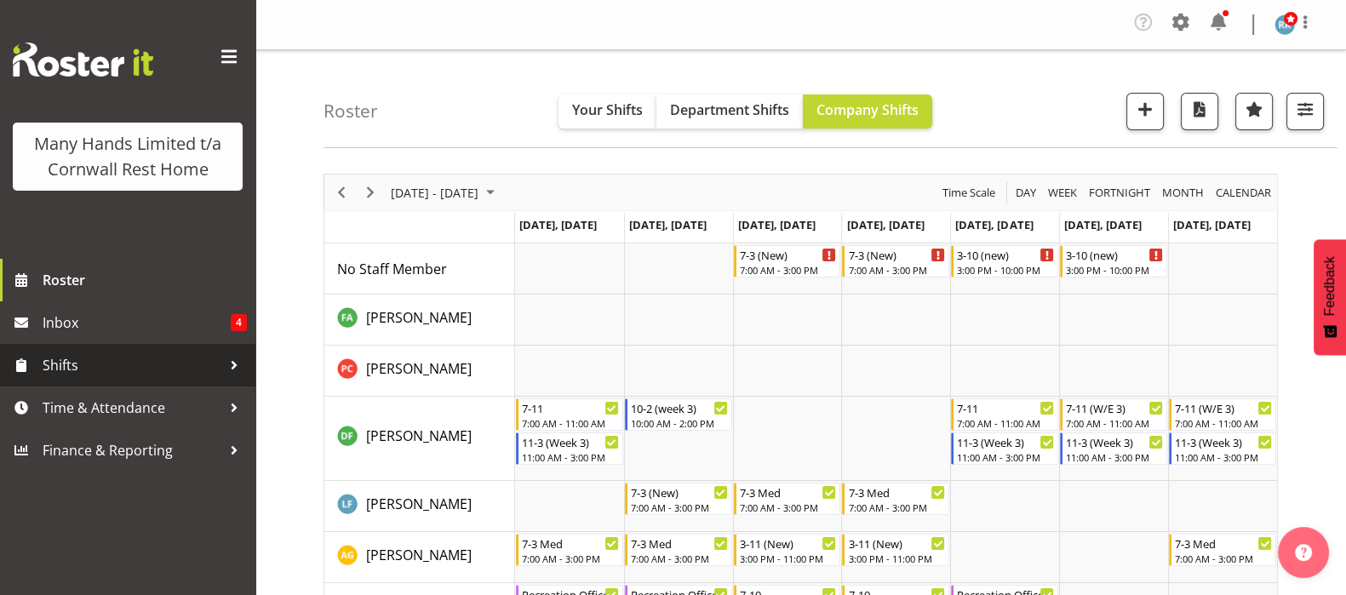
click at [68, 369] on span "Shifts" at bounding box center [132, 365] width 179 height 26
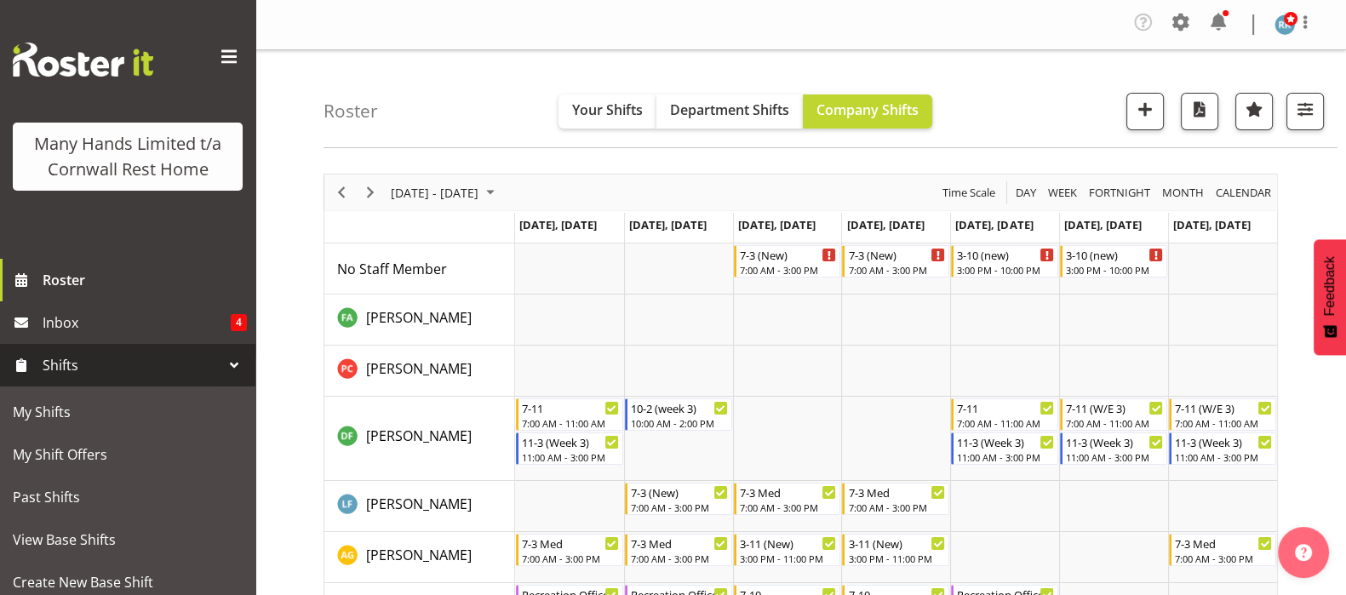
scroll to position [251, 0]
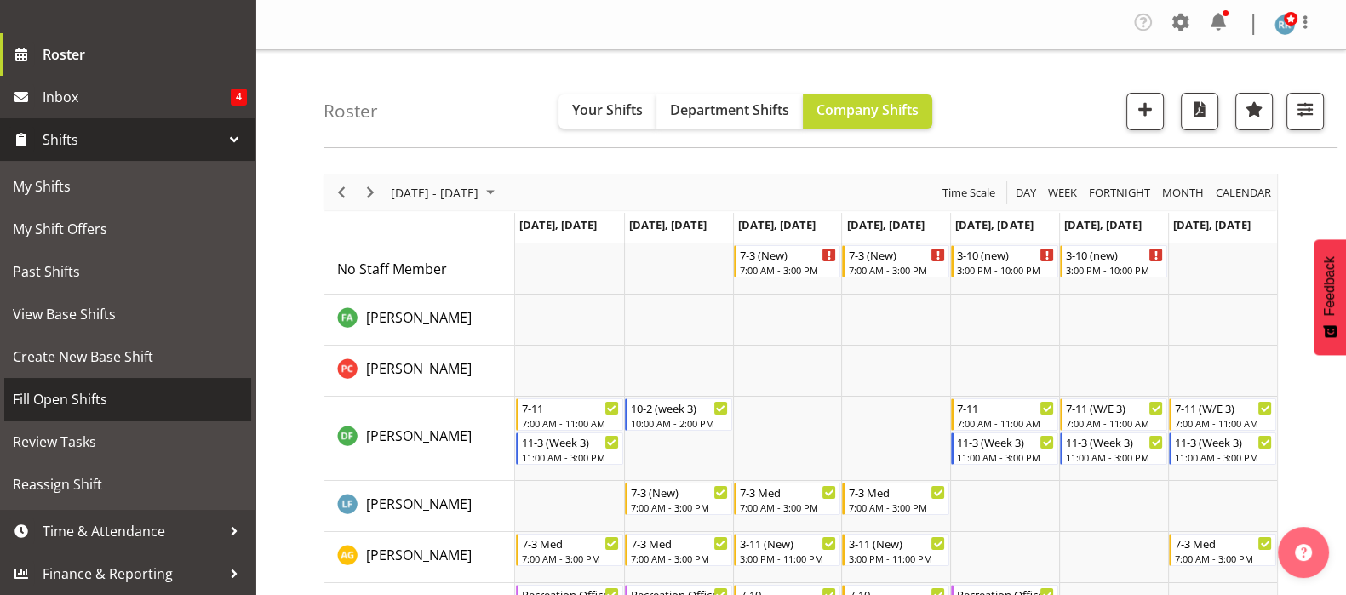
click at [55, 391] on span "Fill Open Shifts" at bounding box center [128, 399] width 230 height 26
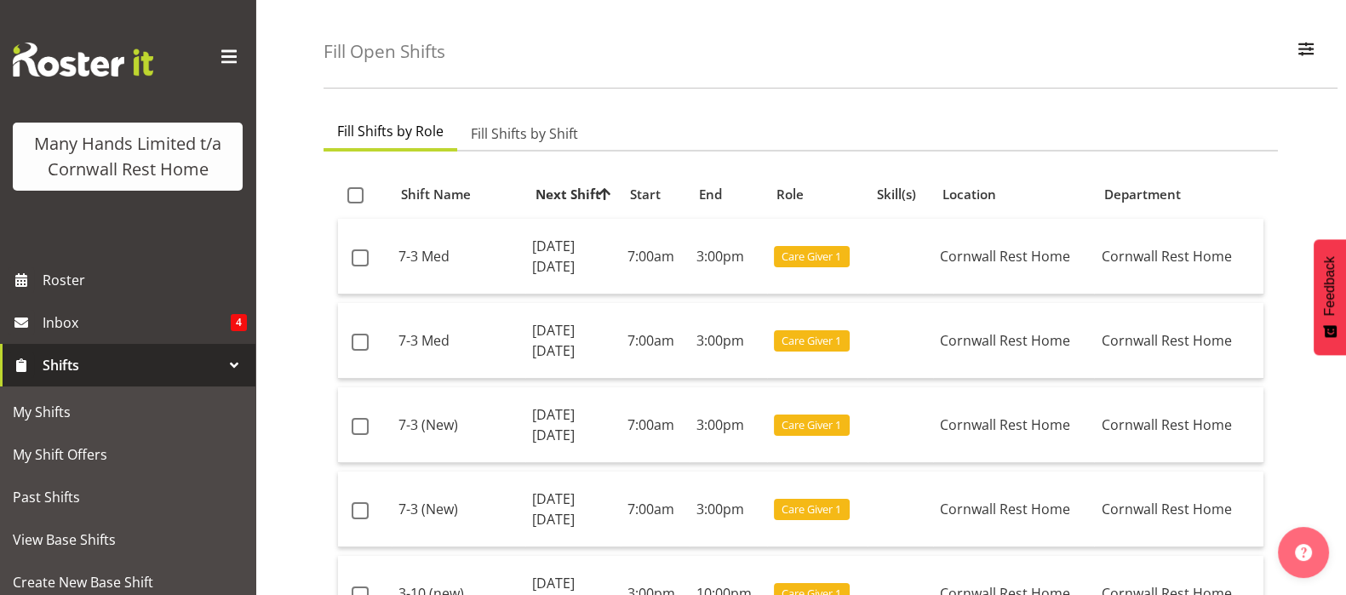
scroll to position [106, 0]
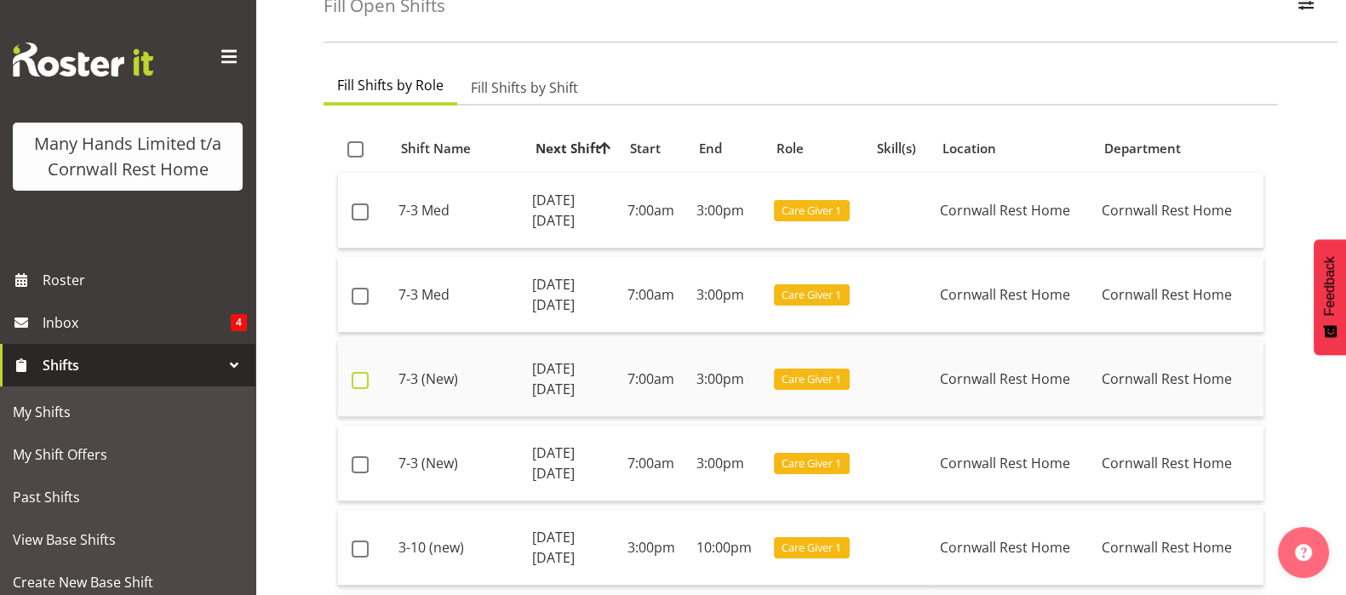
click at [356, 375] on span at bounding box center [360, 380] width 17 height 17
checkbox input "true"
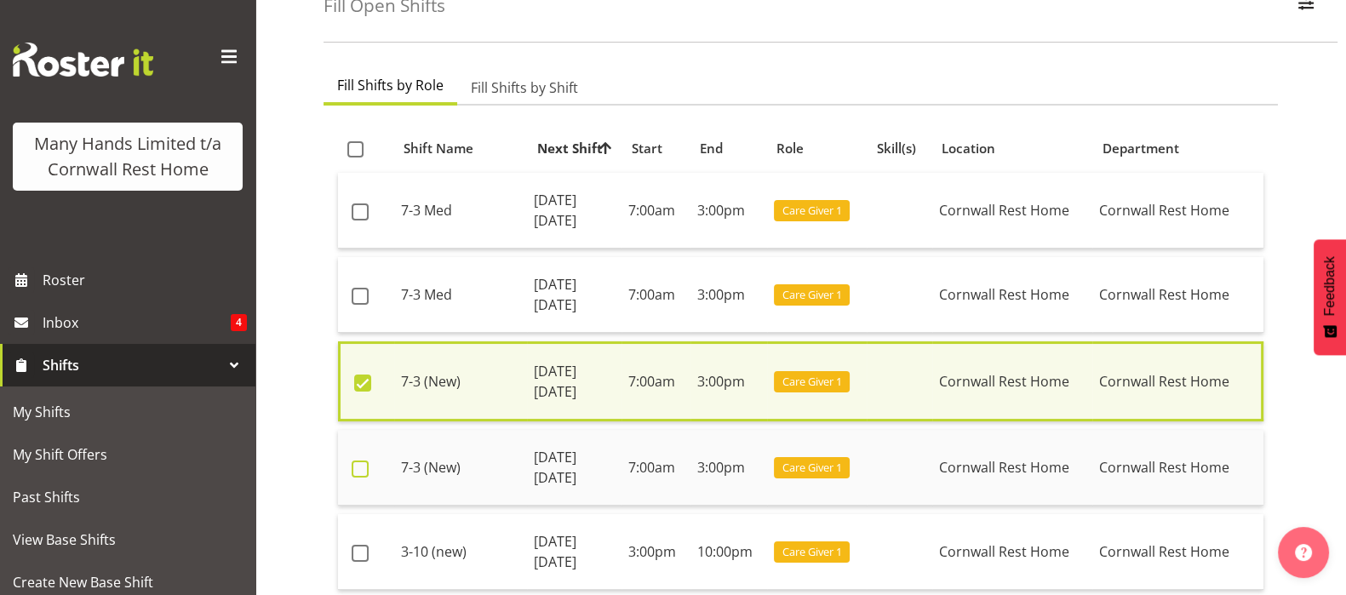
click at [359, 461] on span at bounding box center [360, 469] width 17 height 17
checkbox input "true"
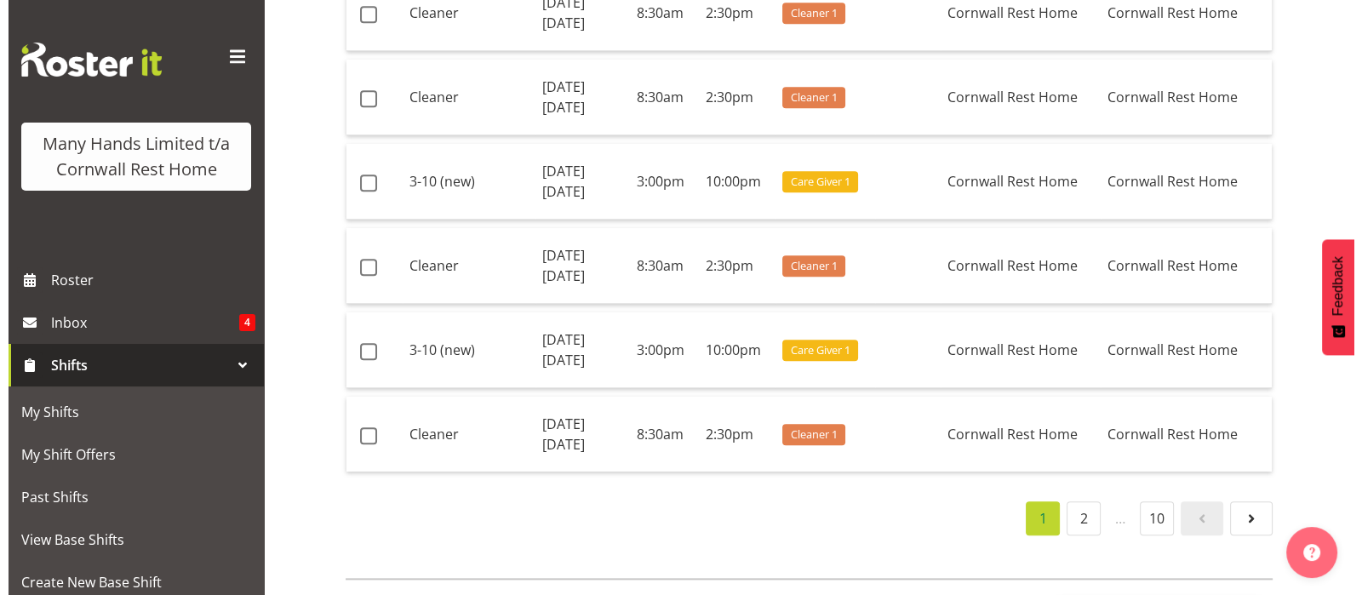
scroll to position [2426, 0]
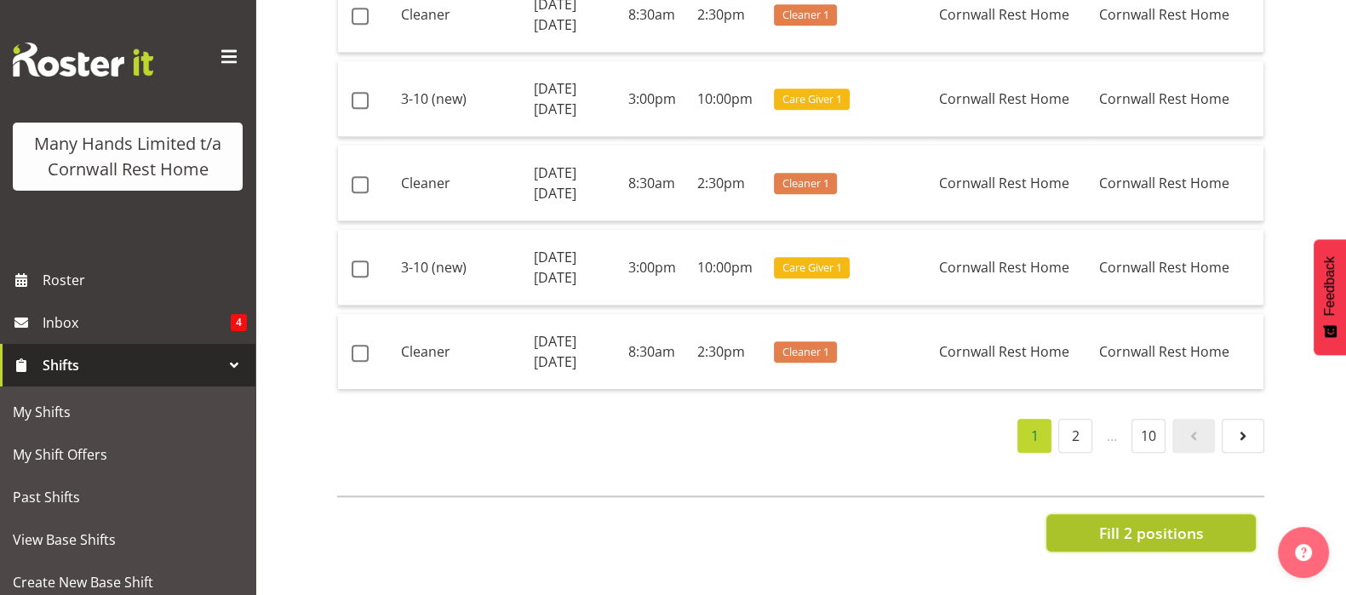
click at [1151, 522] on span "Fill 2 positions" at bounding box center [1150, 533] width 105 height 22
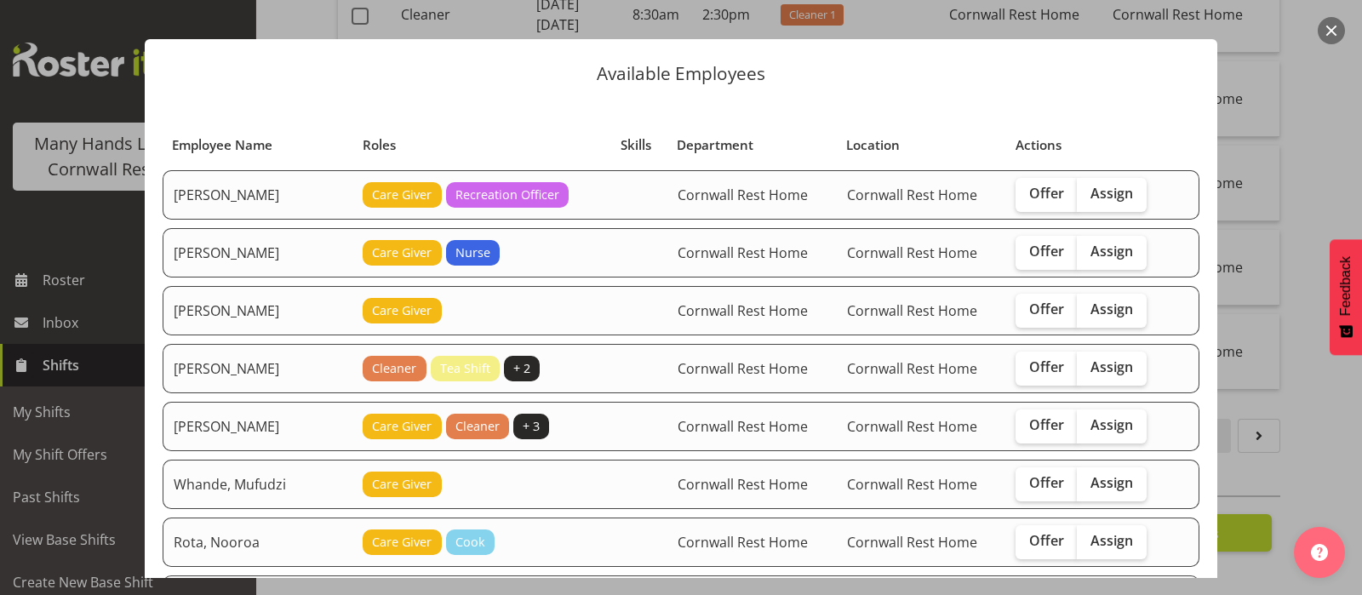
scroll to position [41, 0]
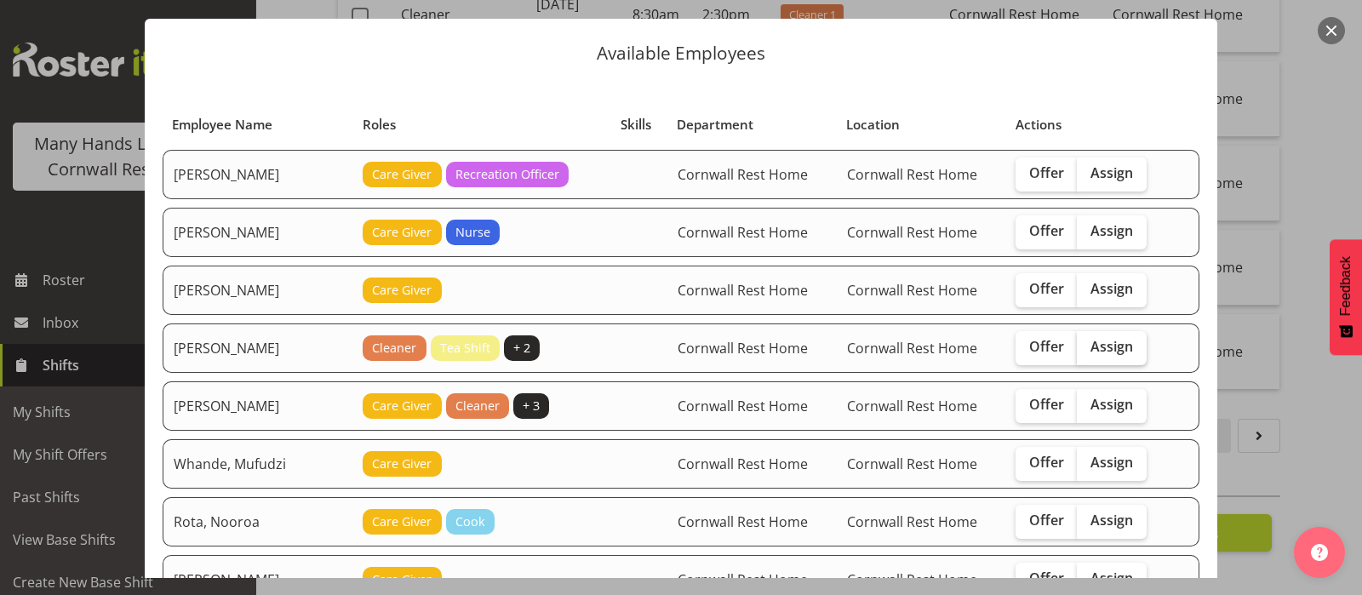
click at [1094, 343] on span "Assign" at bounding box center [1111, 346] width 43 height 17
click at [1088, 343] on input "Assign" at bounding box center [1082, 346] width 11 height 11
checkbox input "true"
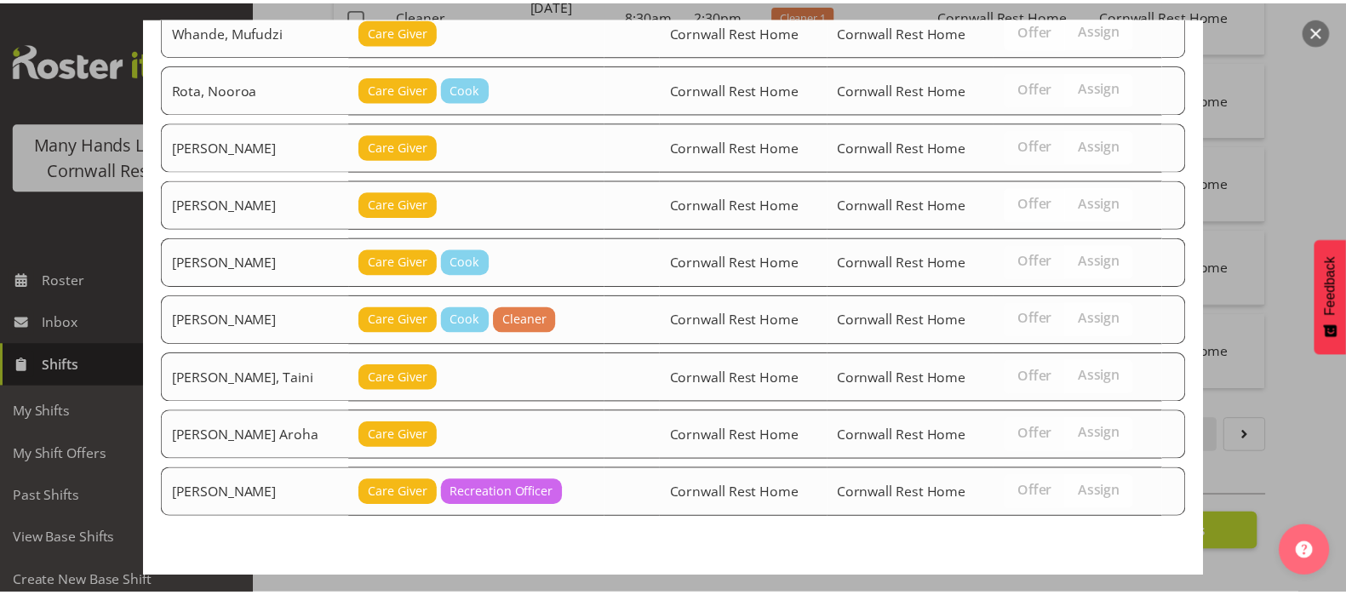
scroll to position [536, 0]
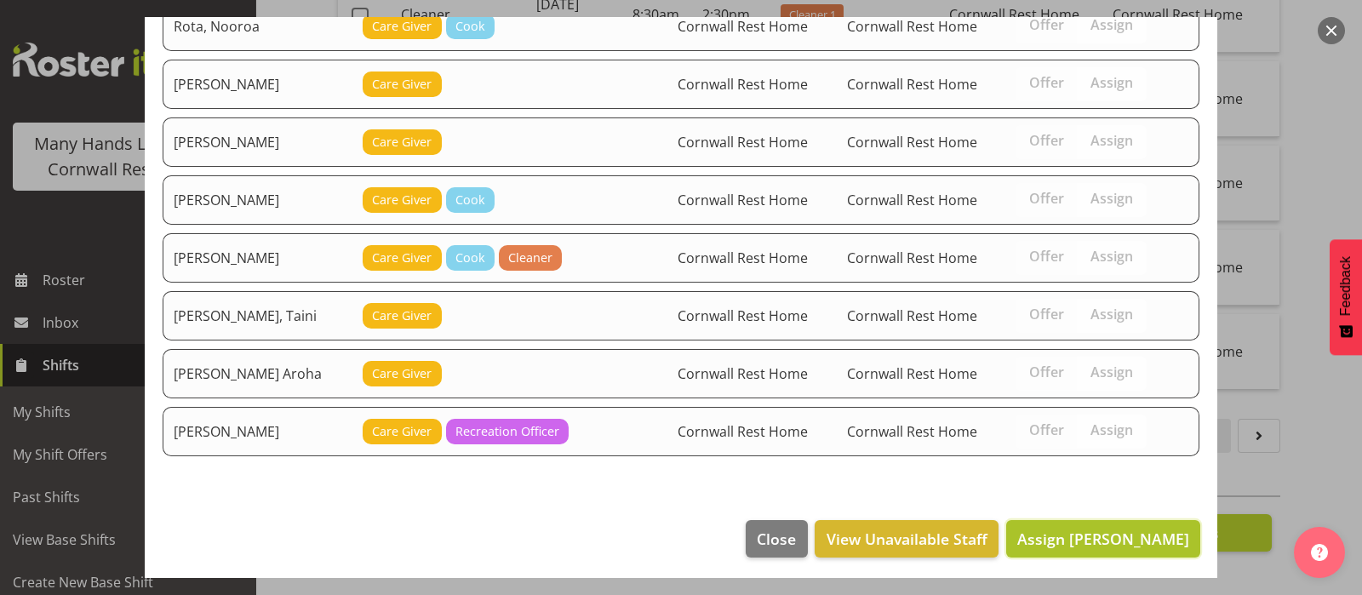
click at [1103, 535] on span "Assign [PERSON_NAME]" at bounding box center [1103, 539] width 172 height 20
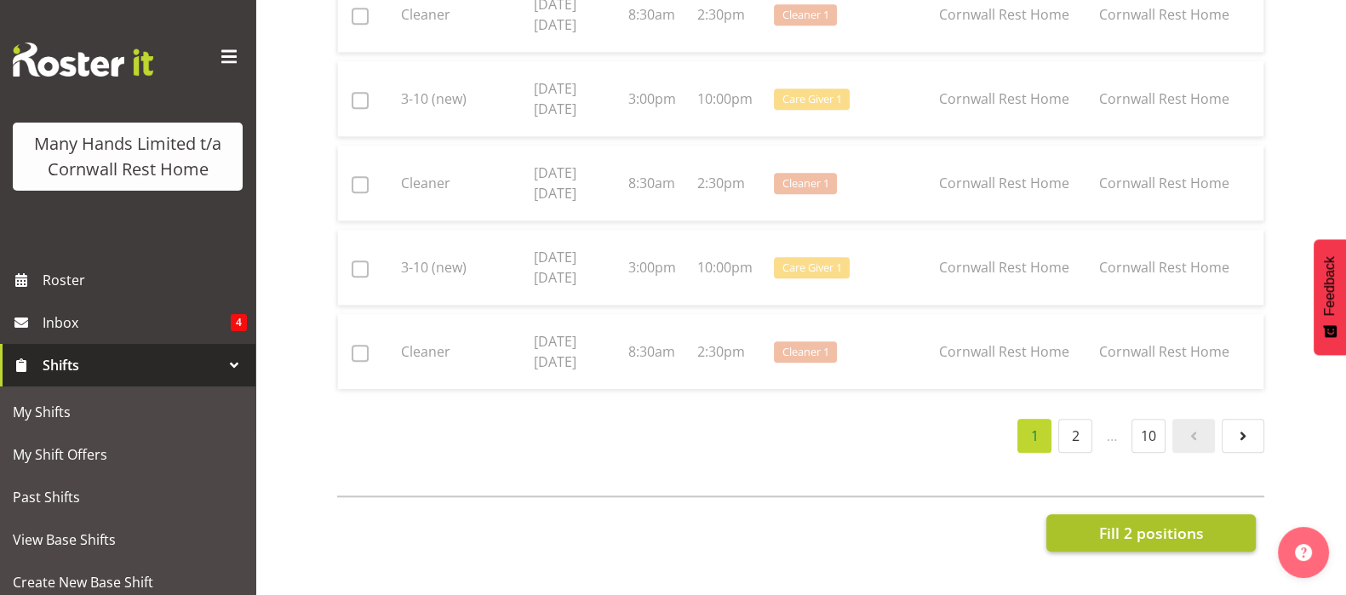
checkbox input "false"
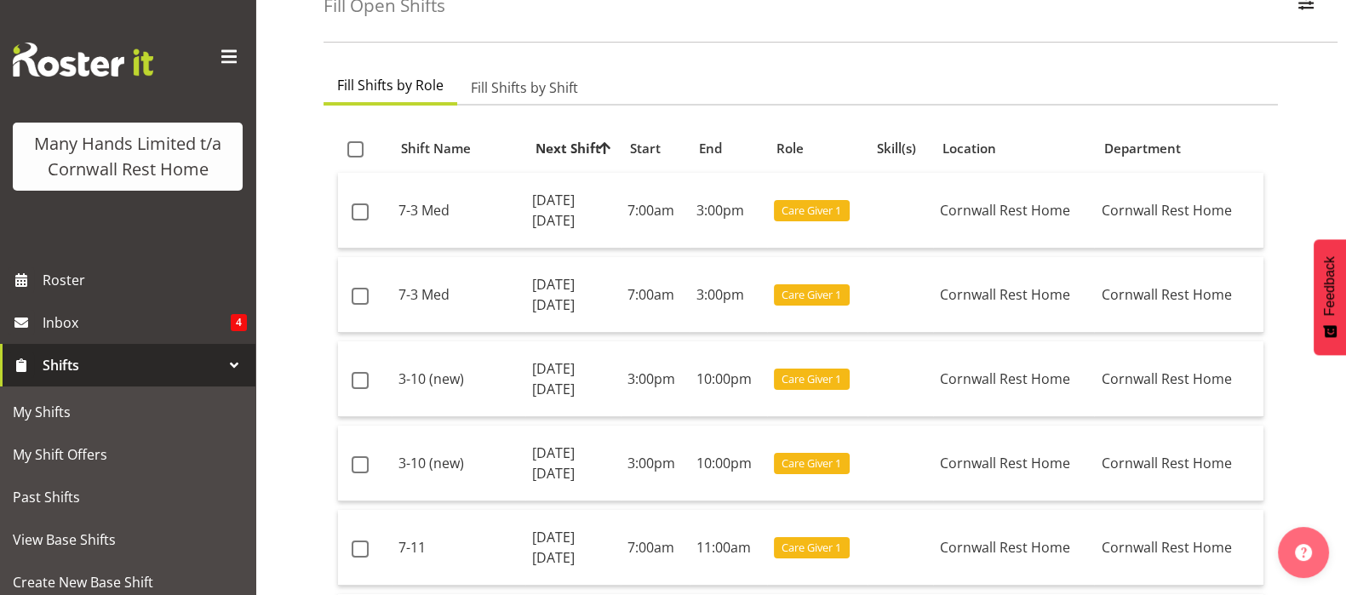
scroll to position [212, 0]
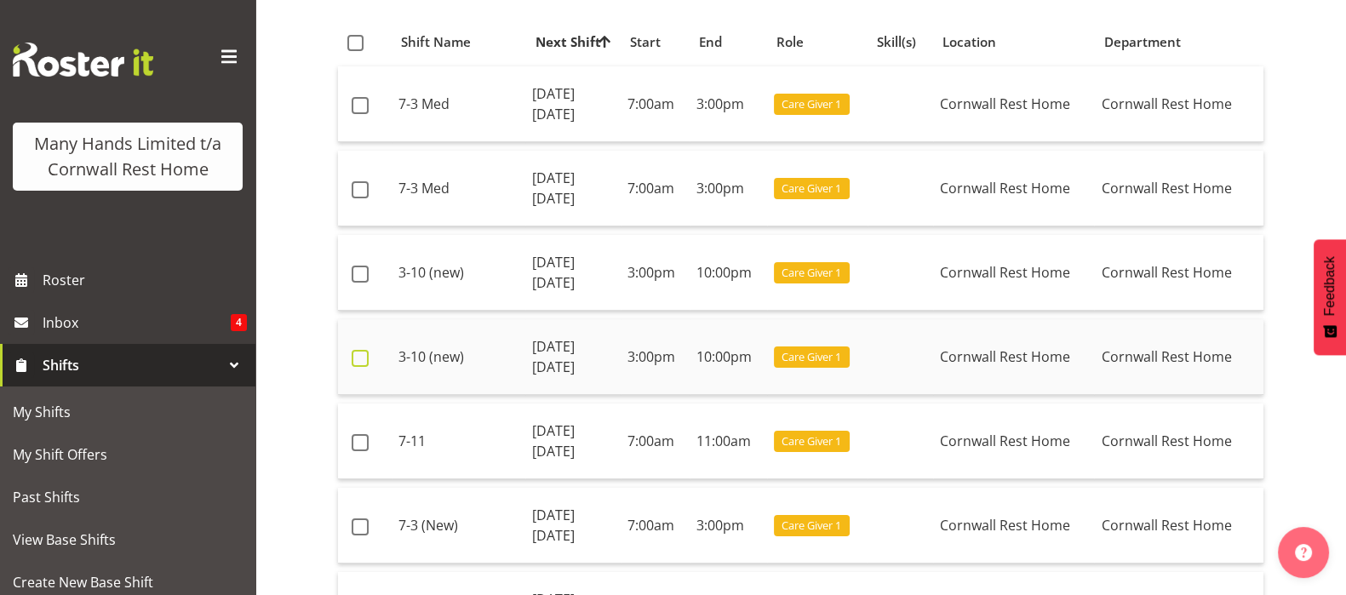
click at [363, 359] on span at bounding box center [360, 358] width 17 height 17
checkbox input "true"
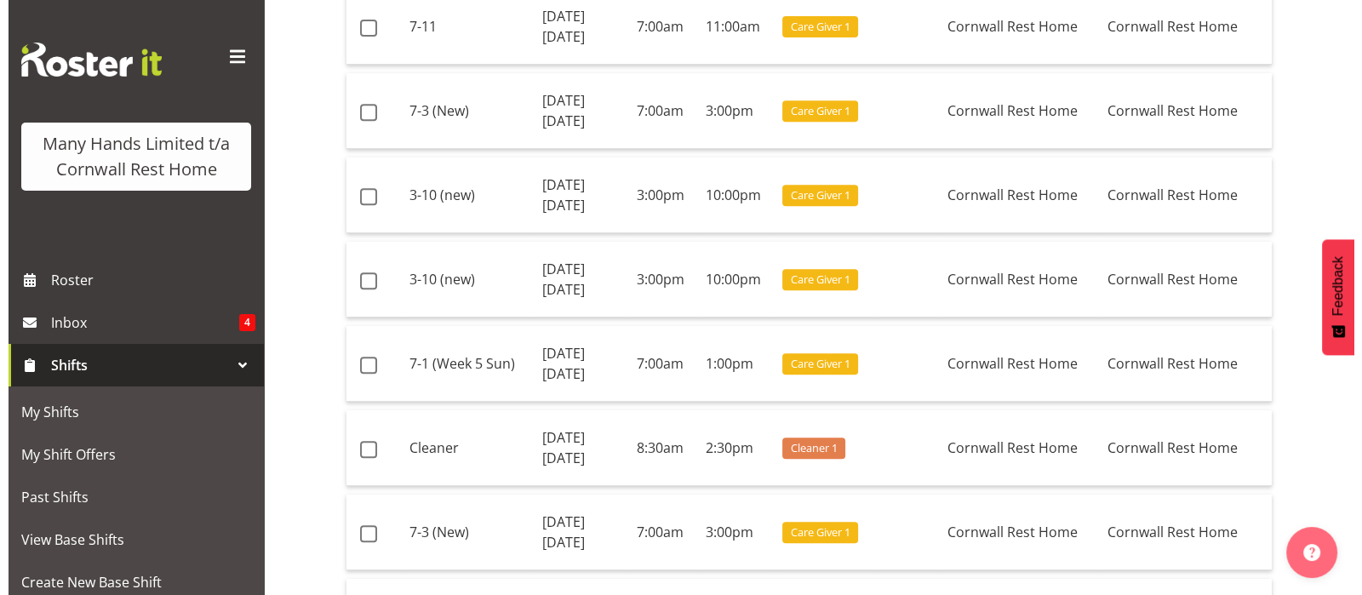
scroll to position [2422, 0]
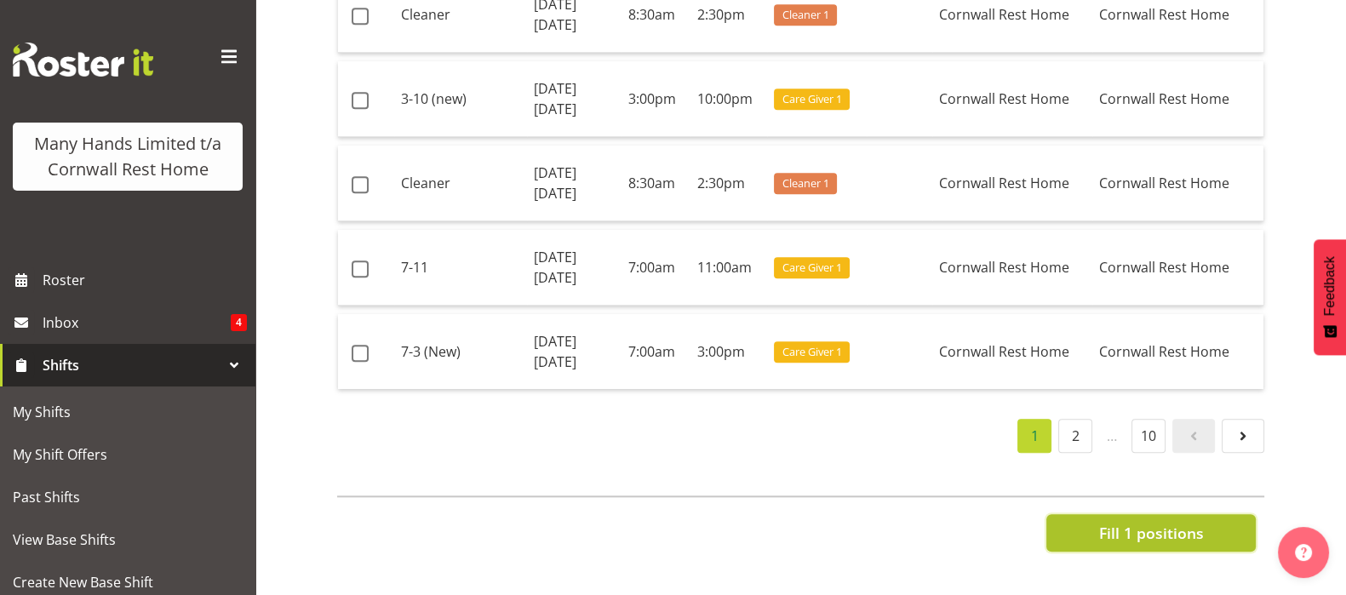
click at [1165, 522] on span "Fill 1 positions" at bounding box center [1150, 533] width 105 height 22
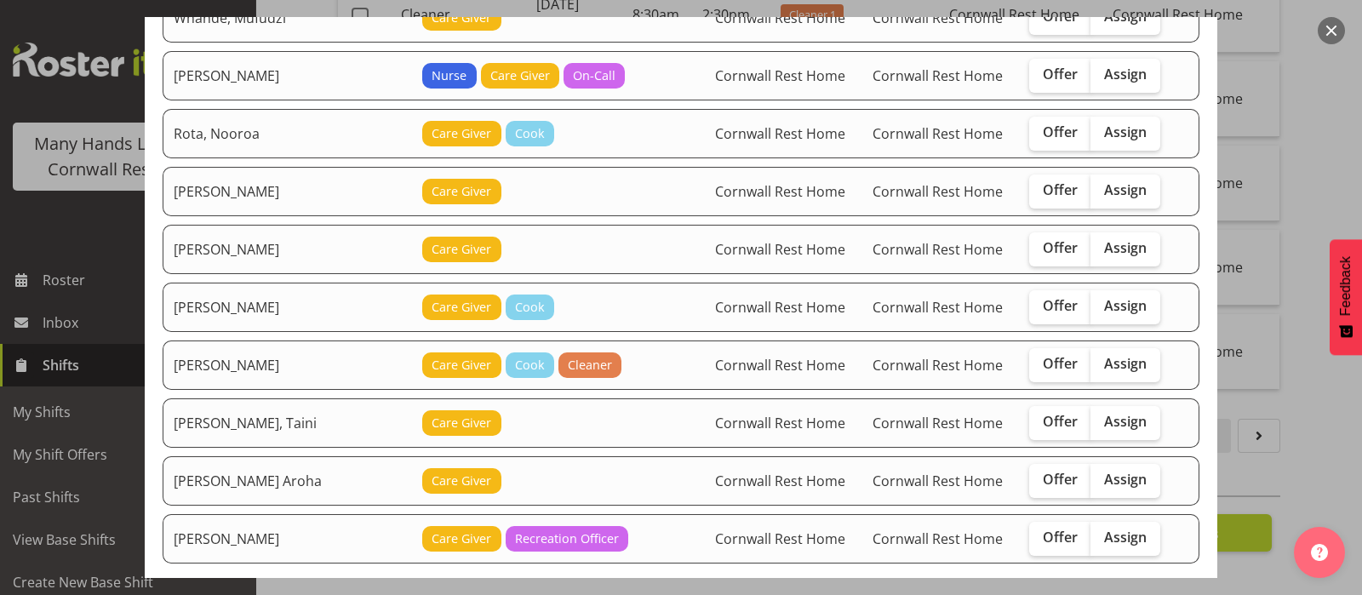
scroll to position [496, 0]
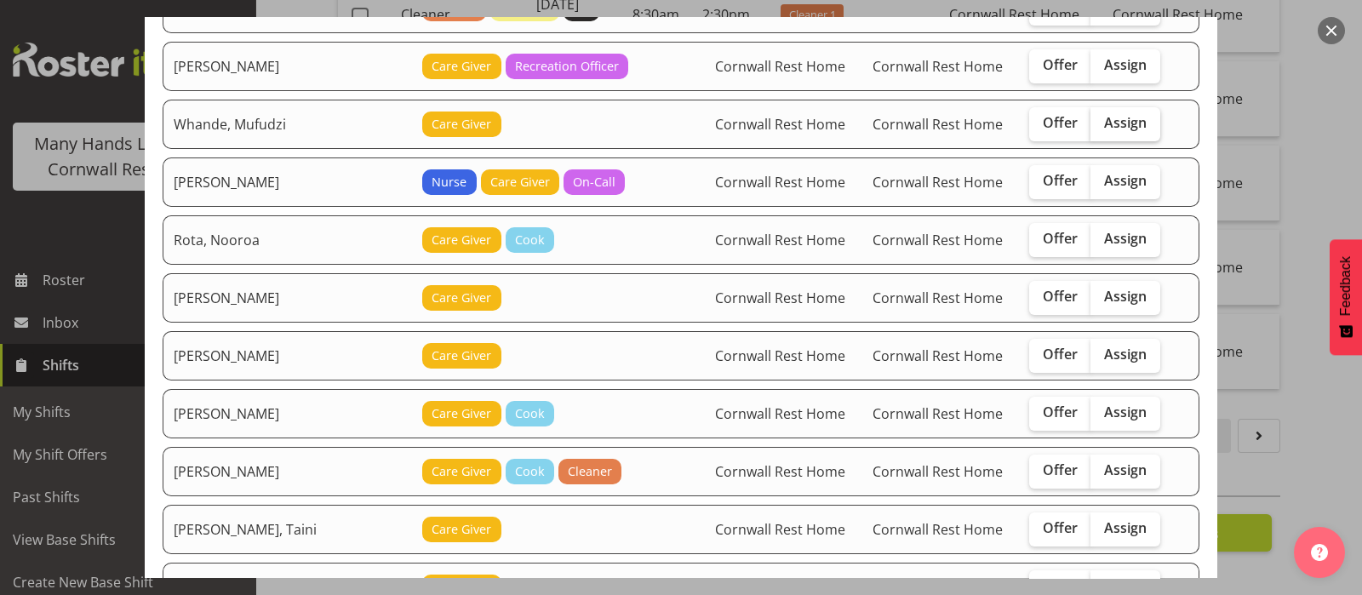
click at [1104, 125] on span "Assign" at bounding box center [1125, 122] width 43 height 17
click at [1090, 125] on input "Assign" at bounding box center [1095, 122] width 11 height 11
checkbox input "true"
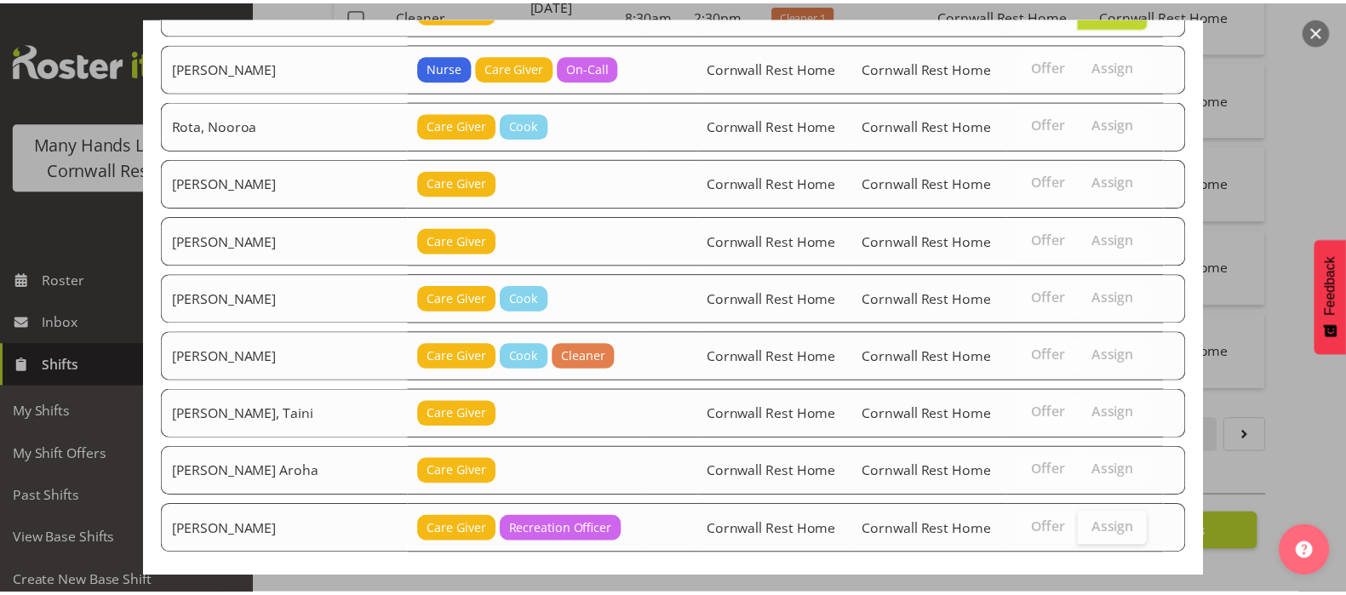
scroll to position [709, 0]
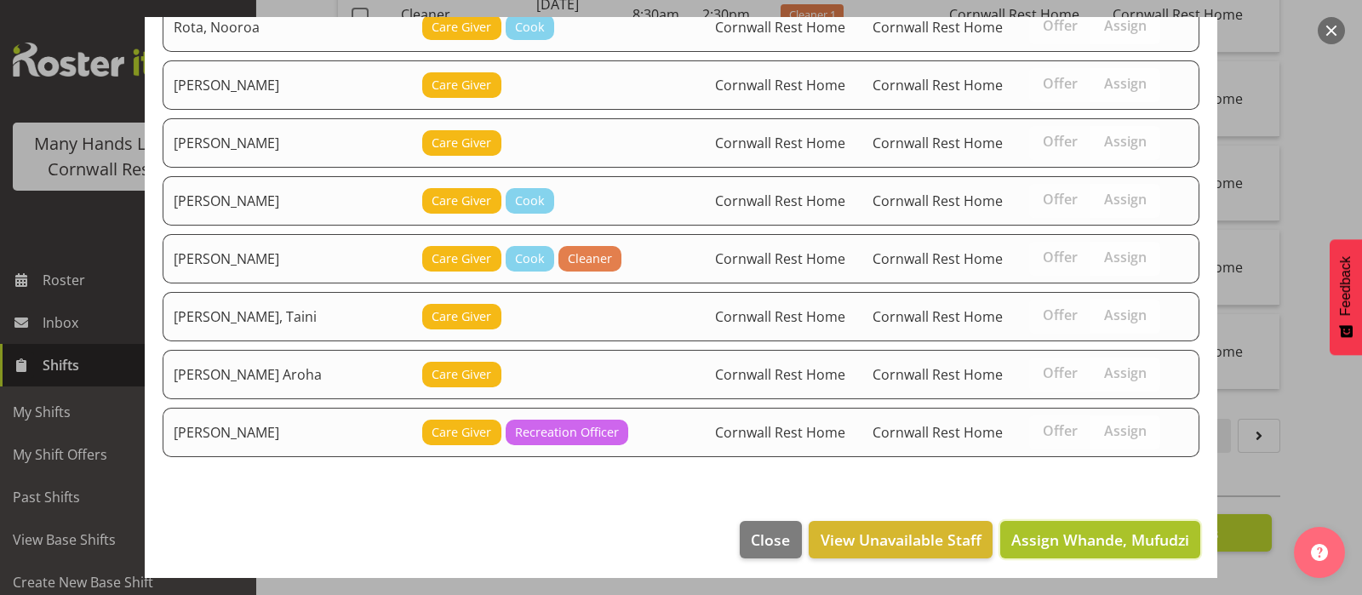
click at [1077, 536] on span "Assign Whande, Mufudzi" at bounding box center [1100, 539] width 178 height 20
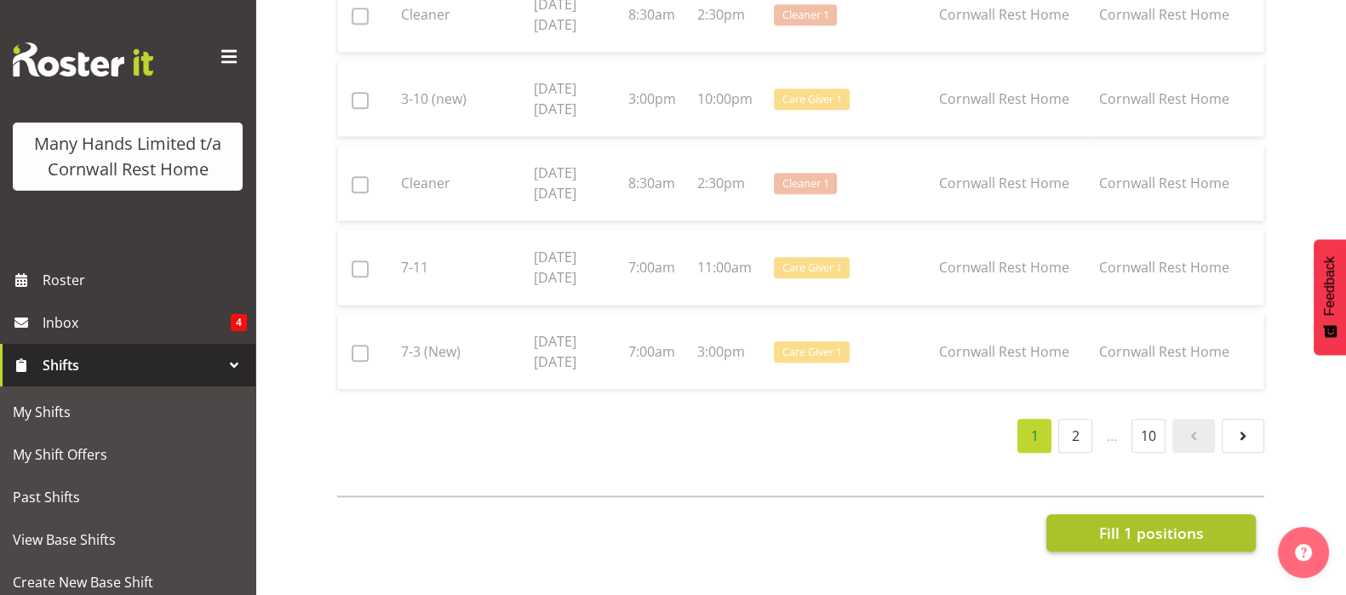
checkbox input "false"
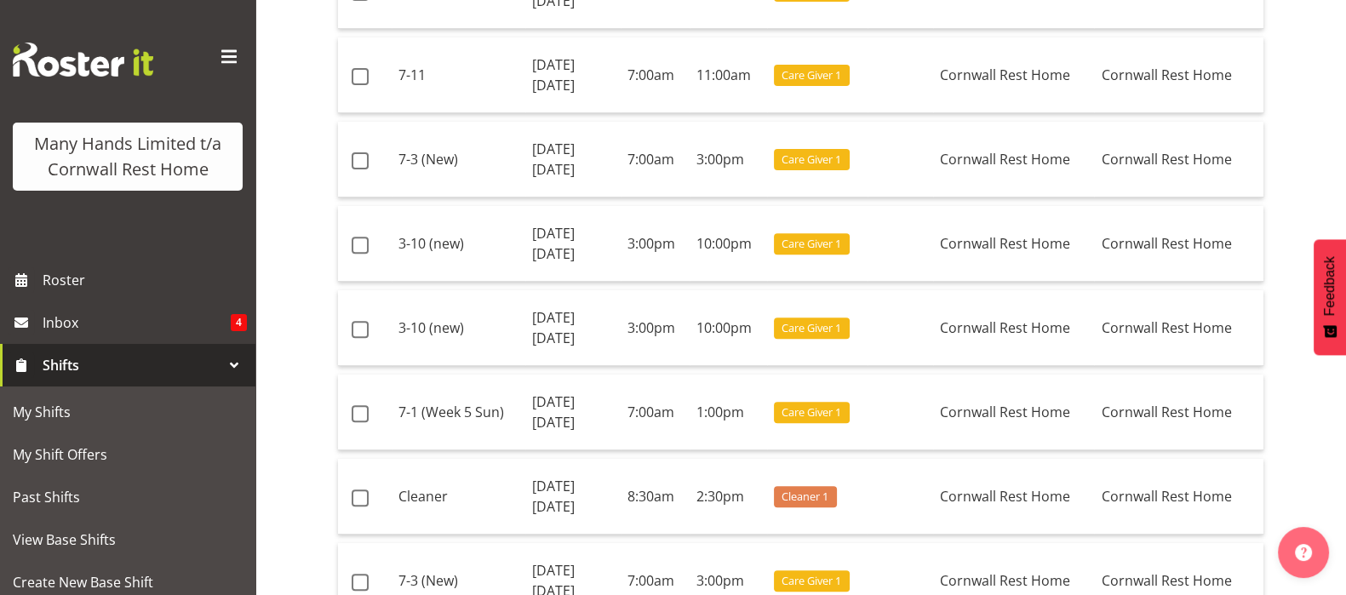
scroll to position [942, 0]
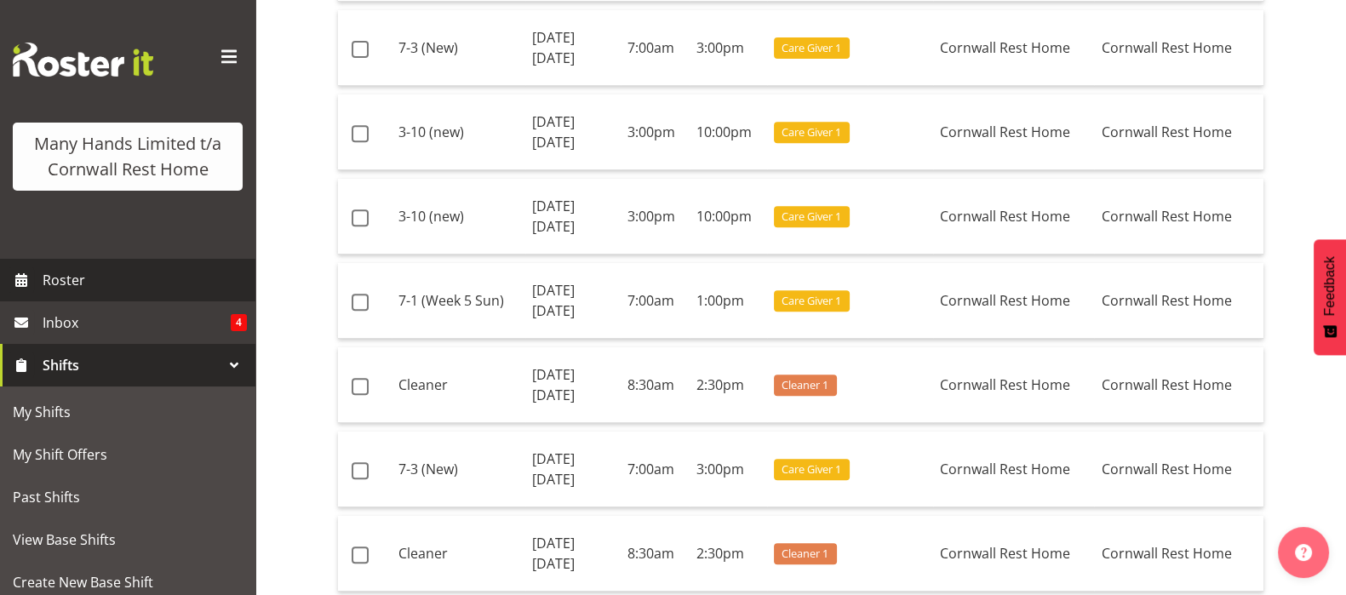
click at [66, 293] on span "Roster" at bounding box center [145, 280] width 204 height 26
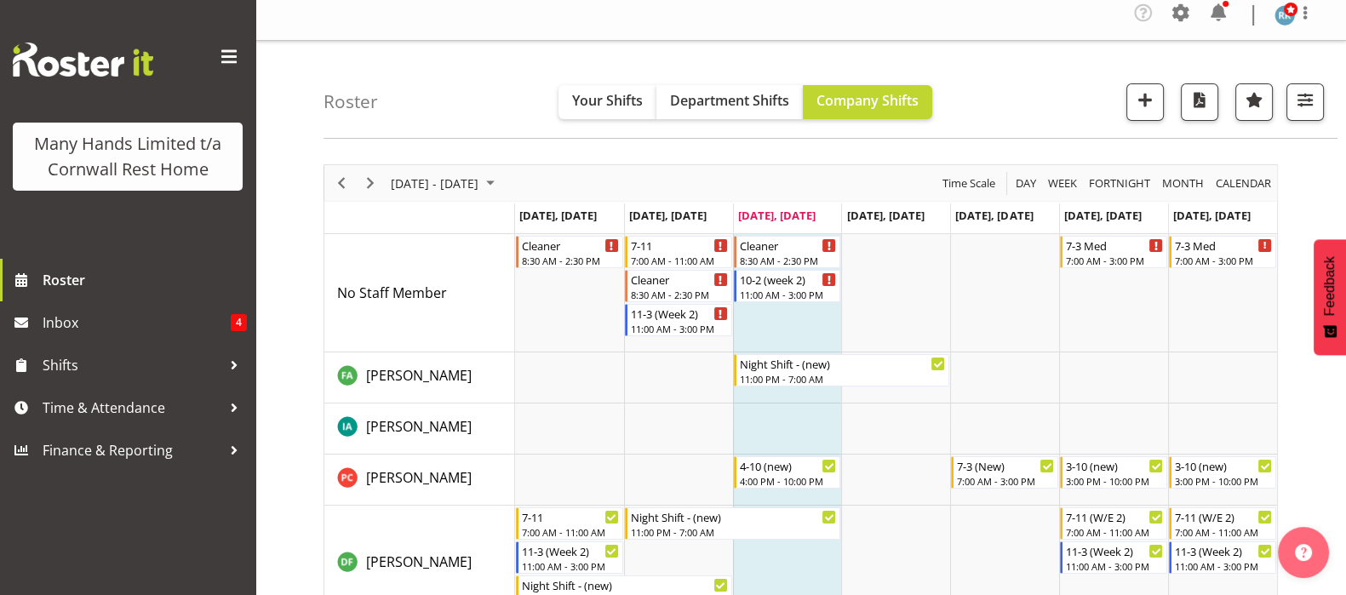
scroll to position [27, 0]
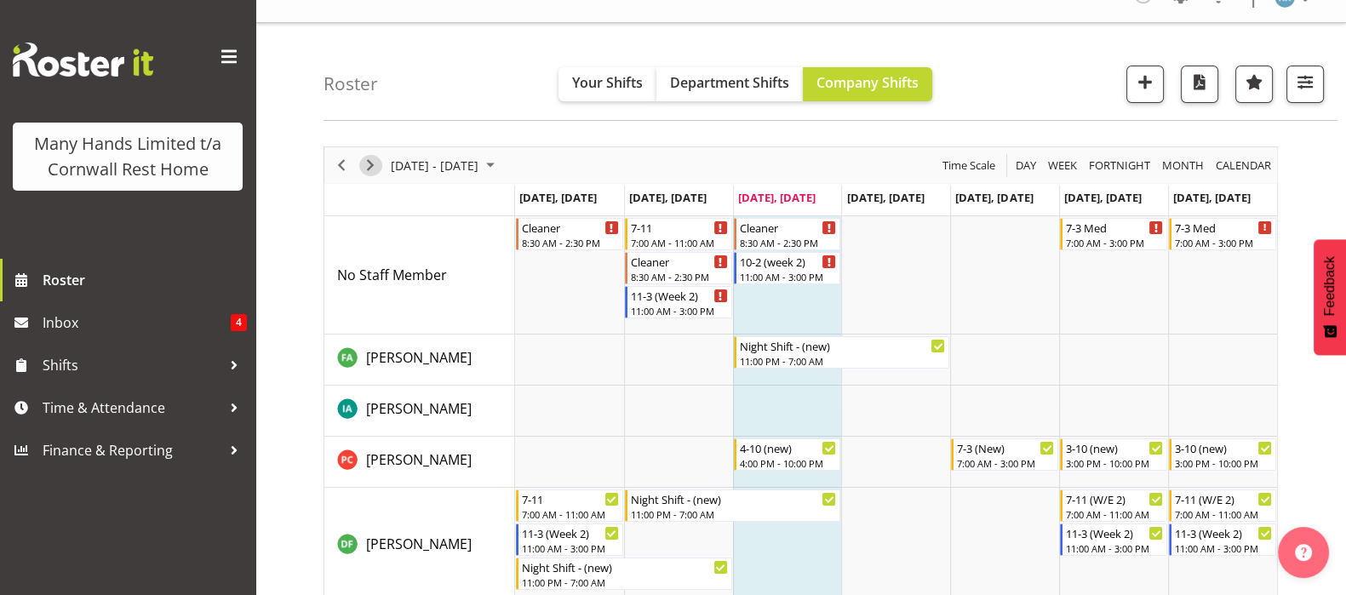
click at [370, 159] on span "Next" at bounding box center [370, 165] width 20 height 21
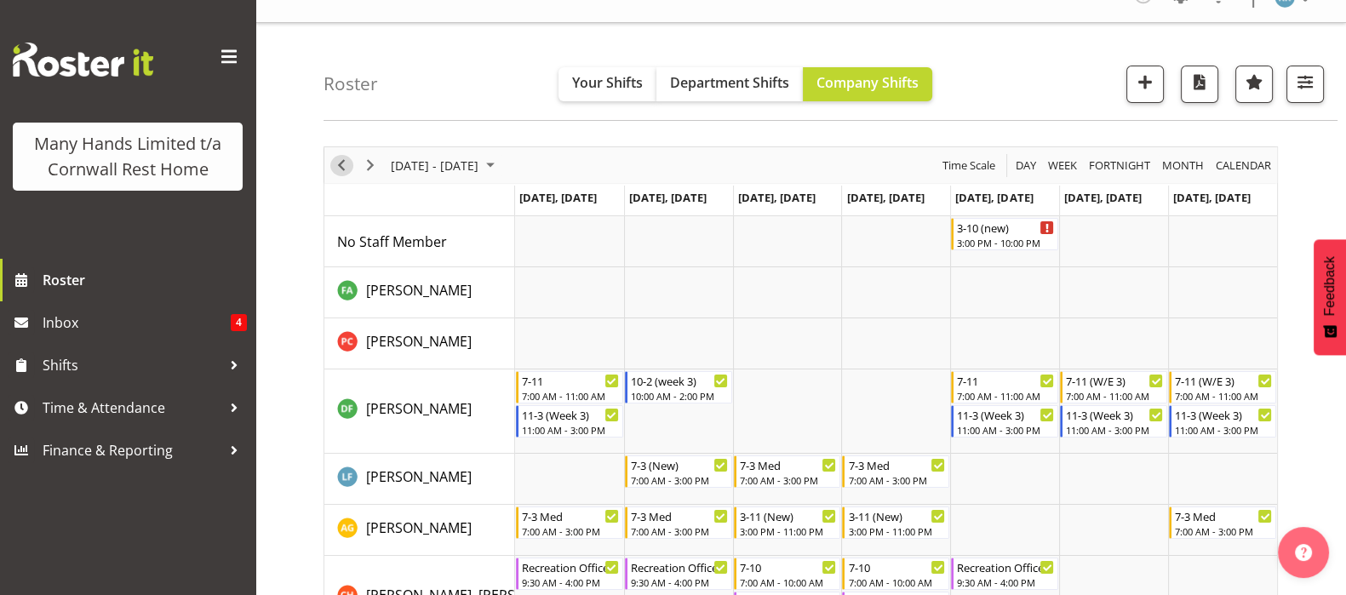
click at [337, 159] on span "Previous" at bounding box center [341, 165] width 20 height 21
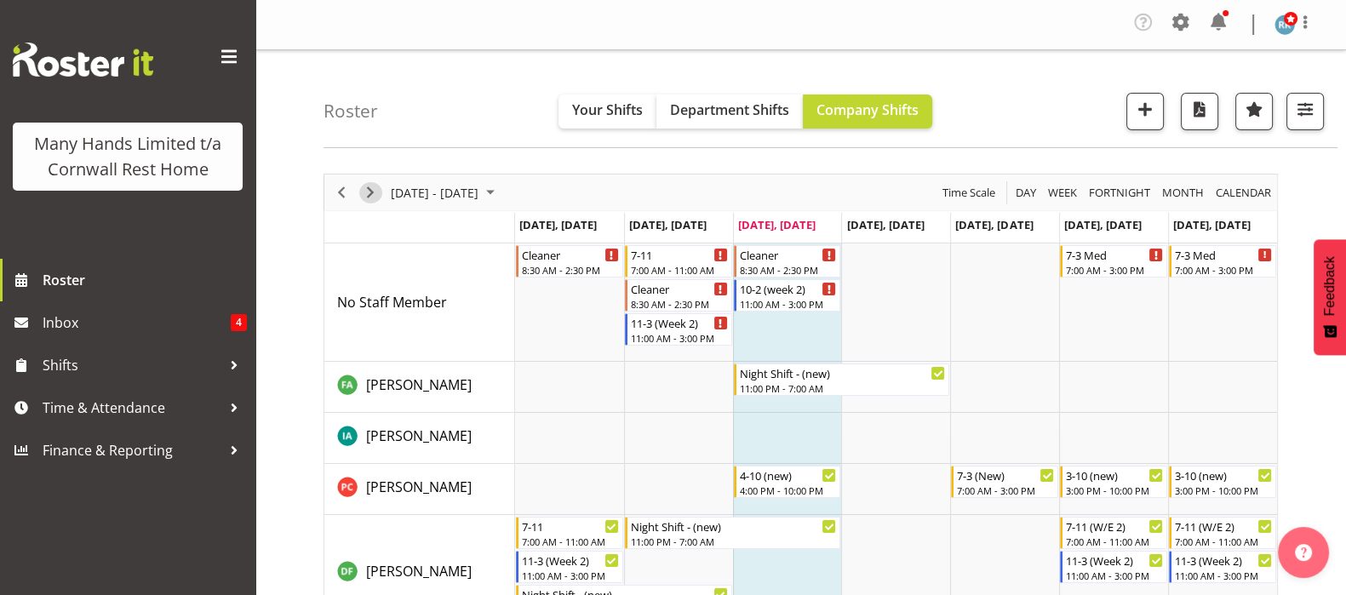
click at [368, 197] on span "Next" at bounding box center [370, 192] width 20 height 21
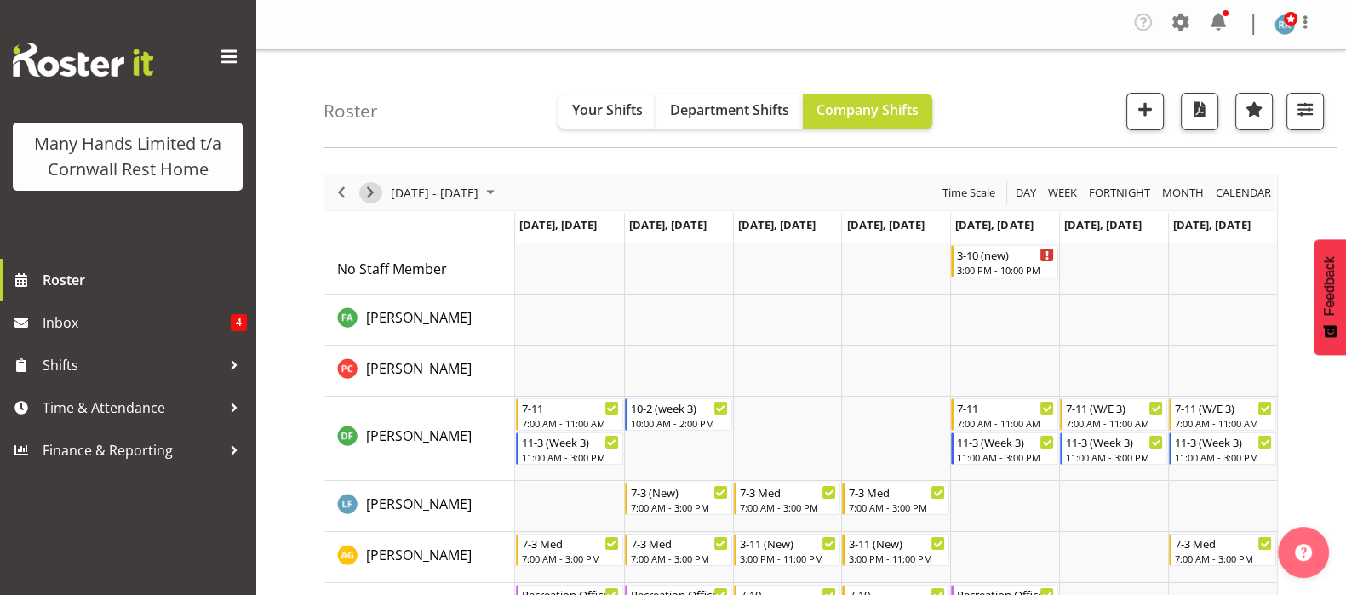
click at [366, 192] on span "Next" at bounding box center [370, 192] width 20 height 21
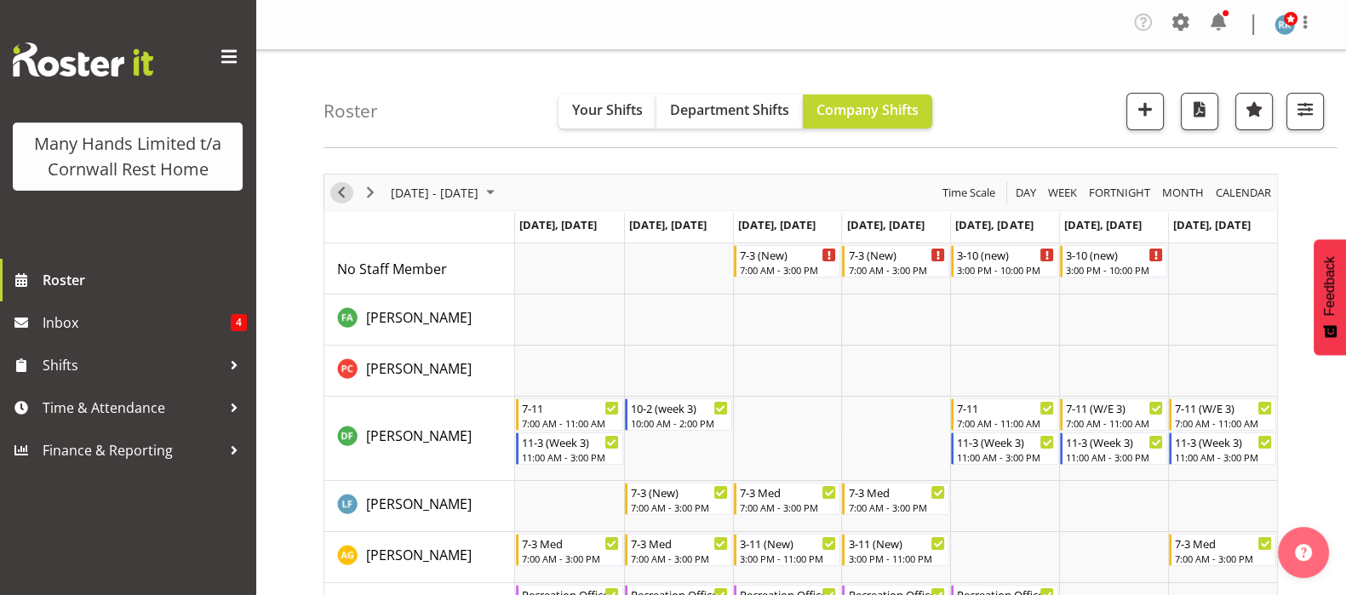
click at [335, 192] on span "Previous" at bounding box center [341, 192] width 20 height 21
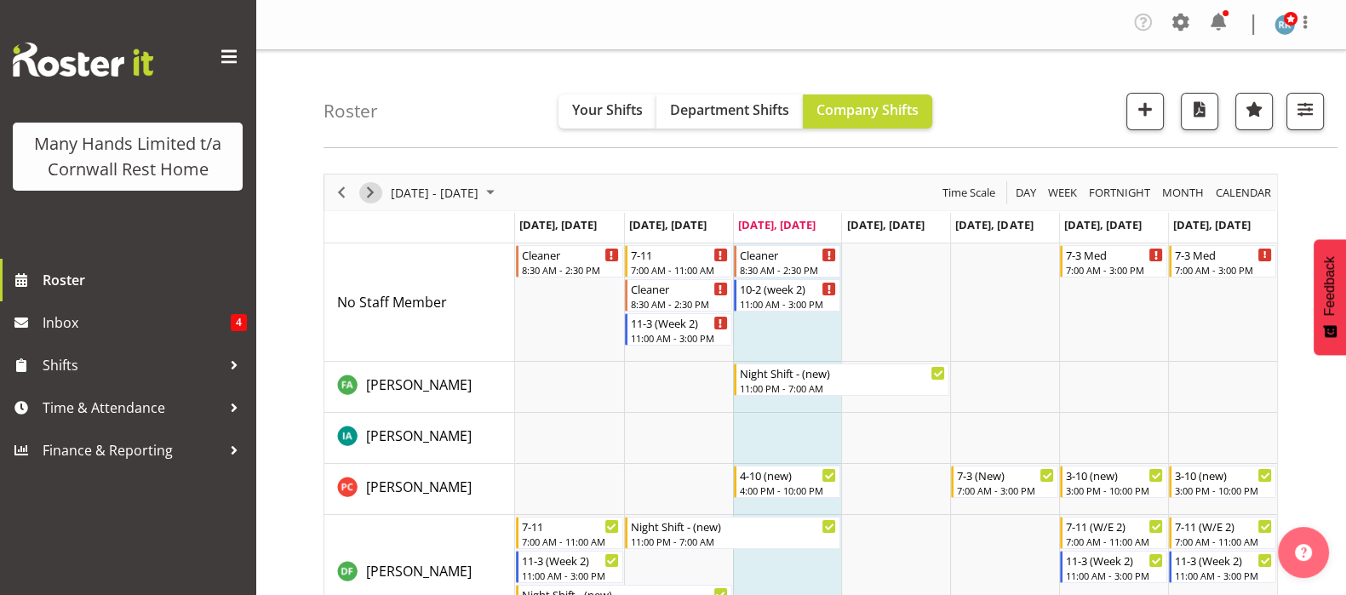
click at [376, 189] on span "Next" at bounding box center [370, 192] width 20 height 21
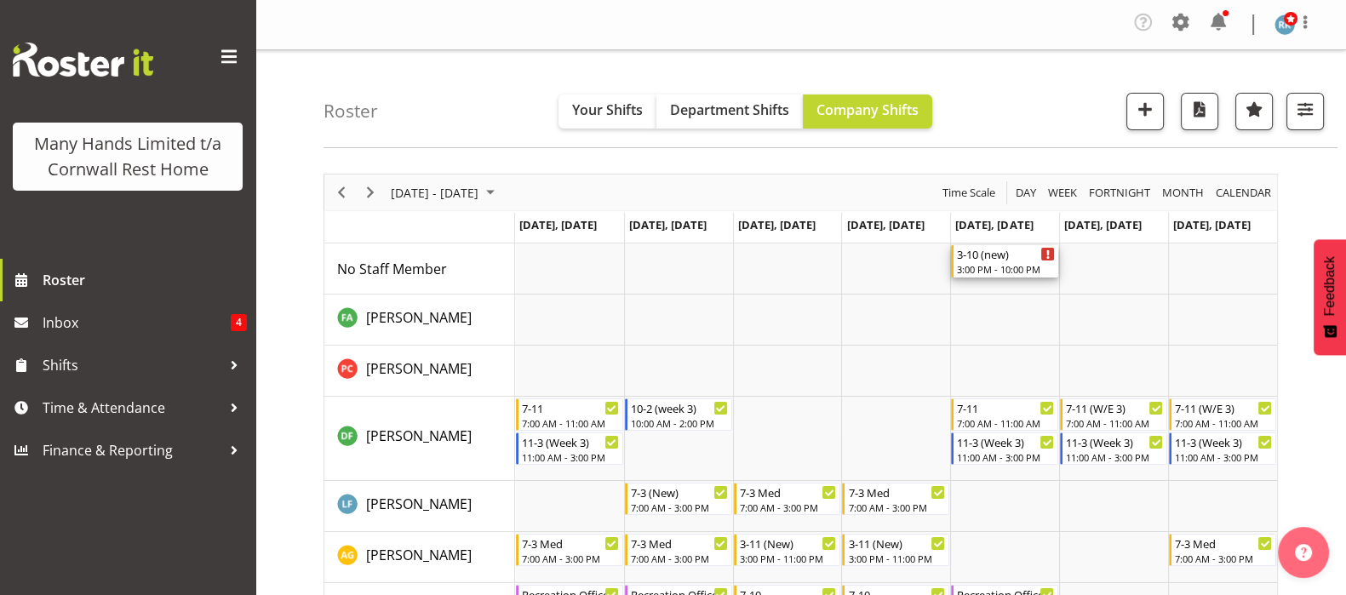
click at [992, 264] on div "3:00 PM - 10:00 PM" at bounding box center [1006, 269] width 98 height 14
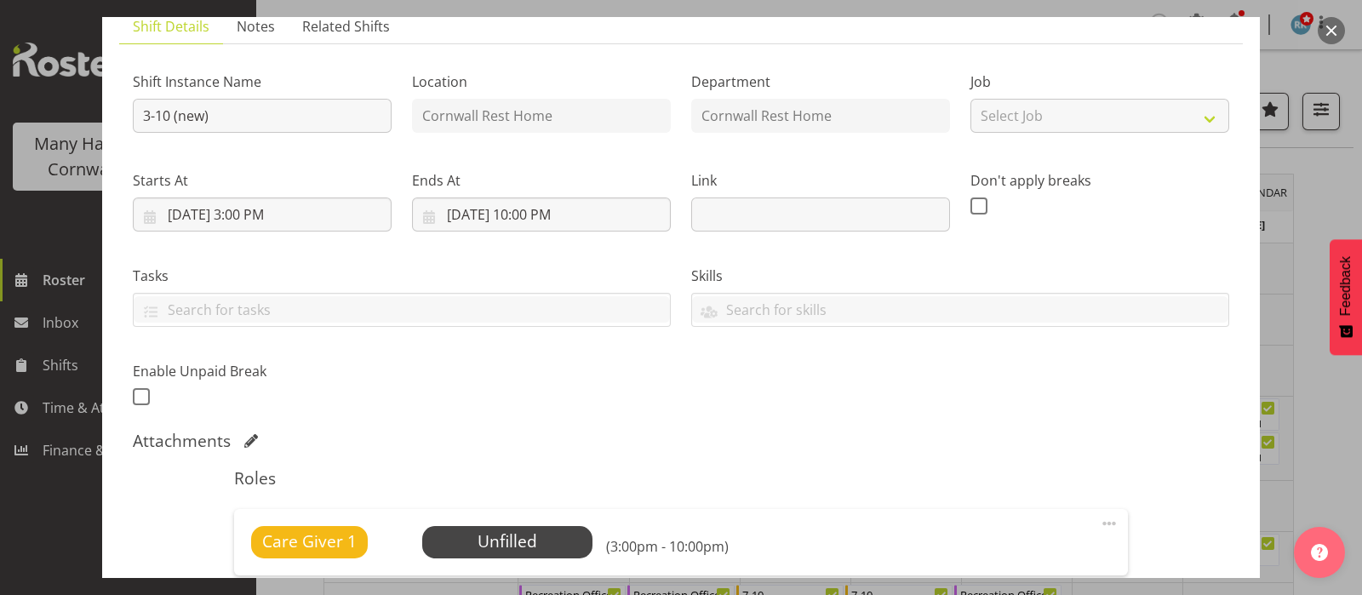
scroll to position [353, 0]
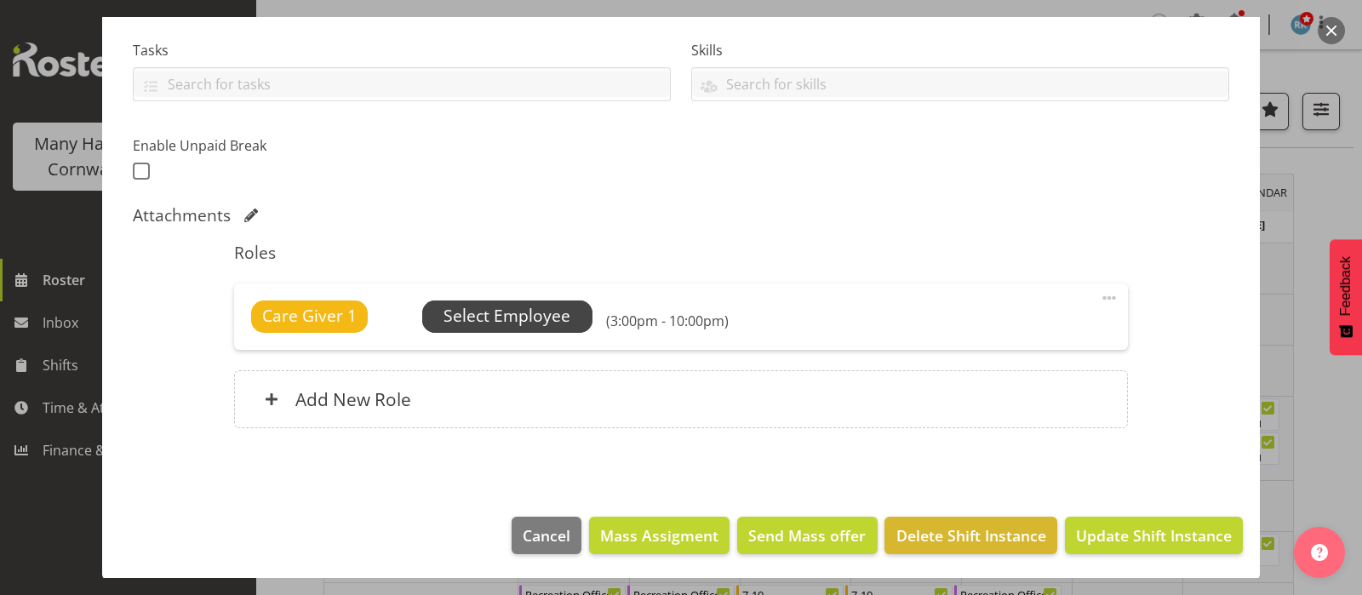
click at [484, 318] on span "Select Employee" at bounding box center [507, 316] width 127 height 25
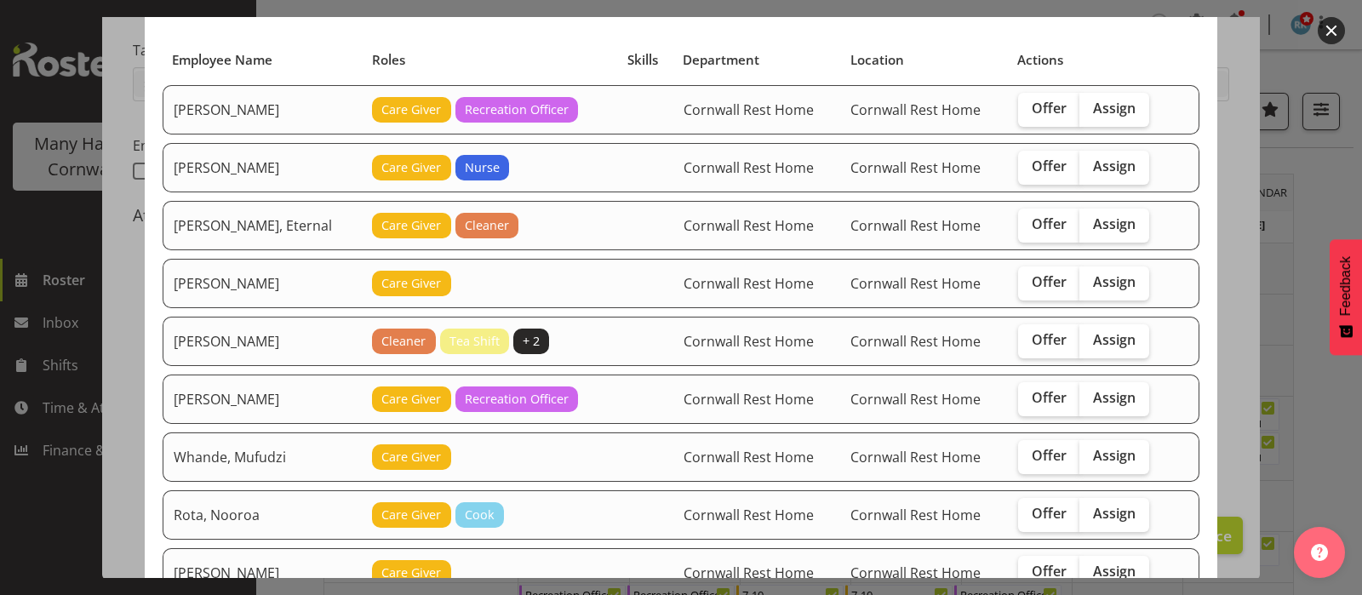
scroll to position [212, 0]
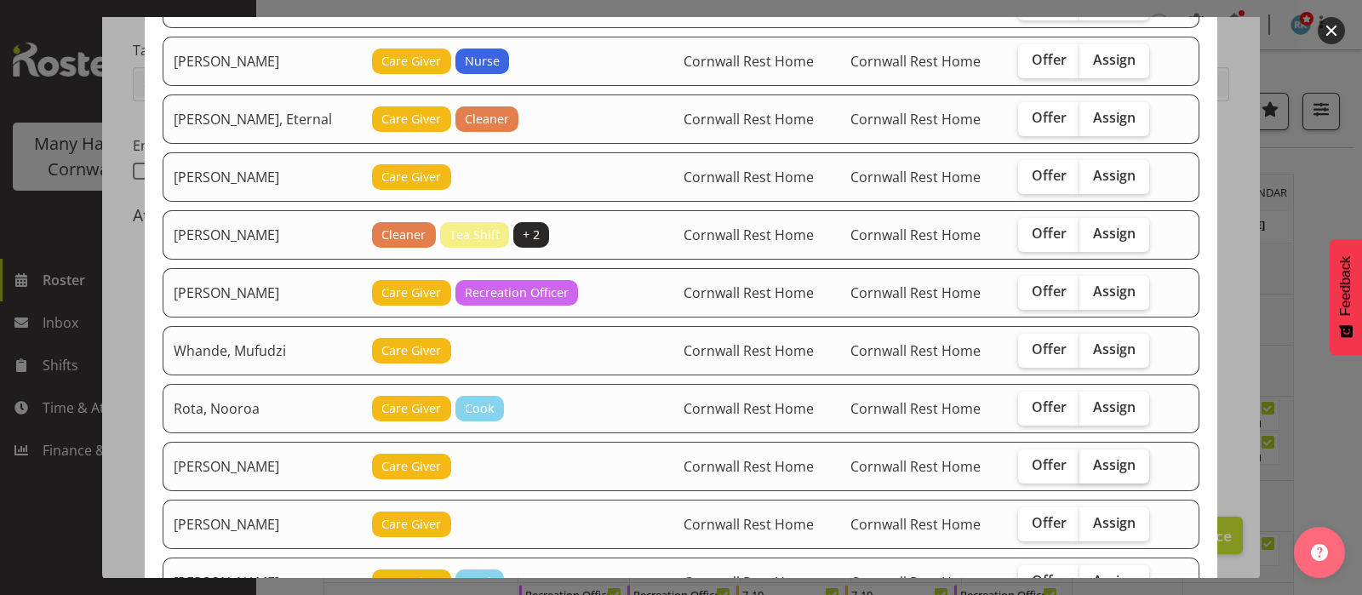
click at [1104, 466] on span "Assign" at bounding box center [1114, 464] width 43 height 17
click at [1090, 466] on input "Assign" at bounding box center [1084, 465] width 11 height 11
checkbox input "true"
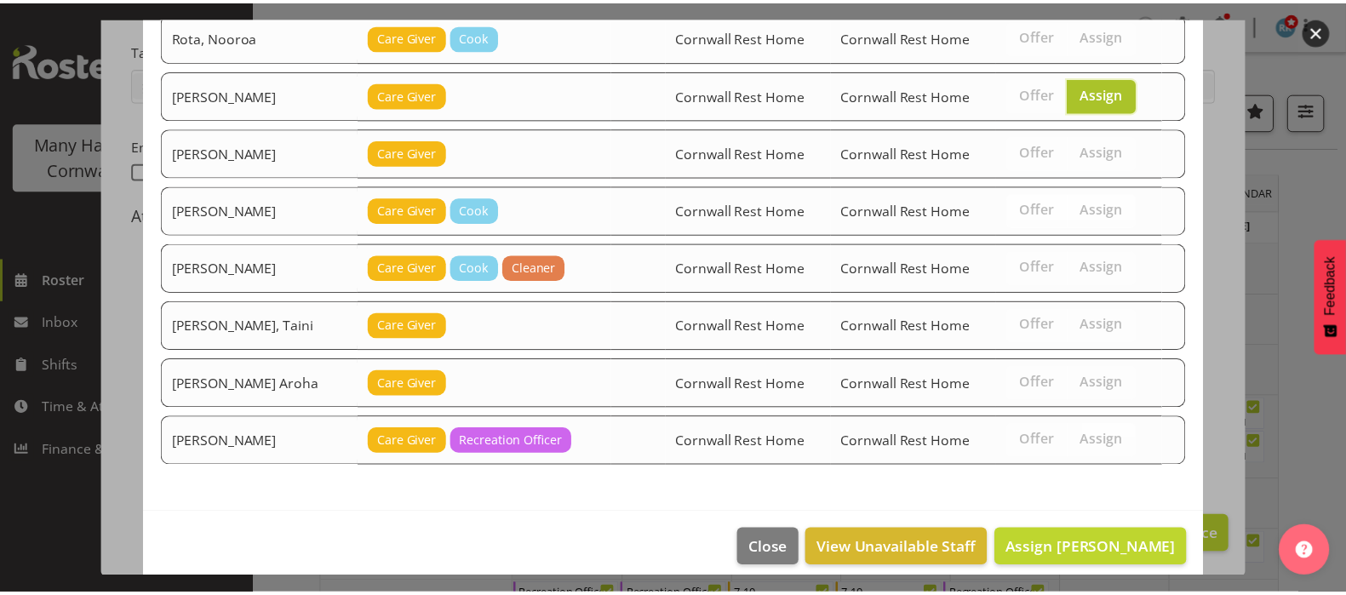
scroll to position [594, 0]
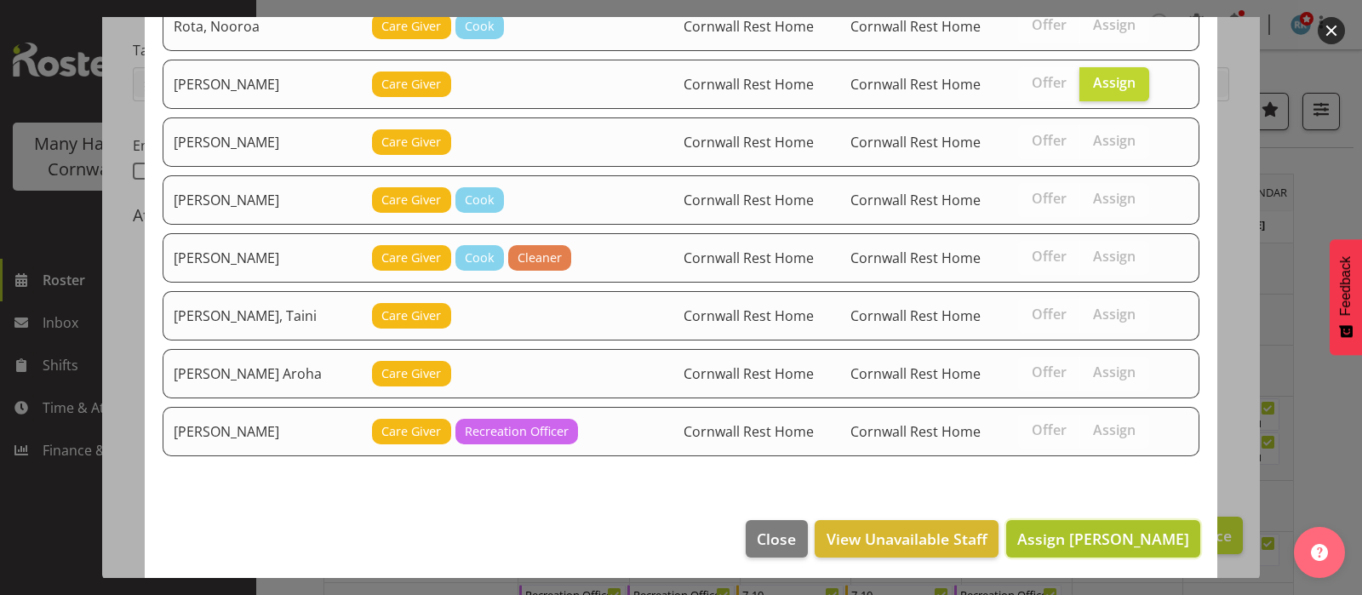
click at [1077, 529] on span "Assign [PERSON_NAME]" at bounding box center [1103, 539] width 172 height 20
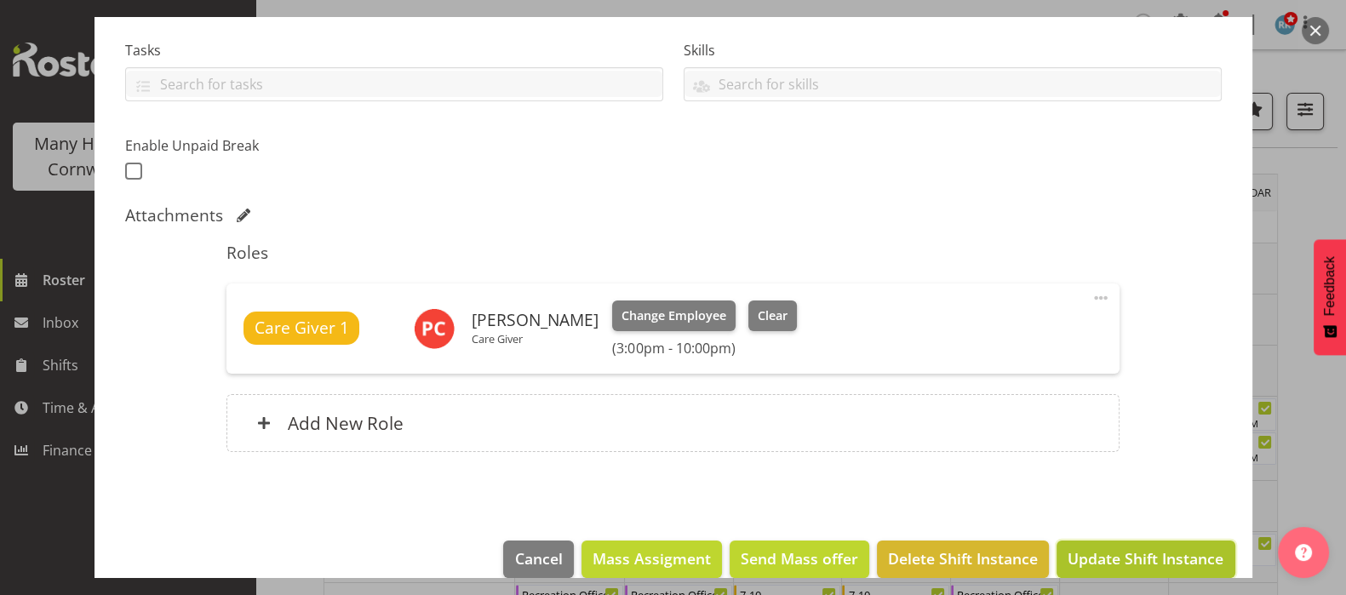
click at [1113, 558] on span "Update Shift Instance" at bounding box center [1145, 558] width 156 height 22
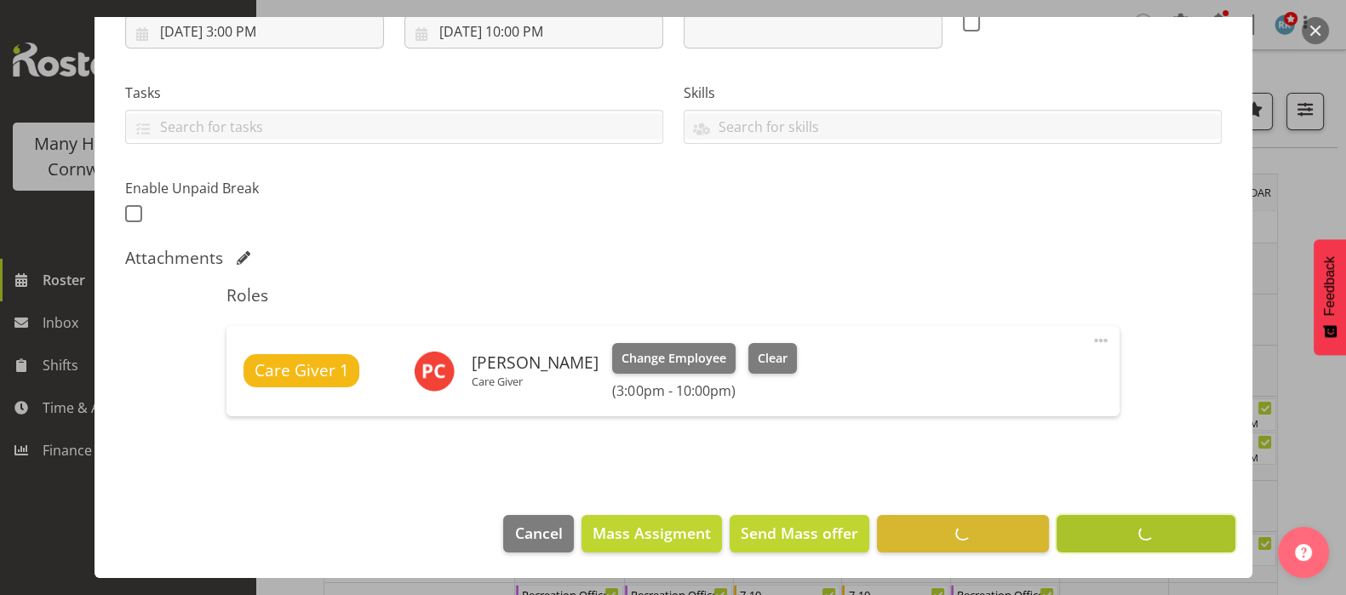
scroll to position [310, 0]
